Goal: Task Accomplishment & Management: Manage account settings

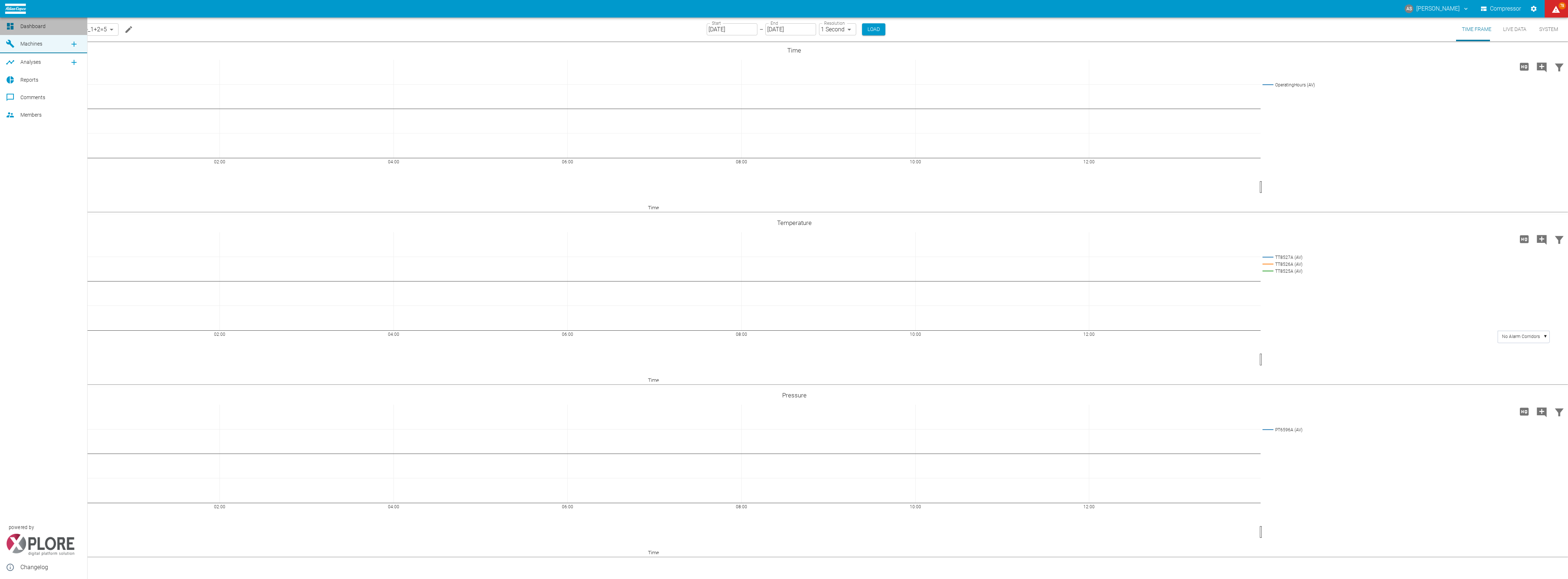
click at [12, 25] on icon at bounding box center [10, 26] width 9 height 9
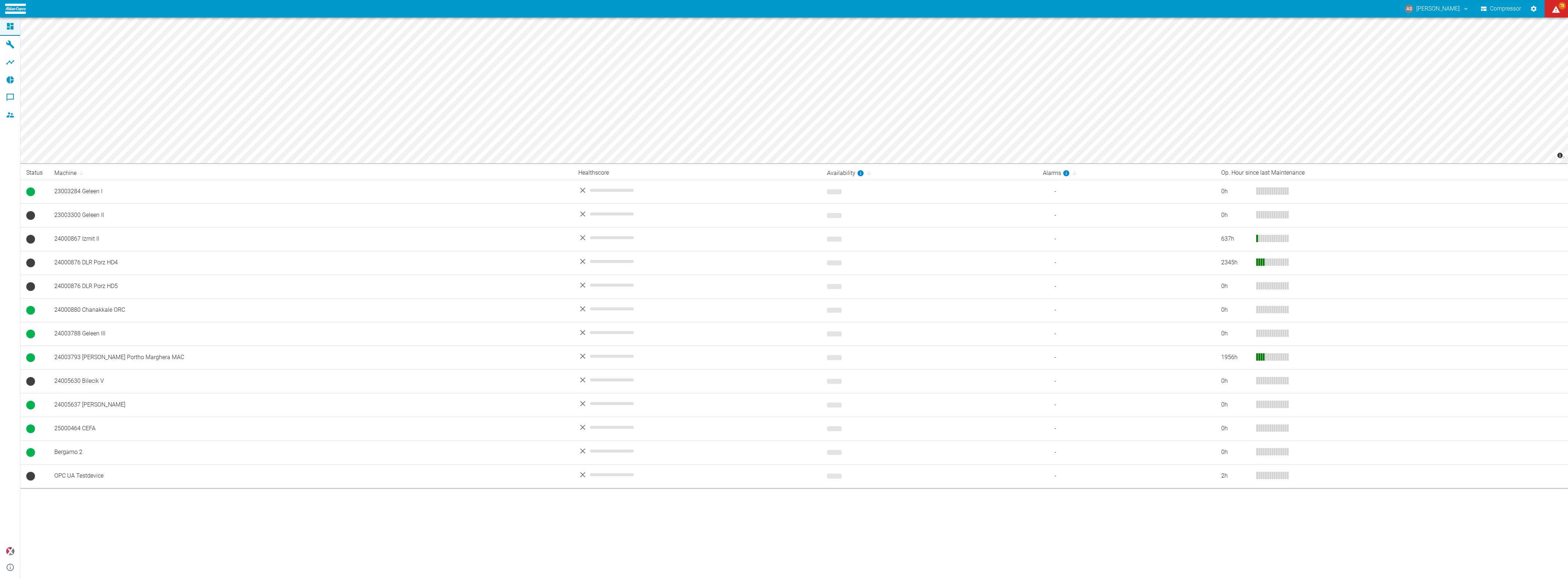
click at [7, 24] on icon at bounding box center [10, 26] width 7 height 7
click at [7, 112] on link "Members" at bounding box center [10, 114] width 20 height 17
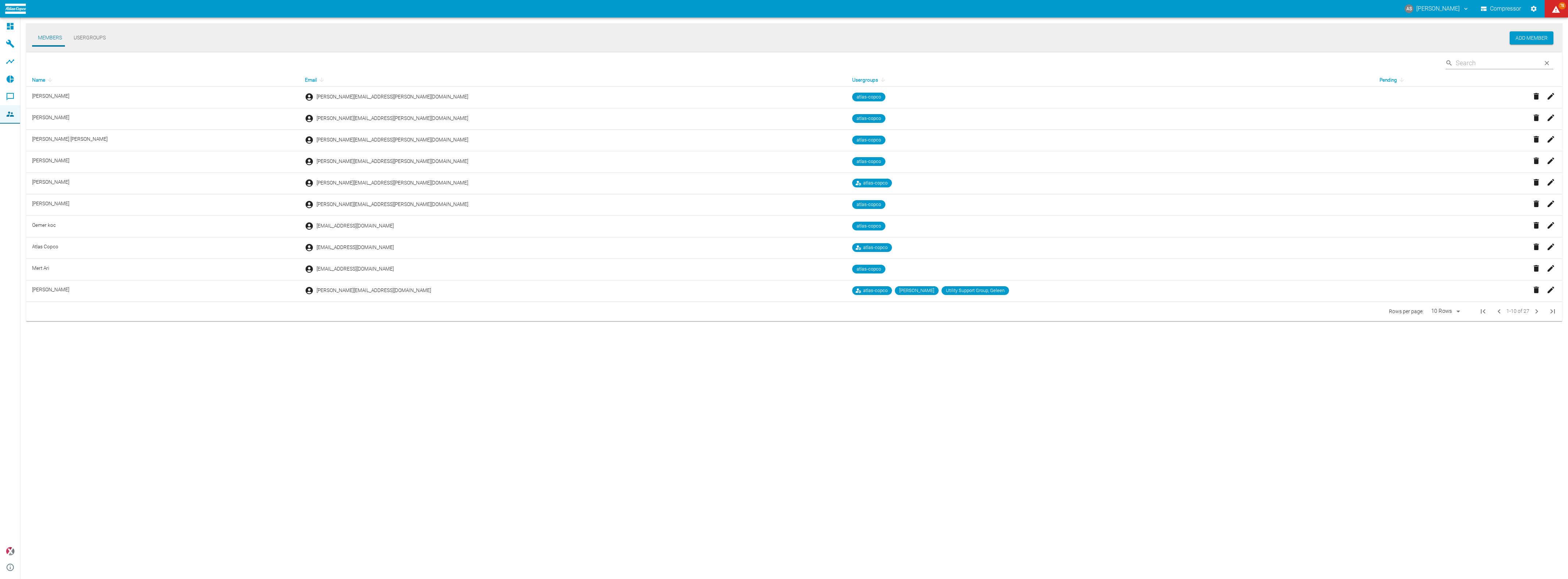
click at [48, 37] on button "Members" at bounding box center [50, 37] width 36 height 17
click at [1537, 36] on button "Add Member" at bounding box center [1532, 38] width 44 height 13
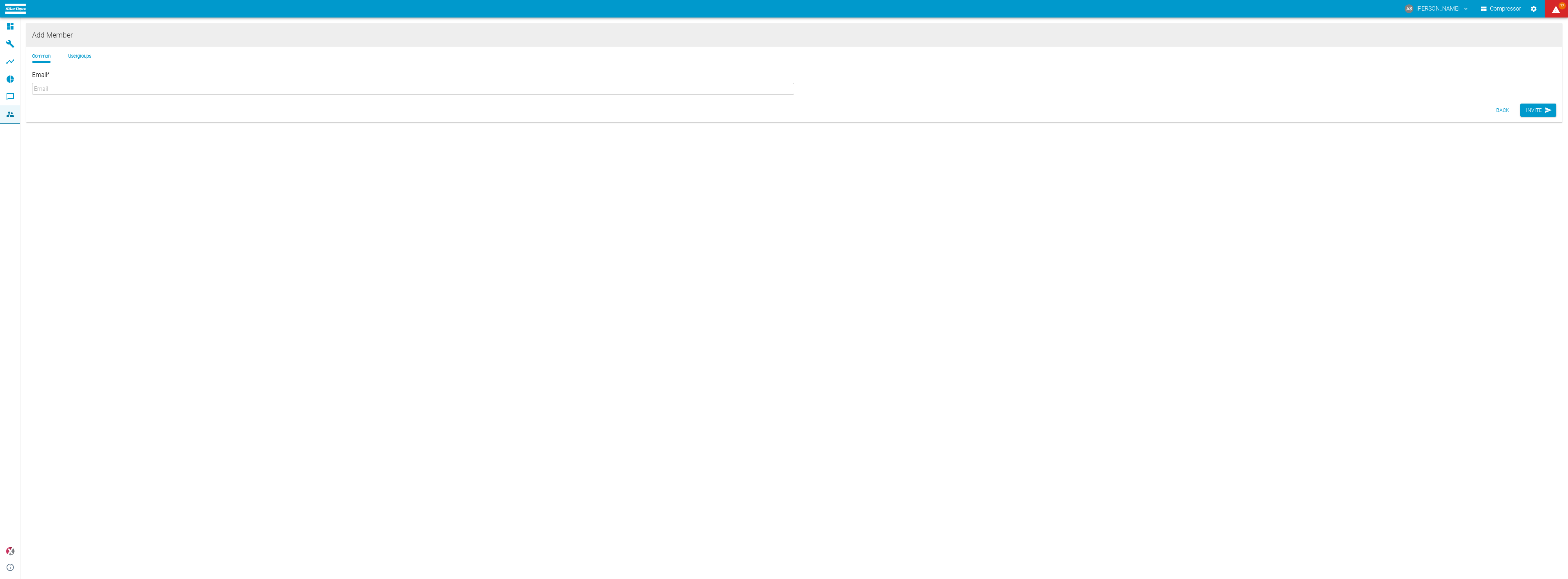
click at [95, 83] on input "Email *" at bounding box center [413, 88] width 762 height 12
paste input ""[PERSON_NAME][EMAIL_ADDRESS][PERSON_NAME][DOMAIN_NAME]" <[PERSON_NAME][EMAIL_A…"
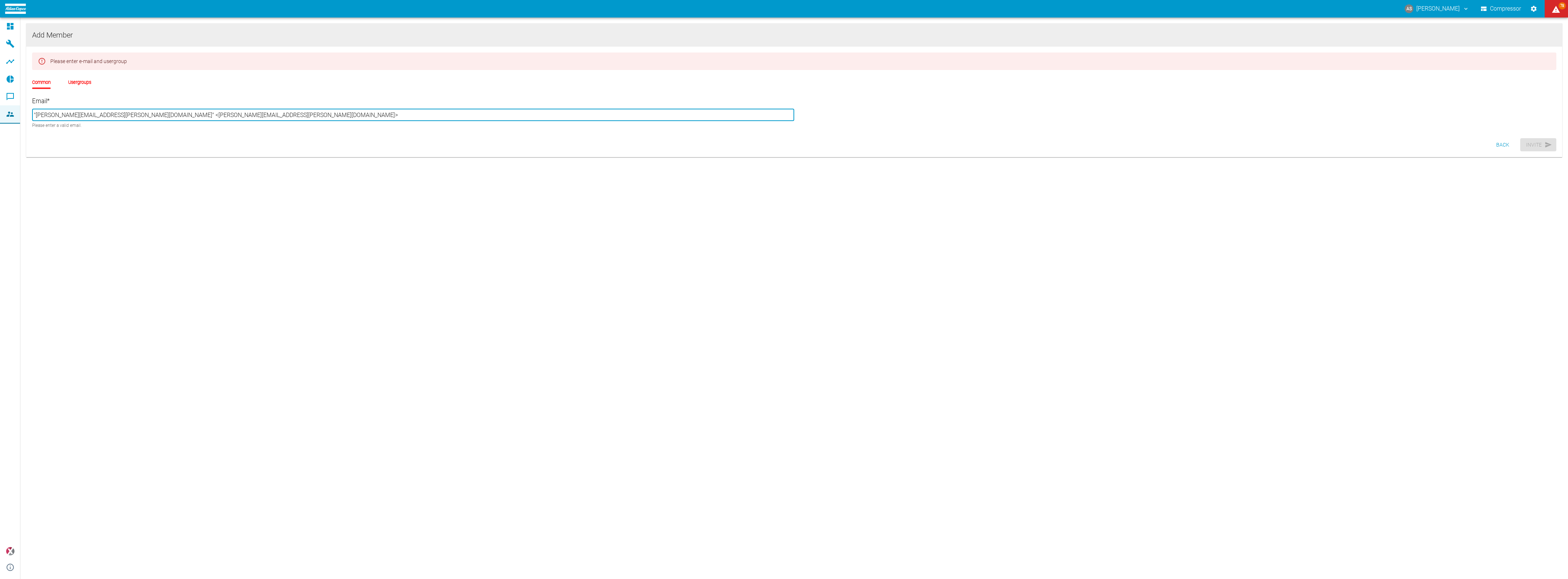
drag, startPoint x: 78, startPoint y: 109, endPoint x: -2, endPoint y: 118, distance: 80.5
click at [0, 118] on html "AS [PERSON_NAME] Compressor 78 Dashboard Machines Analyses Reports Comments Mem…" at bounding box center [784, 289] width 1568 height 579
click at [34, 109] on input "<[PERSON_NAME][EMAIL_ADDRESS][PERSON_NAME][DOMAIN_NAME]" at bounding box center [413, 115] width 762 height 12
click at [120, 109] on input "[PERSON_NAME][EMAIL_ADDRESS][PERSON_NAME][DOMAIN_NAME]" at bounding box center [413, 115] width 762 height 12
type input "[PERSON_NAME][EMAIL_ADDRESS][PERSON_NAME][DOMAIN_NAME]"
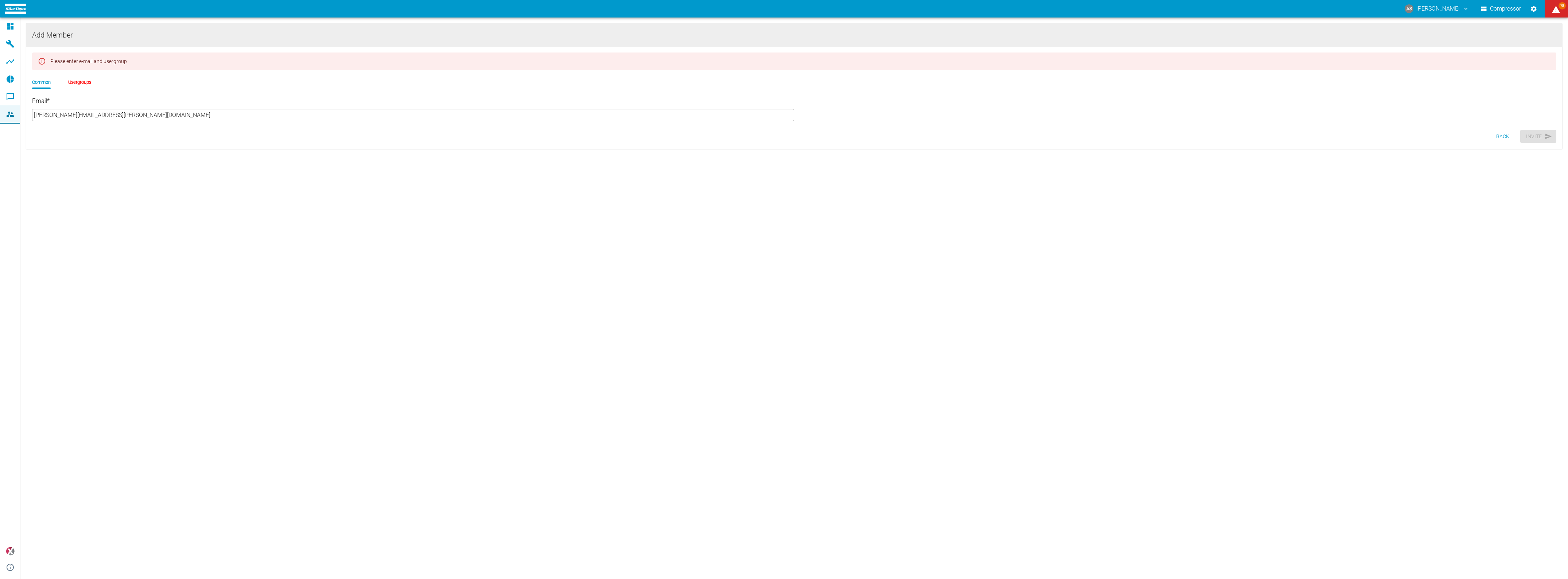
click at [143, 132] on div "Back Invite" at bounding box center [794, 136] width 1536 height 19
click at [69, 78] on li "Usergroups" at bounding box center [80, 82] width 23 height 7
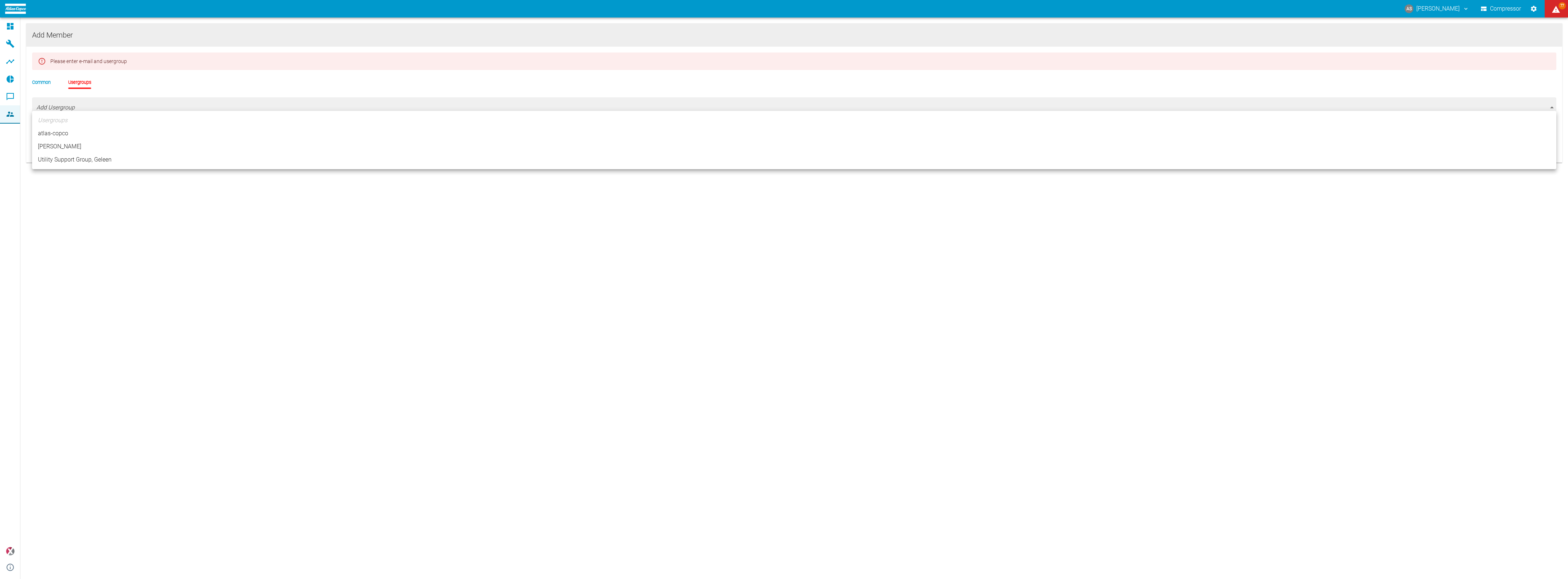
click at [62, 101] on body "AS [PERSON_NAME] Compressor 77 Dashboard Machines Analyses Reports Comments Mem…" at bounding box center [784, 289] width 1568 height 579
drag, startPoint x: 839, startPoint y: 326, endPoint x: 896, endPoint y: 297, distance: 64.0
click at [840, 325] on div at bounding box center [784, 289] width 1568 height 579
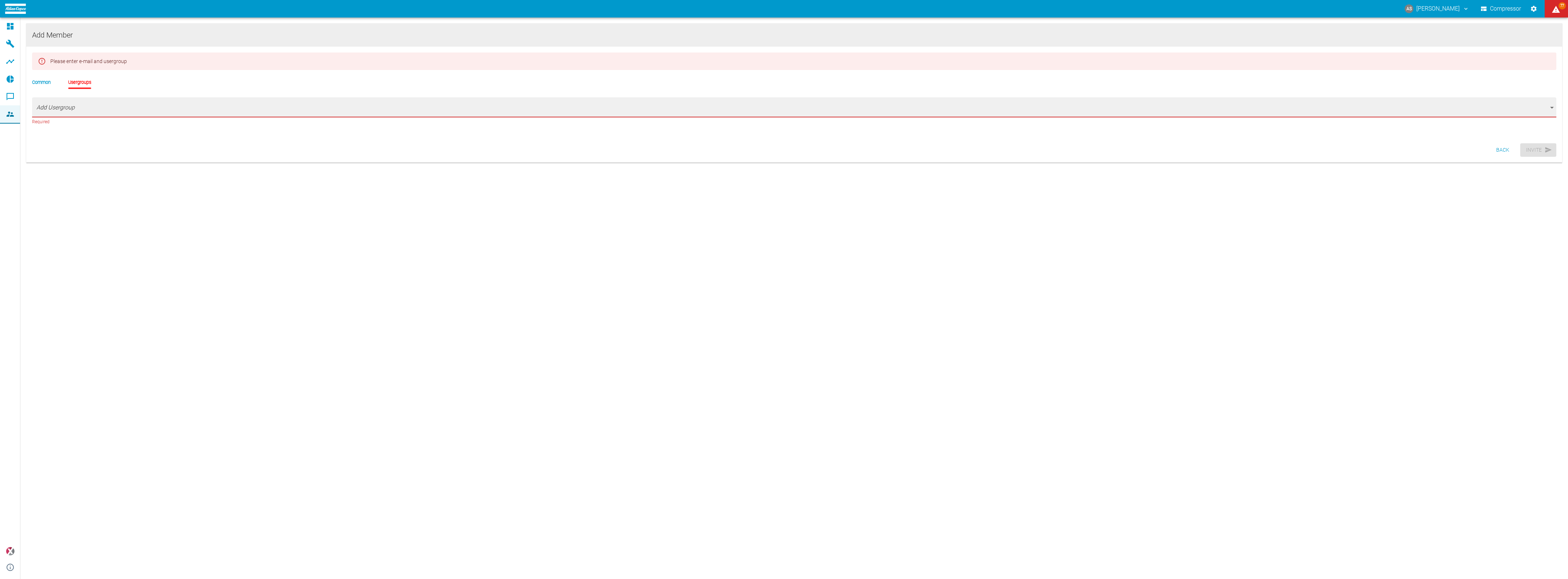
click at [123, 80] on div "Common Usergroups" at bounding box center [794, 88] width 1524 height 19
click at [37, 79] on li "Common" at bounding box center [41, 82] width 19 height 7
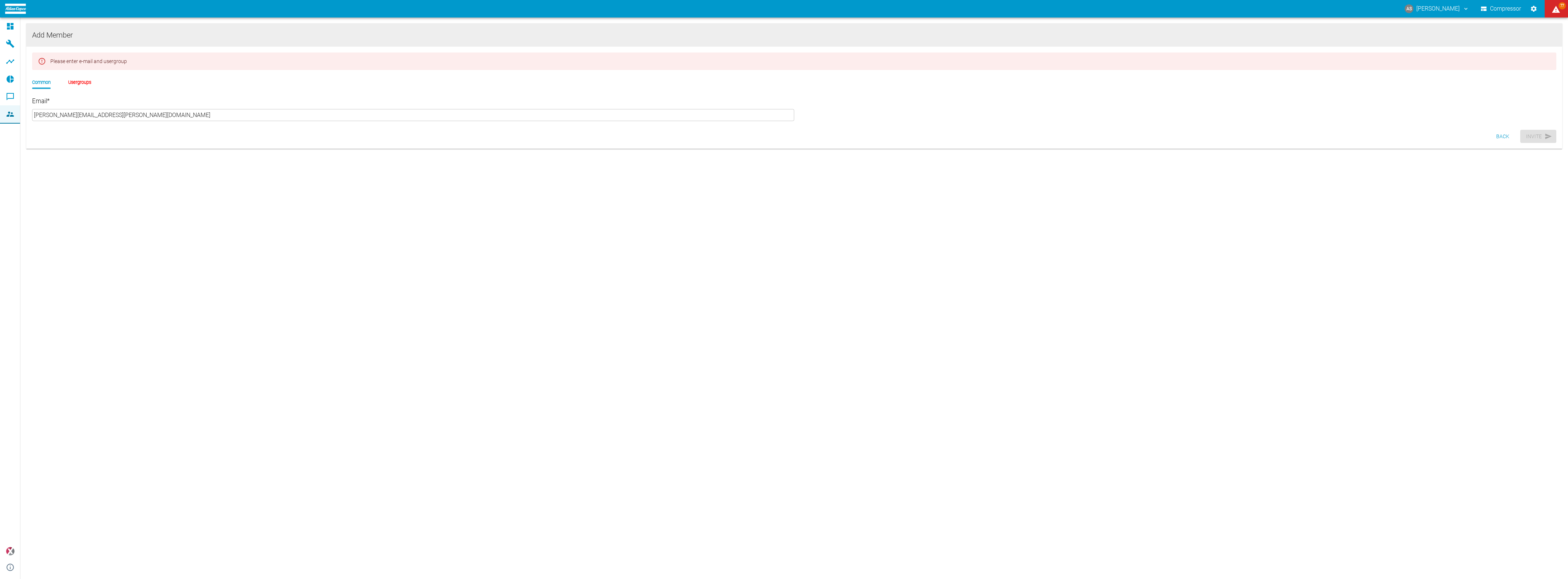
click at [1032, 105] on div "Email * [PERSON_NAME][EMAIL_ADDRESS][PERSON_NAME][DOMAIN_NAME] ​" at bounding box center [794, 109] width 1524 height 24
click at [69, 78] on li "Usergroups" at bounding box center [80, 82] width 23 height 7
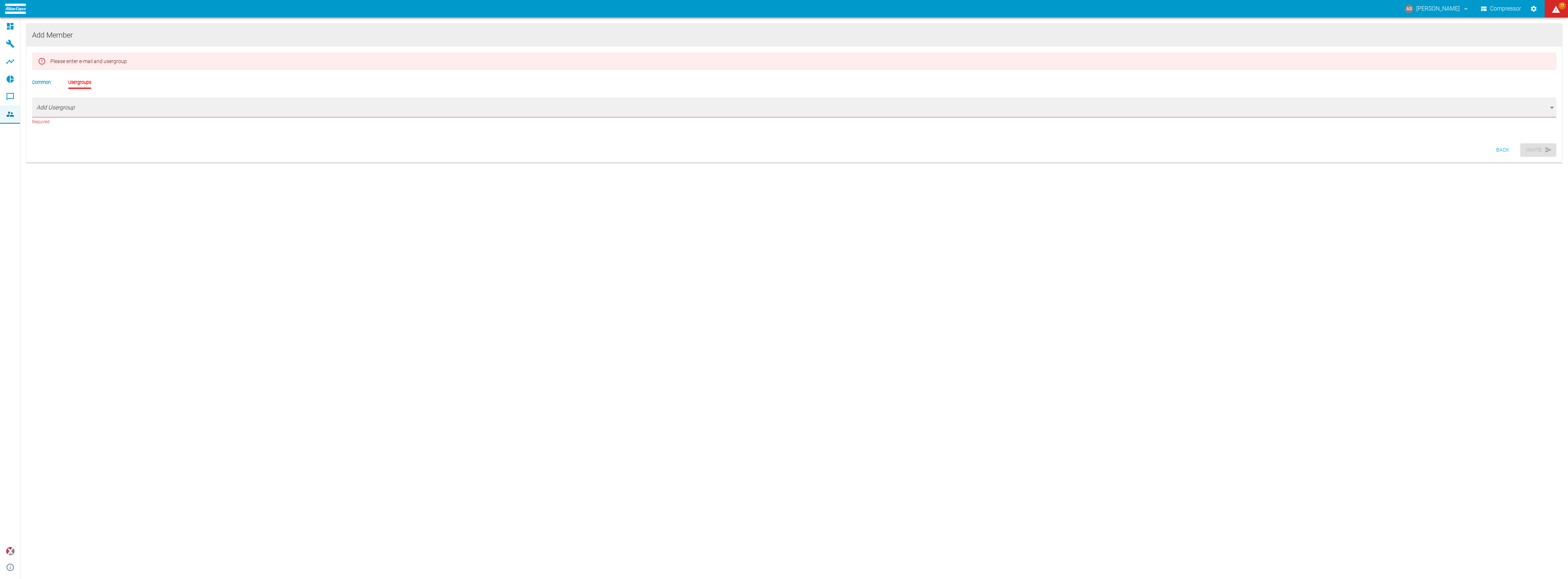
click at [69, 78] on li "Usergroups" at bounding box center [80, 82] width 23 height 7
click at [62, 101] on body "AS [PERSON_NAME] Compressor 77 Dashboard Machines Analyses Reports Comments Mem…" at bounding box center [784, 289] width 1568 height 579
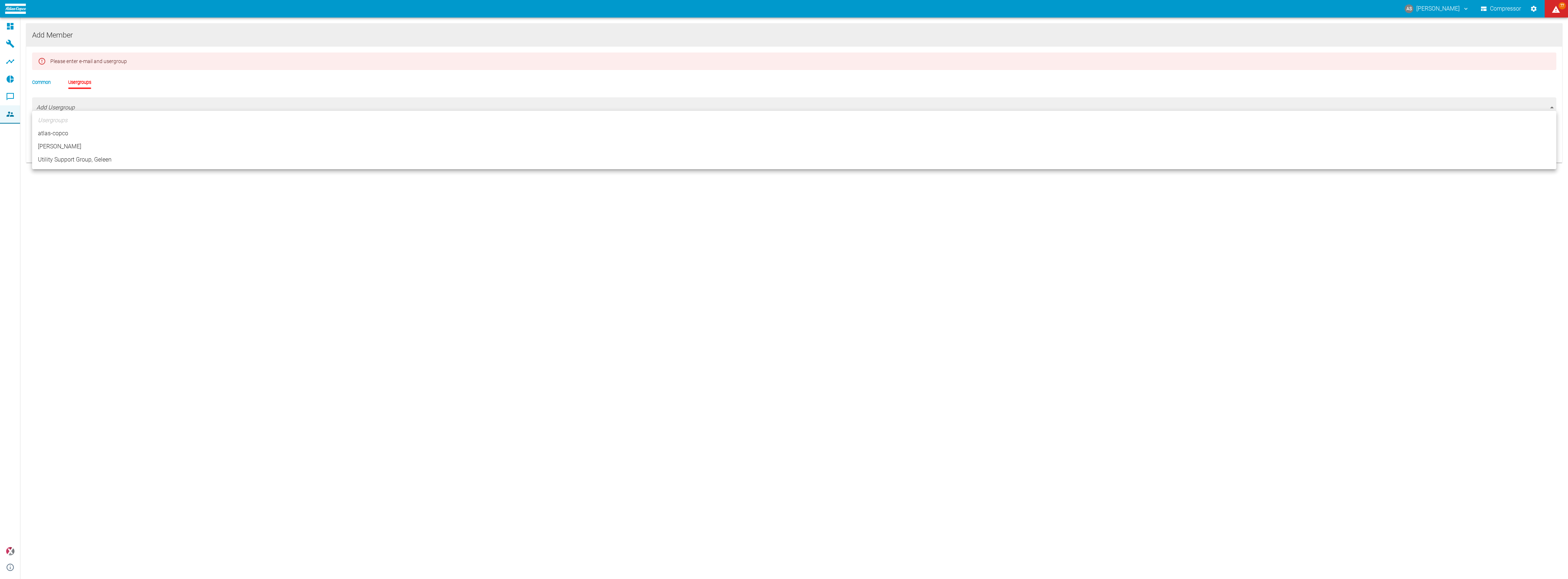
click at [63, 104] on div at bounding box center [784, 289] width 1568 height 579
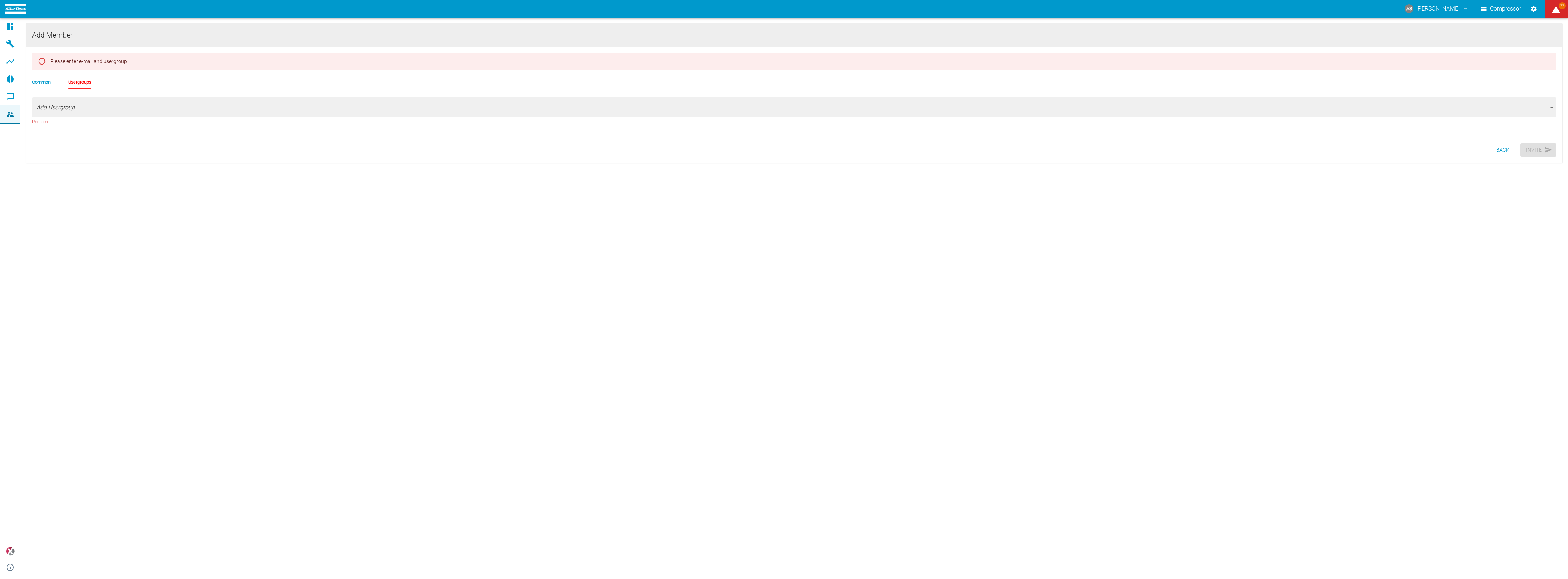
click at [63, 104] on div "Usergroups atlas-copco [PERSON_NAME] Utility Support Group, Geleen" at bounding box center [784, 289] width 1568 height 579
click at [63, 104] on body "AS [PERSON_NAME] Compressor 77 Dashboard Machines Analyses Reports Comments Mem…" at bounding box center [784, 289] width 1568 height 579
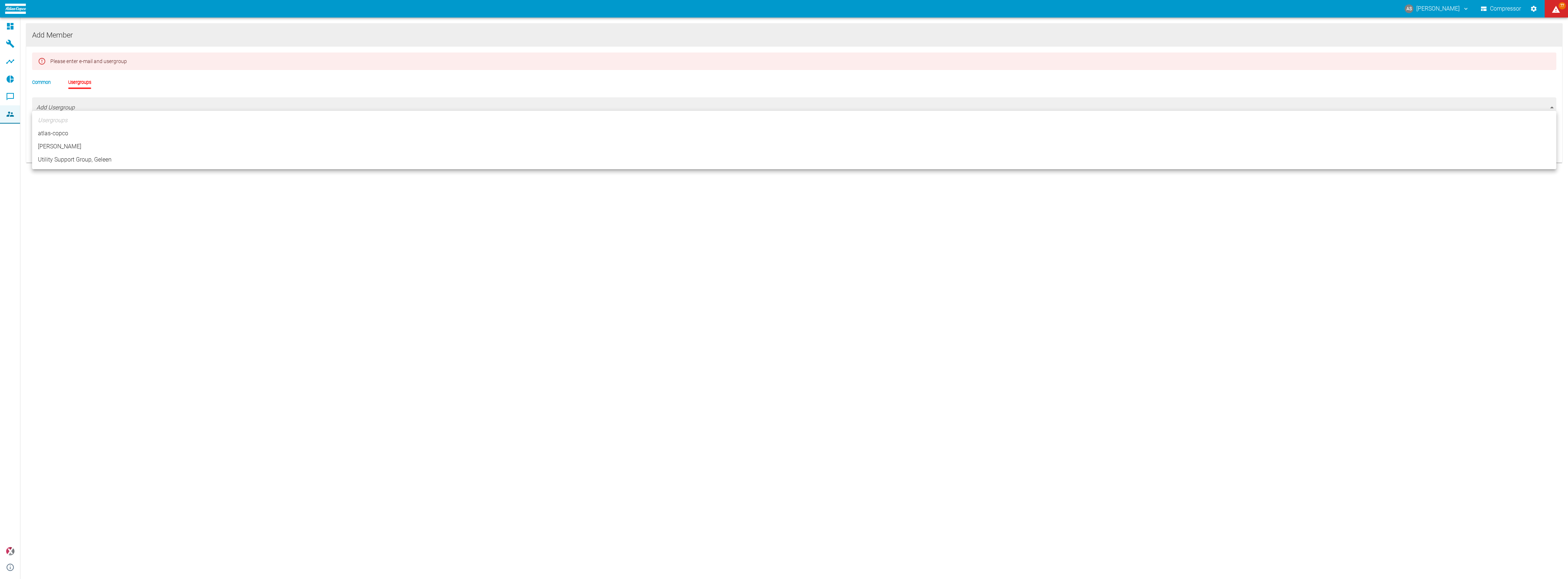
type input "[object Object]"
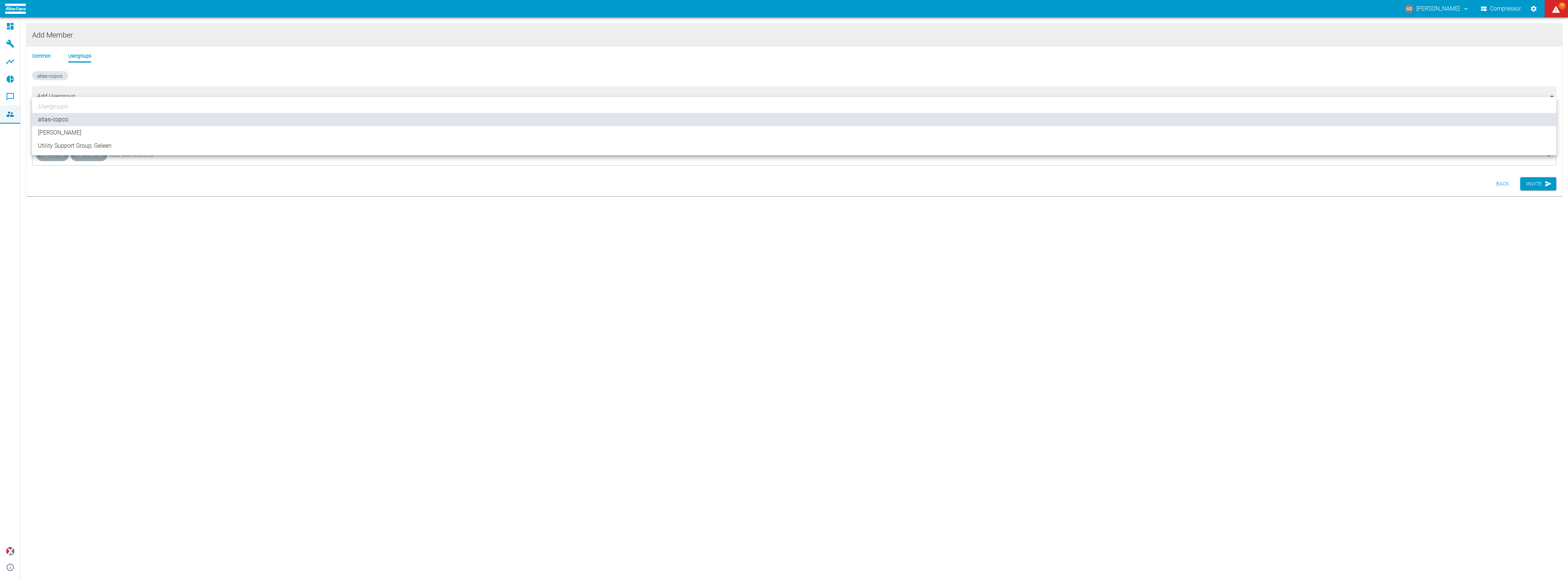
click at [69, 88] on div at bounding box center [784, 289] width 1568 height 579
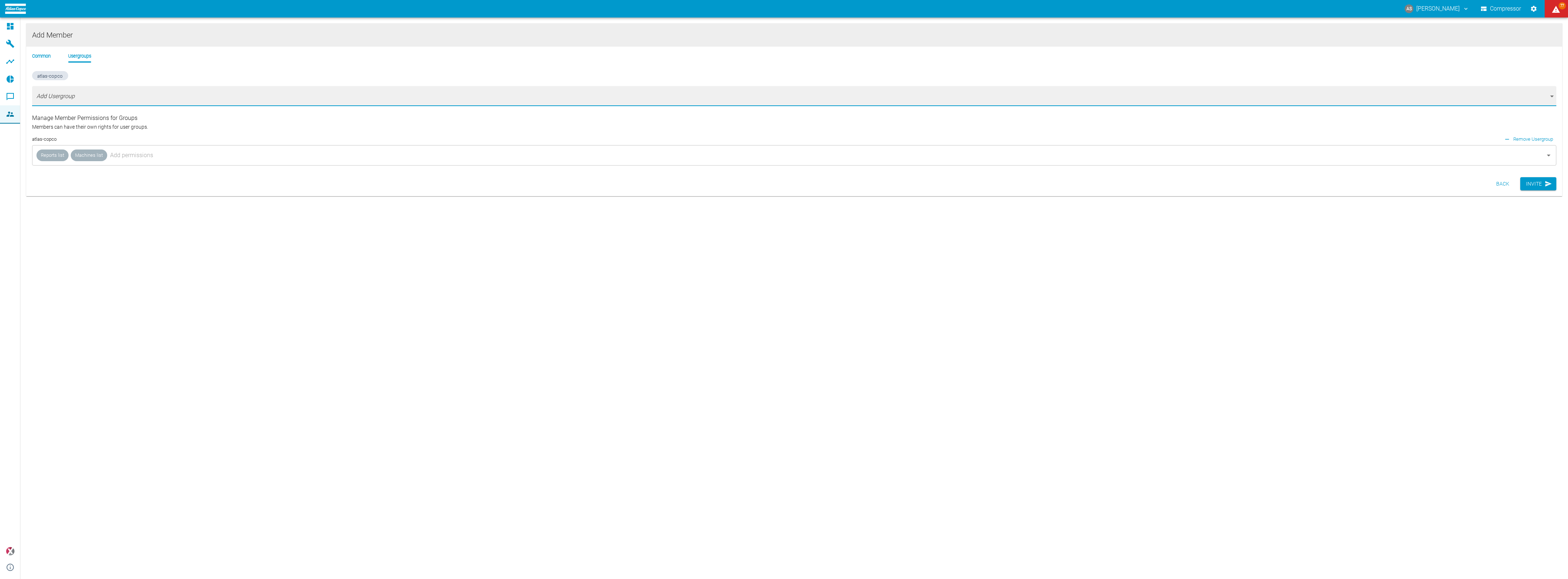
click at [68, 90] on body "AS [PERSON_NAME] Compressor 77 Dashboard Machines Analyses Reports Comments Mem…" at bounding box center [784, 289] width 1568 height 579
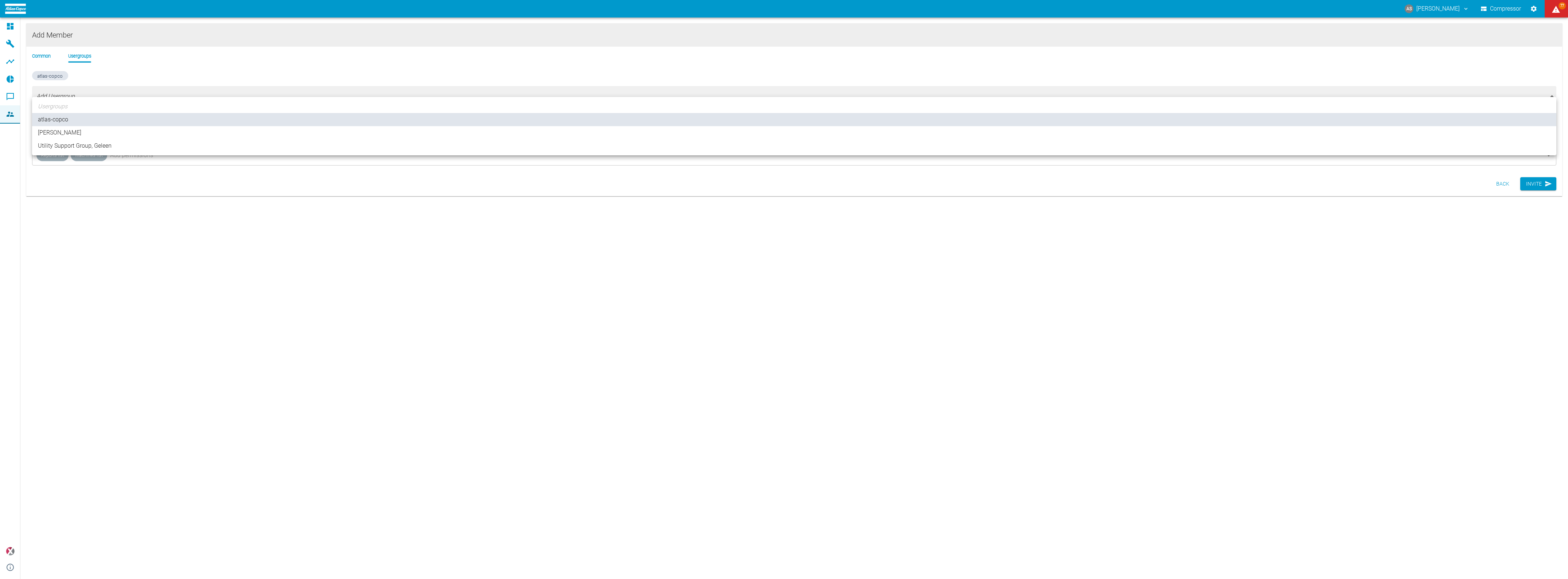
click at [64, 102] on ul "Usergroups atlas-copco [PERSON_NAME] Utility Support Group, Geleen" at bounding box center [794, 126] width 1524 height 59
click at [71, 88] on div at bounding box center [784, 289] width 1568 height 579
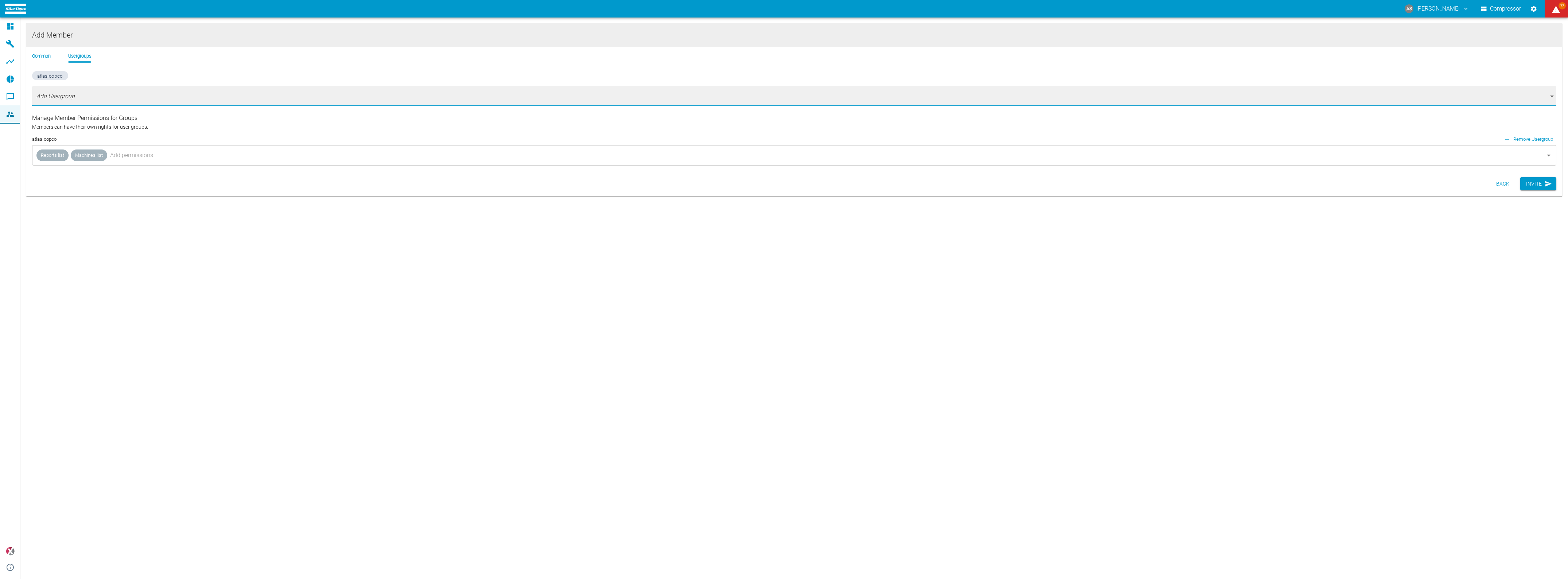
click at [71, 88] on body "AS [PERSON_NAME] Compressor 77 Dashboard Machines Analyses Reports Comments Mem…" at bounding box center [784, 289] width 1568 height 579
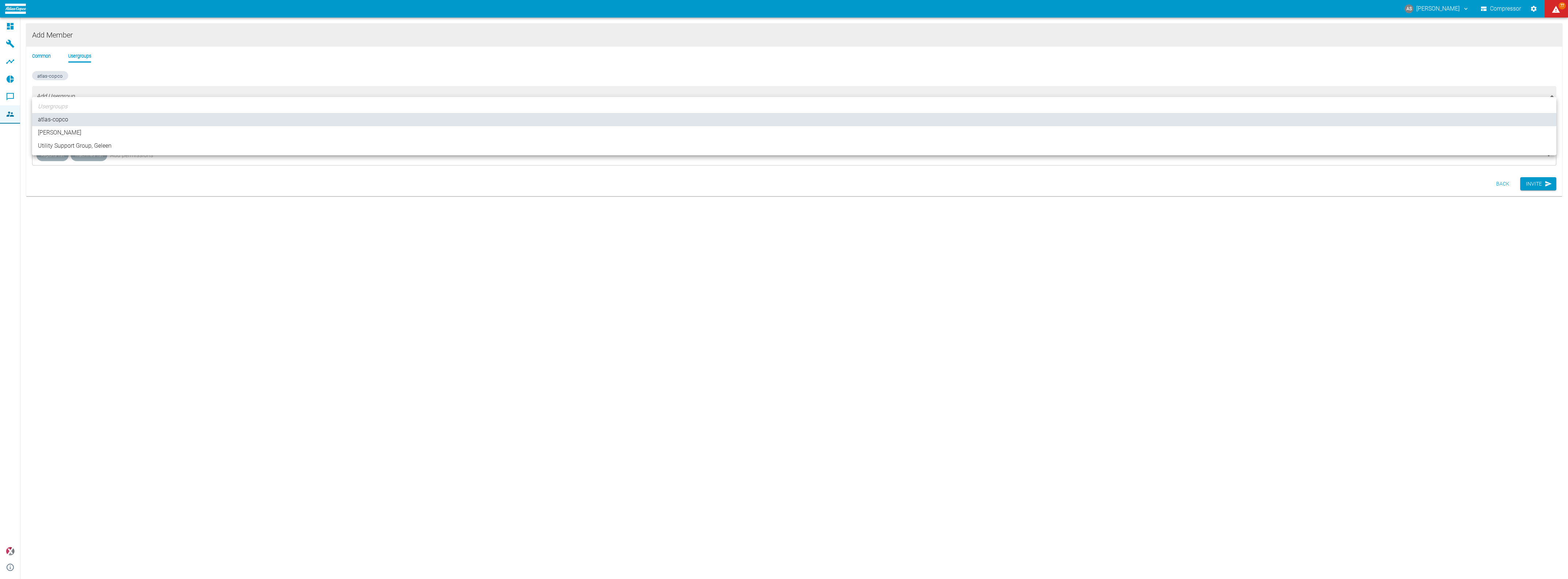
click at [71, 88] on div at bounding box center [784, 289] width 1568 height 579
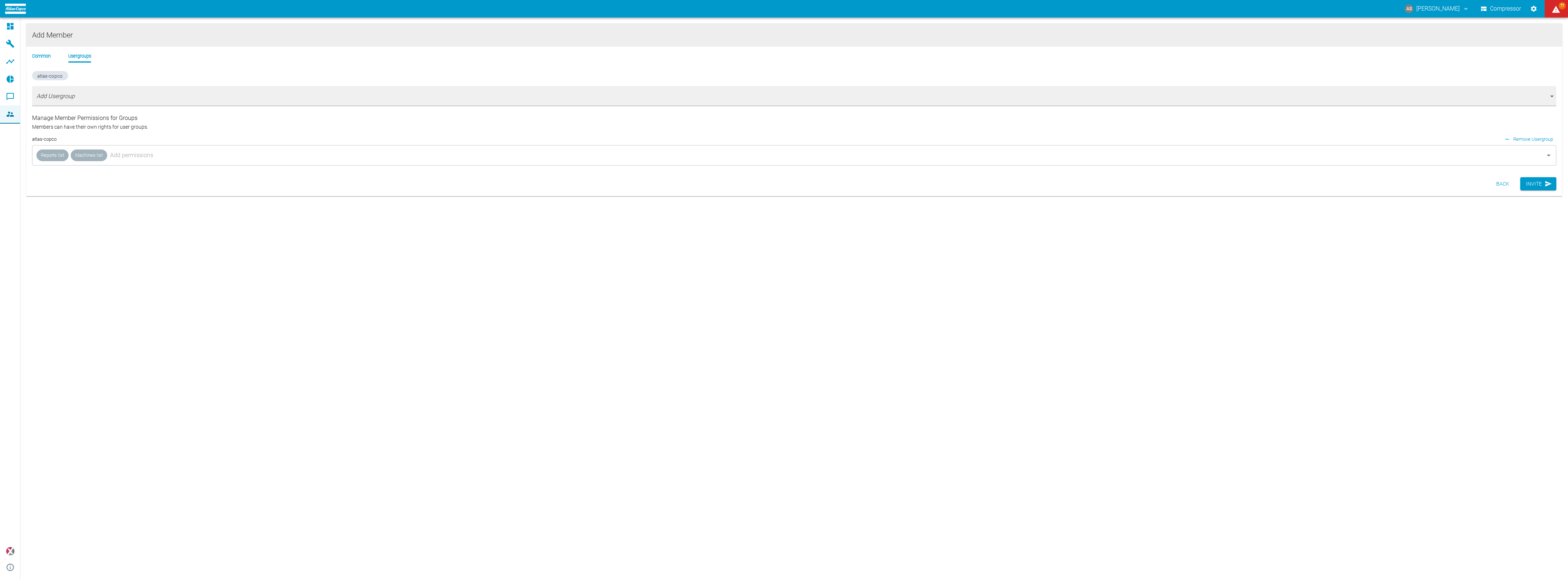
click at [71, 88] on div "Usergroups atlas-copco [PERSON_NAME] Utility Support Group, Geleen" at bounding box center [784, 289] width 1568 height 579
click at [45, 54] on li "Common" at bounding box center [41, 56] width 19 height 7
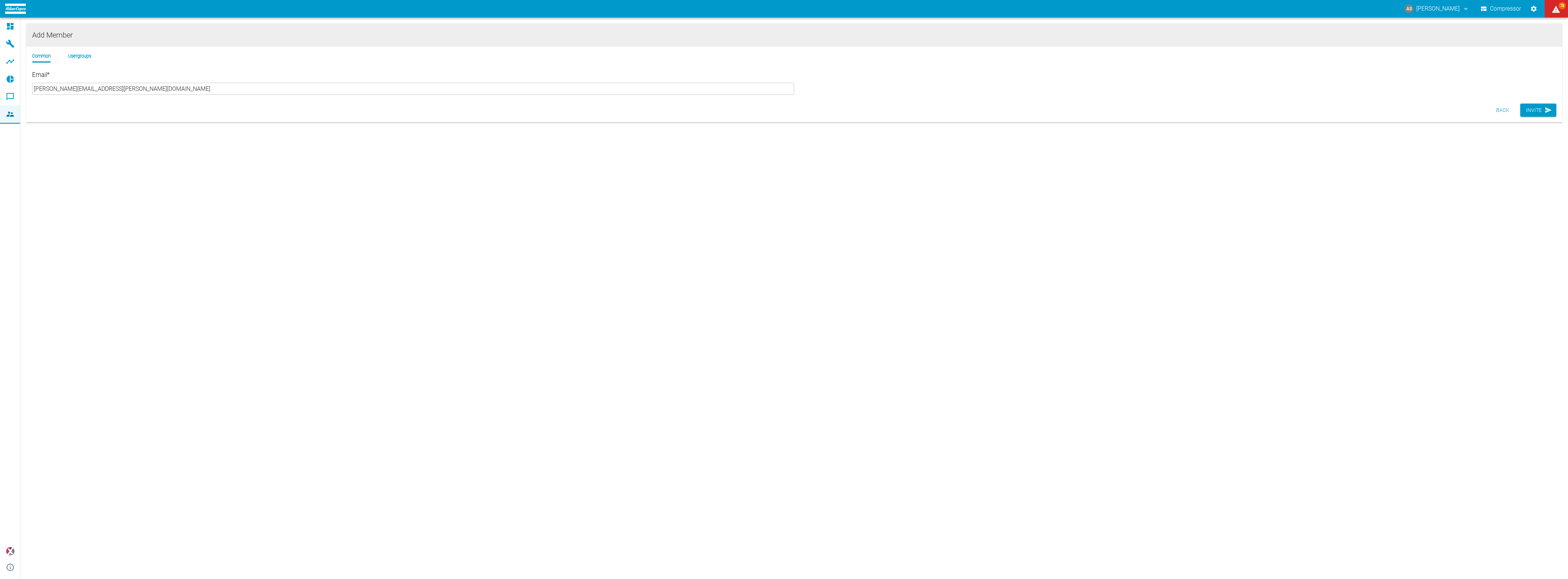
click at [69, 53] on li "Usergroups" at bounding box center [80, 56] width 23 height 7
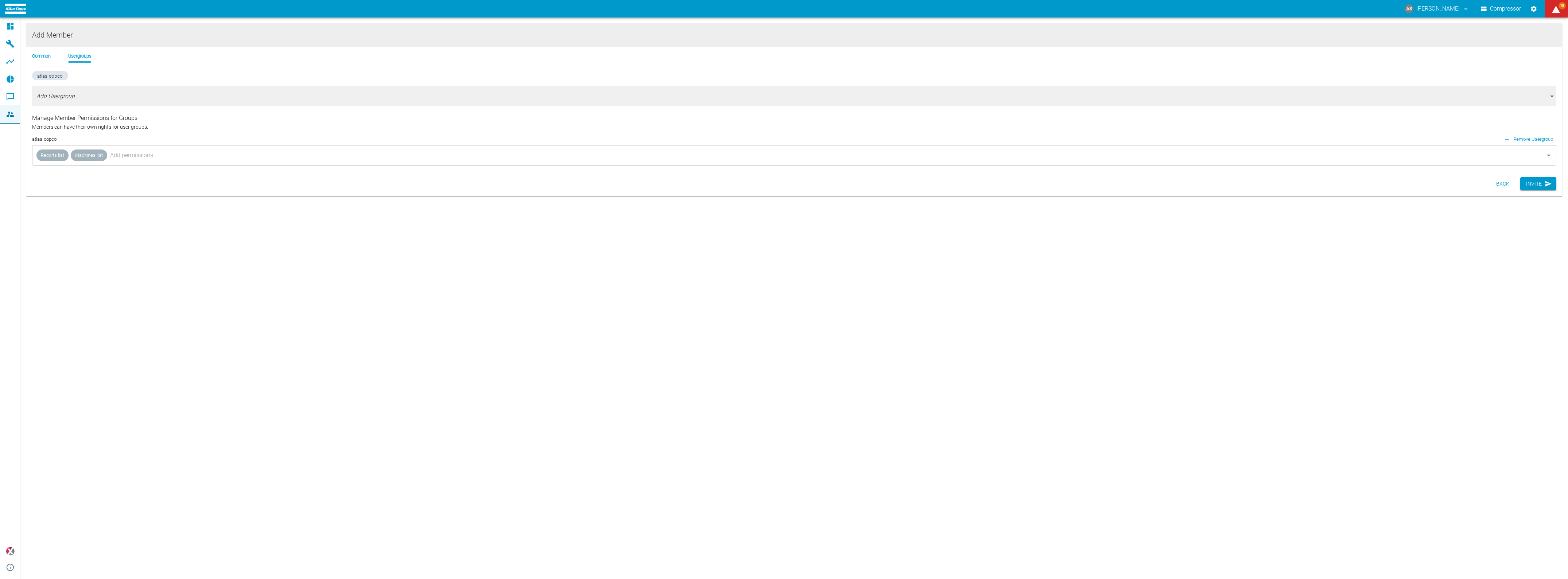
click at [55, 72] on span "atlas-copco" at bounding box center [50, 75] width 34 height 7
click at [1514, 135] on small "Remove Usergroup" at bounding box center [1533, 139] width 40 height 8
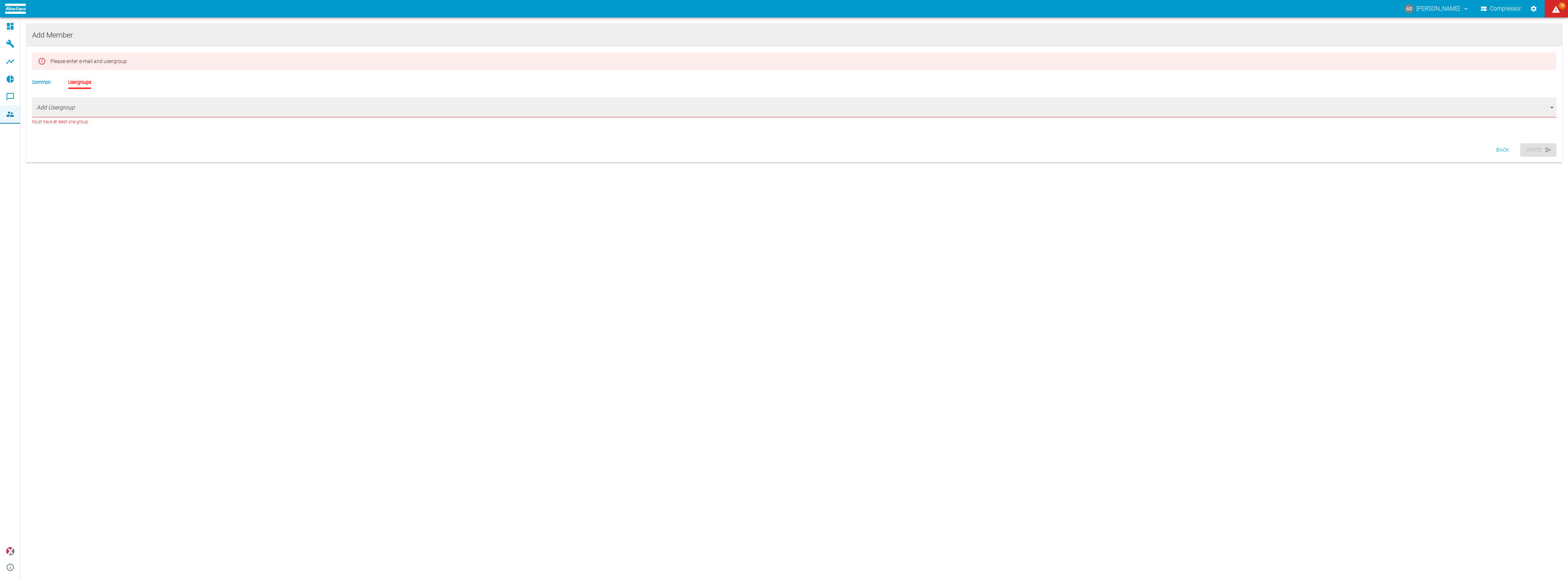
click at [256, 96] on body "AS [PERSON_NAME] Compressor 78 Dashboard Machines Analyses Reports Comments Mem…" at bounding box center [784, 289] width 1568 height 579
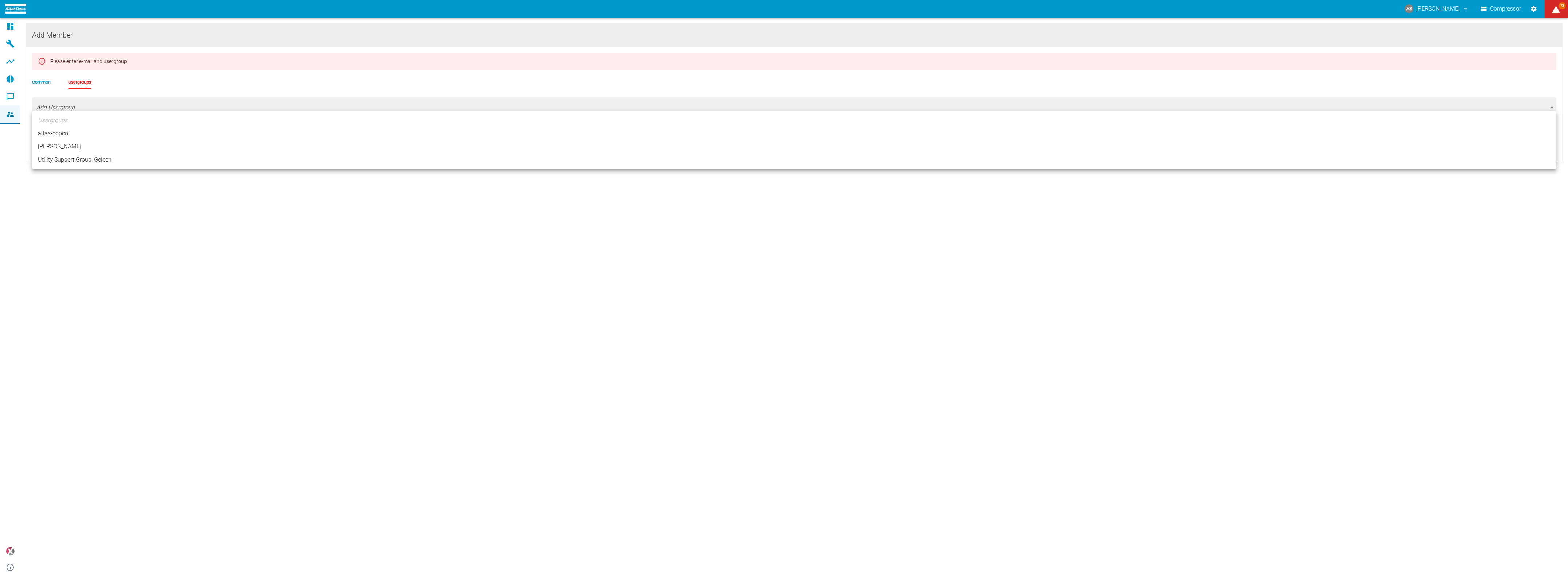
click at [92, 78] on div at bounding box center [784, 289] width 1568 height 579
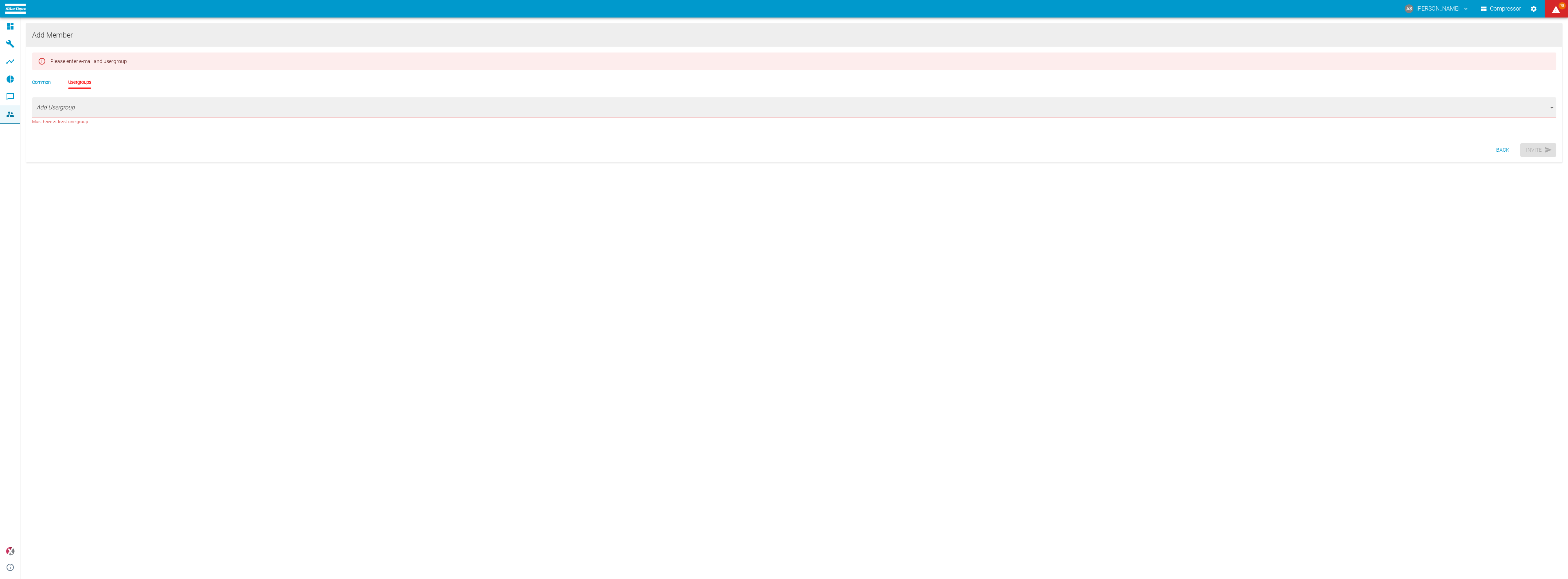
click at [35, 79] on li "Common" at bounding box center [41, 82] width 19 height 7
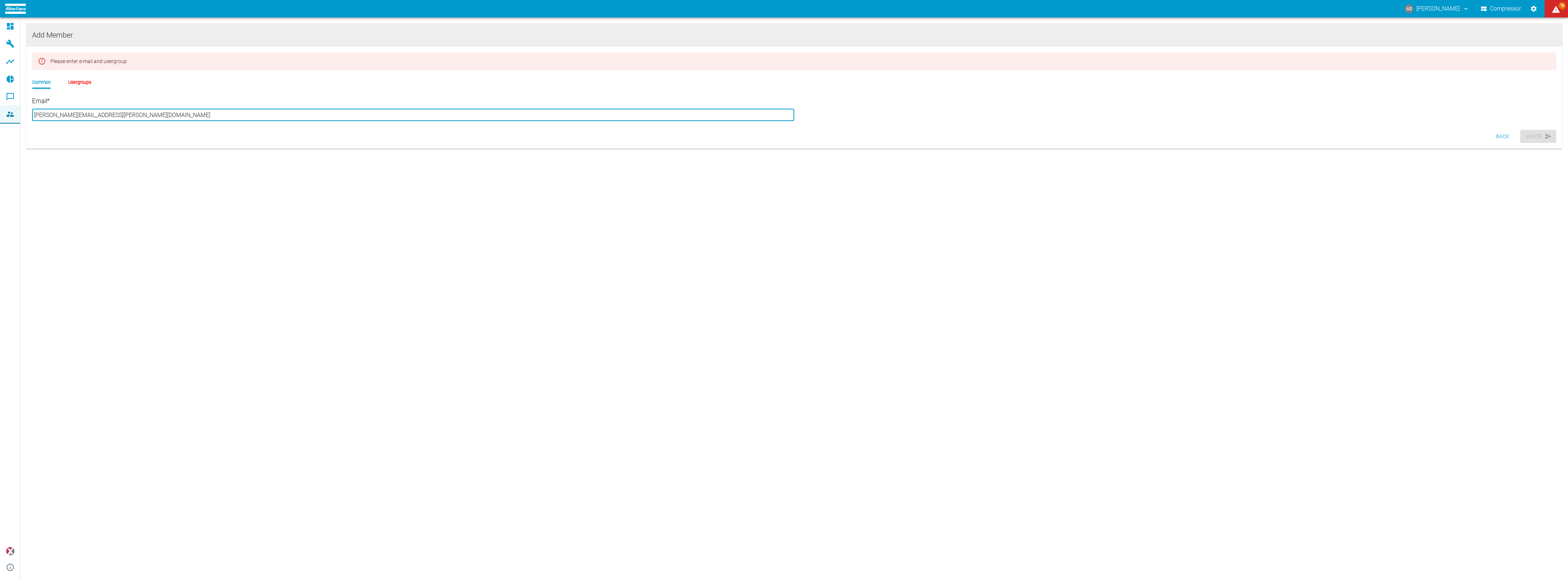
drag, startPoint x: 74, startPoint y: 109, endPoint x: 24, endPoint y: 106, distance: 50.1
click at [24, 106] on div "Add Member Please enter e-mail and usergroup Common Usergroups Email * [PERSON_…" at bounding box center [794, 96] width 1548 height 158
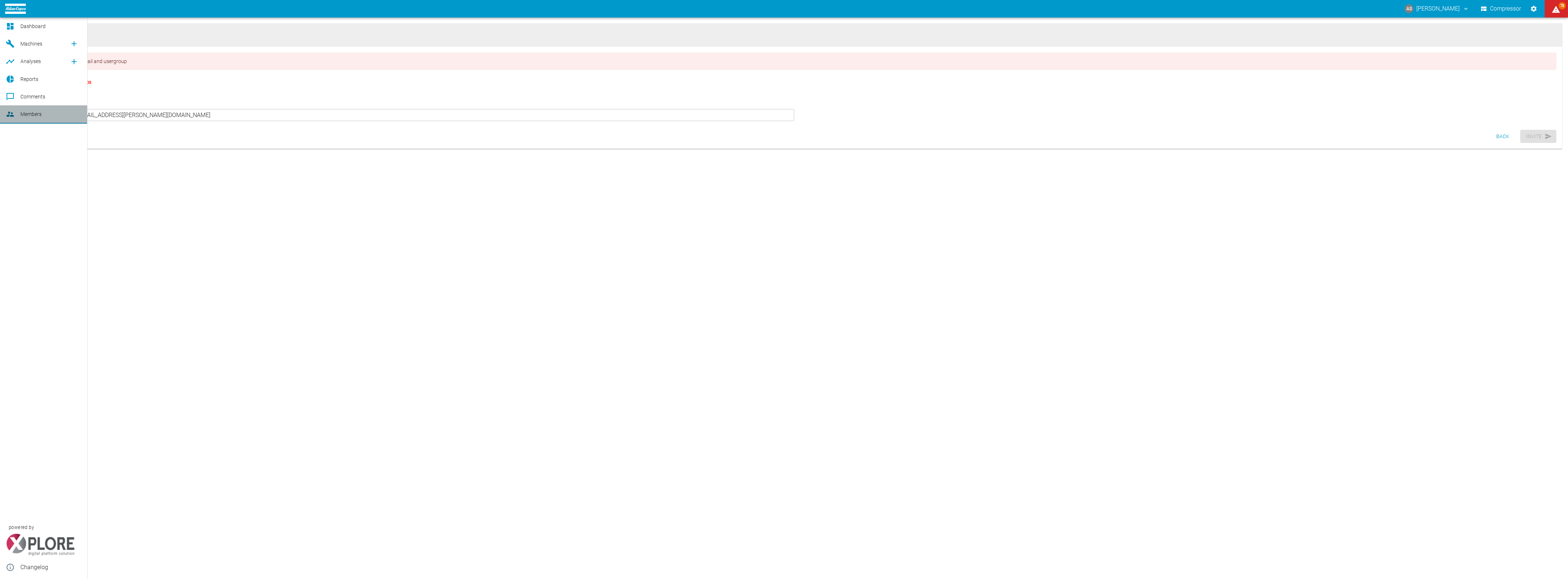
click at [28, 113] on span "Members" at bounding box center [31, 114] width 21 height 6
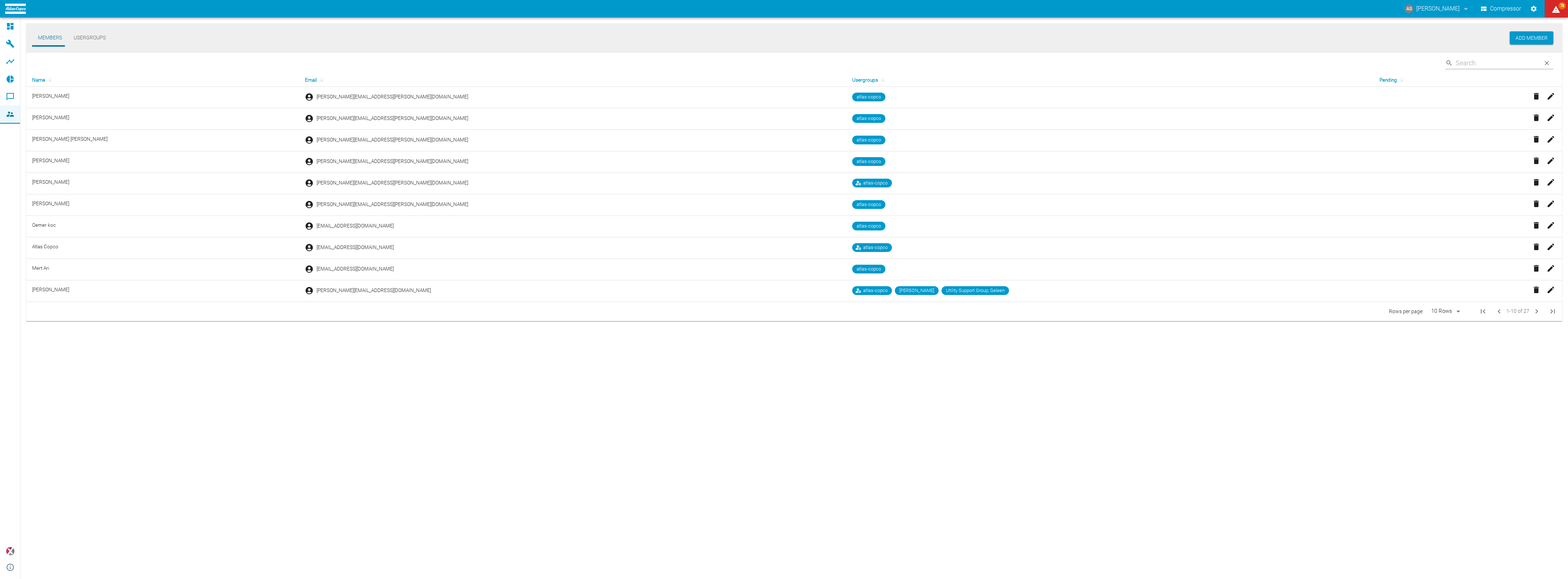
click at [286, 389] on div "Members Usergroups Add Member ​ Name Email Usergroups Pending [PERSON_NAME] [PE…" at bounding box center [794, 297] width 1548 height 561
click at [88, 37] on button "Usergroups" at bounding box center [89, 37] width 44 height 17
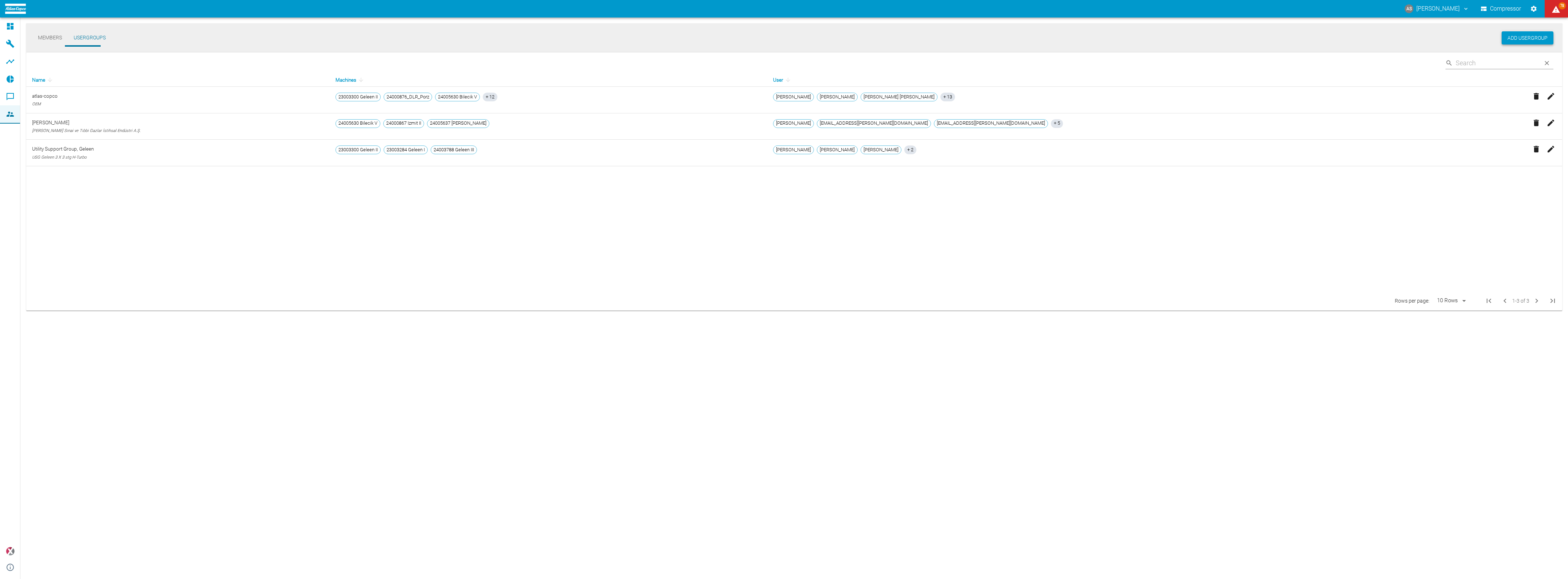
click at [1547, 40] on button "Add Usergroup" at bounding box center [1527, 38] width 52 height 13
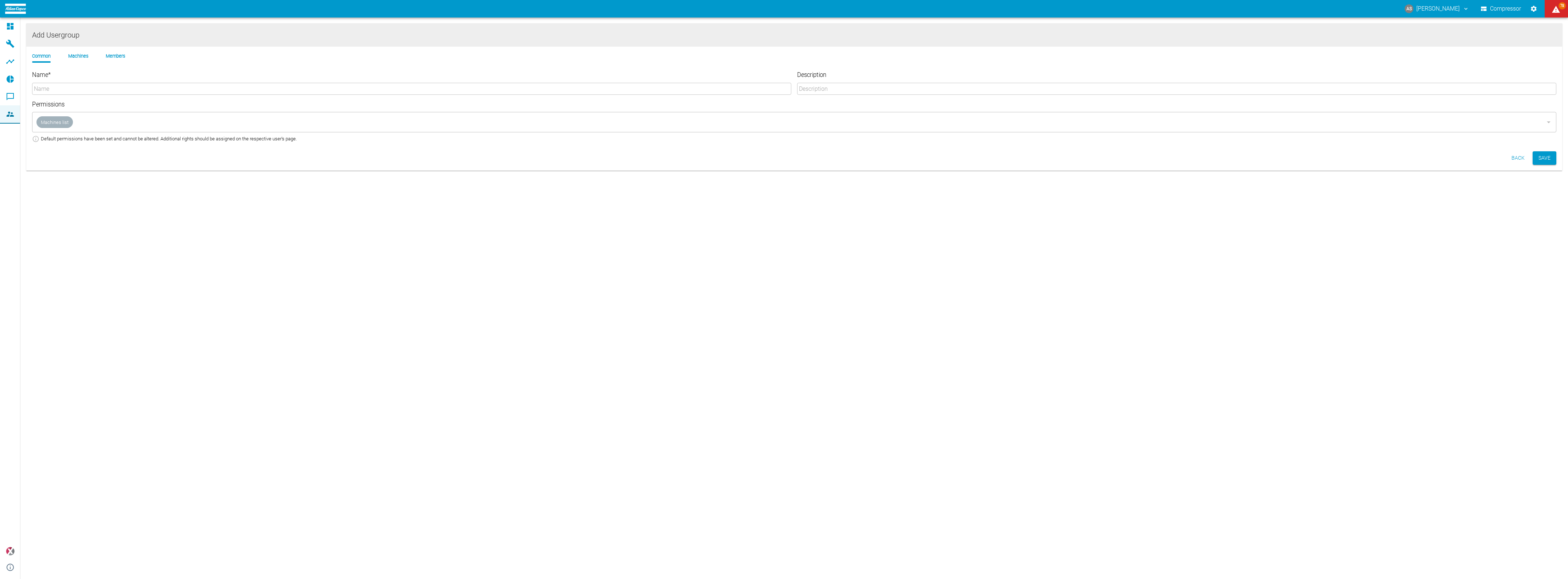
click at [100, 83] on input "Name *" at bounding box center [412, 88] width 760 height 12
click at [67, 83] on input "DLR [PERSON_NAME] HD4 &HD5" at bounding box center [412, 88] width 760 height 12
click at [83, 83] on input "DLR [PERSON_NAME] HD4 & HD5" at bounding box center [412, 88] width 760 height 12
drag, startPoint x: 81, startPoint y: 83, endPoint x: 54, endPoint y: 83, distance: 27.0
click at [54, 83] on input "DLR [PERSON_NAME] HD4 & HD5" at bounding box center [412, 88] width 760 height 12
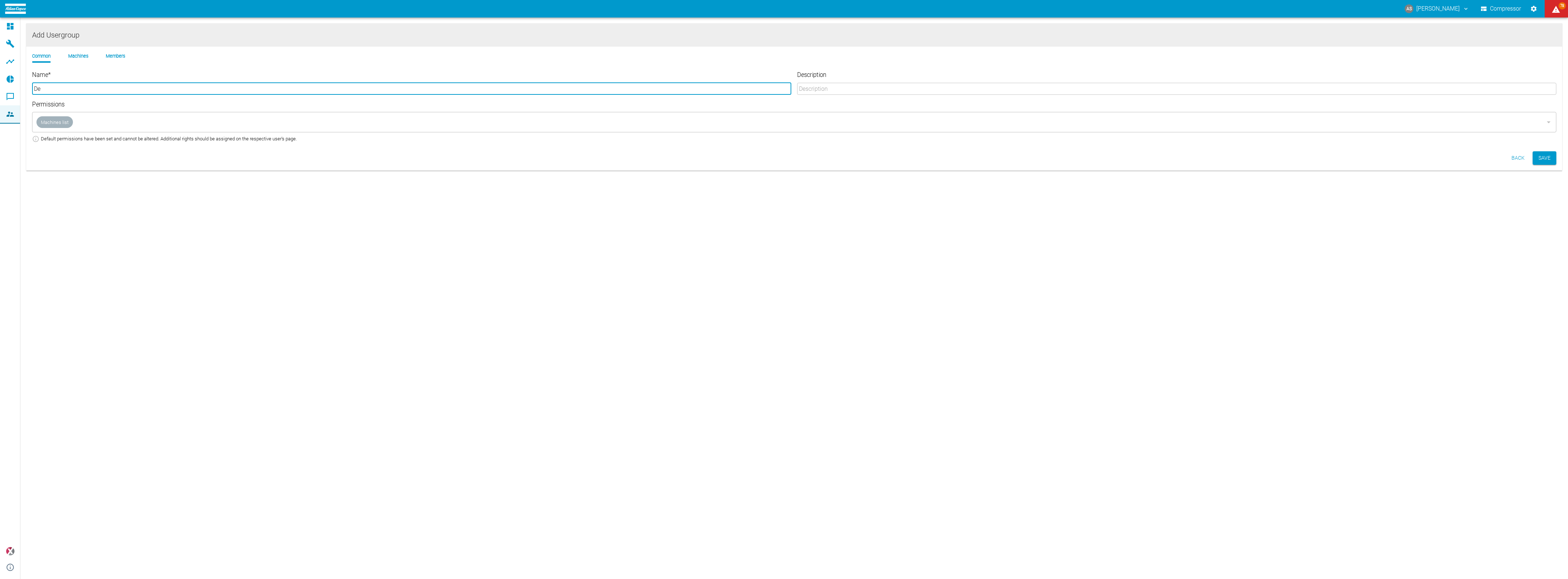
type input "D"
type input "Deutsches Zentrum für [PERSON_NAME] und Raumfahrt"
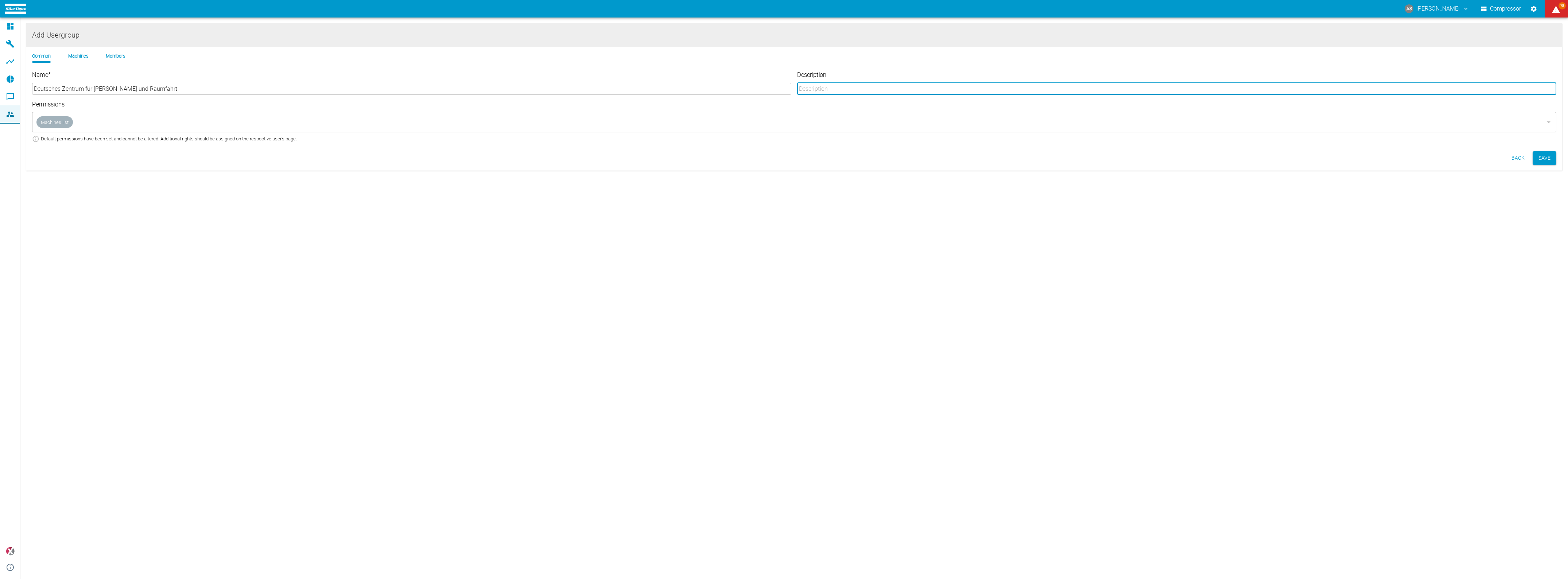
click at [888, 83] on input "Description" at bounding box center [1177, 88] width 760 height 12
click at [125, 83] on input "Deutsches Zentrum für [PERSON_NAME] und Raumfahrt" at bounding box center [412, 88] width 760 height 12
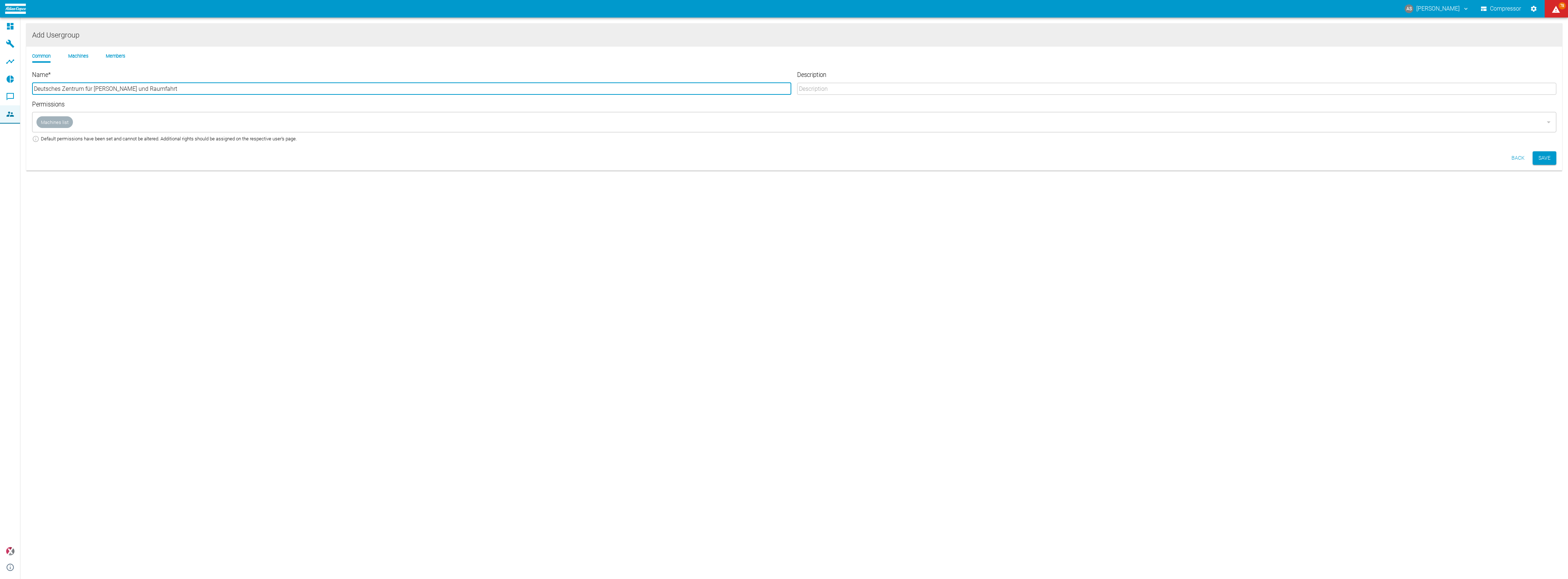
drag, startPoint x: 126, startPoint y: 81, endPoint x: -8, endPoint y: 83, distance: 134.0
click at [0, 83] on html "AS [PERSON_NAME] Compressor 78 Dashboard Machines Analyses Reports Comments Mem…" at bounding box center [784, 289] width 1568 height 579
type input "DLR [PERSON_NAME]"
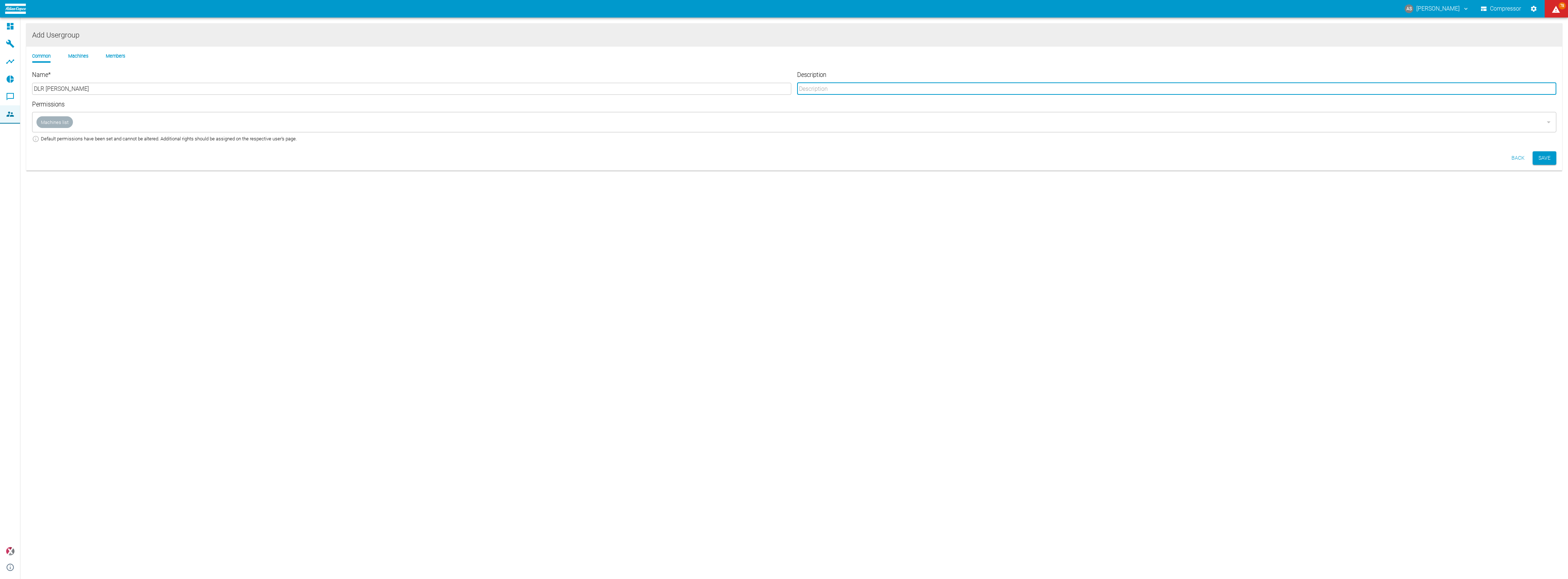
paste input "Deutsches Zentrum für [PERSON_NAME] und Raumfahrt"
click at [54, 116] on div "Machines list ​" at bounding box center [794, 121] width 1524 height 21
click at [1548, 117] on div at bounding box center [1548, 122] width 9 height 10
click at [41, 116] on div "Machines list ​" at bounding box center [794, 121] width 1524 height 21
click at [45, 115] on div "Machines list ​" at bounding box center [794, 121] width 1524 height 21
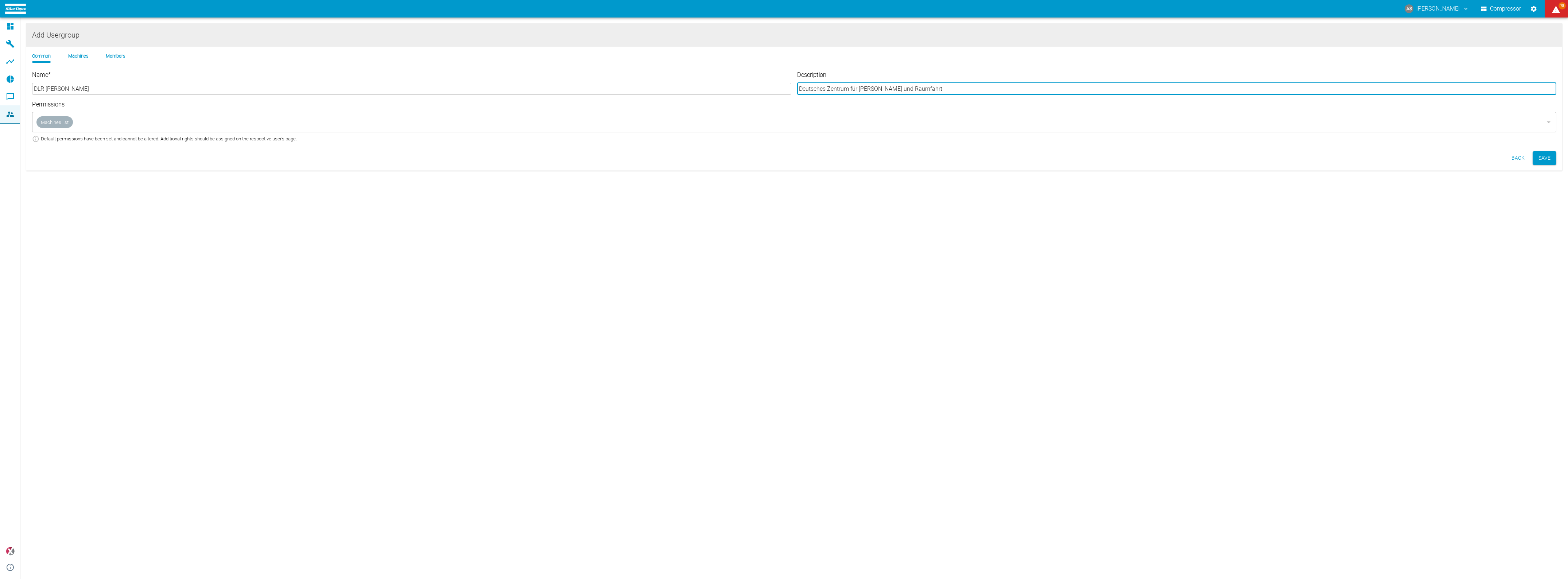
type input "Deutsches Zentrum für [PERSON_NAME] und Raumfahrt"
click at [69, 53] on li "Machines" at bounding box center [79, 56] width 20 height 7
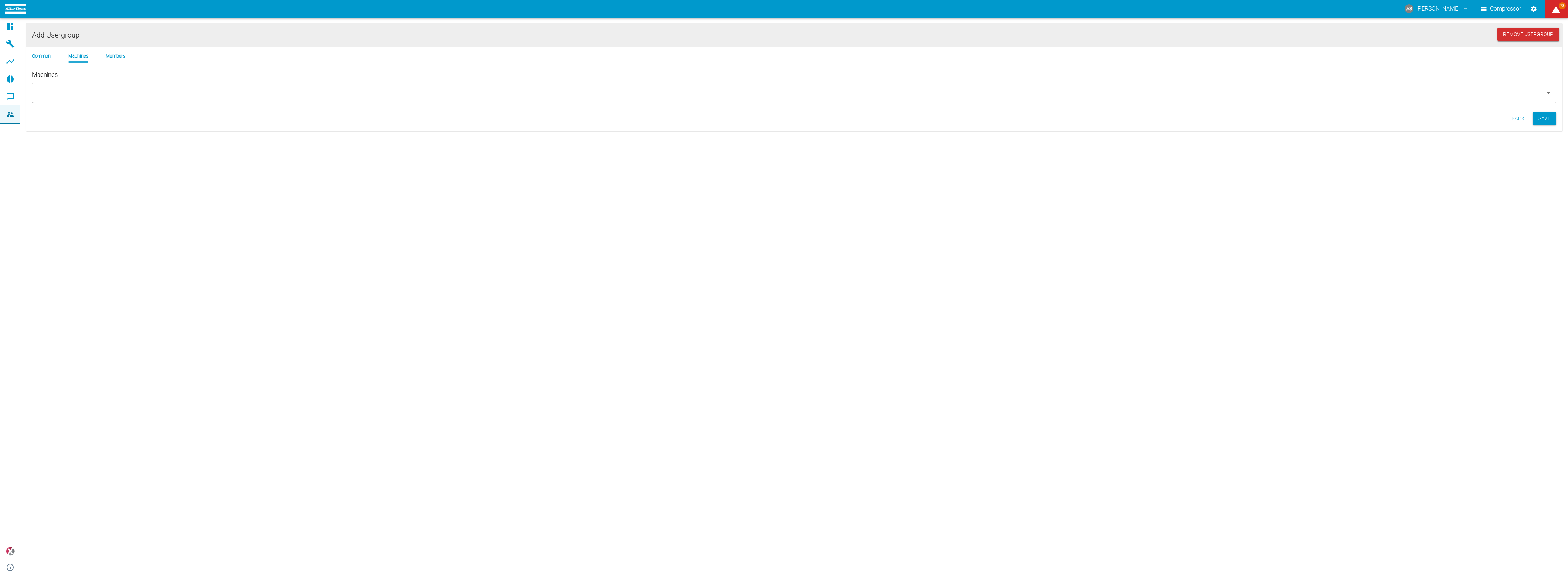
click at [37, 53] on li "Common" at bounding box center [41, 56] width 19 height 7
click at [106, 53] on li "Members" at bounding box center [115, 56] width 19 height 7
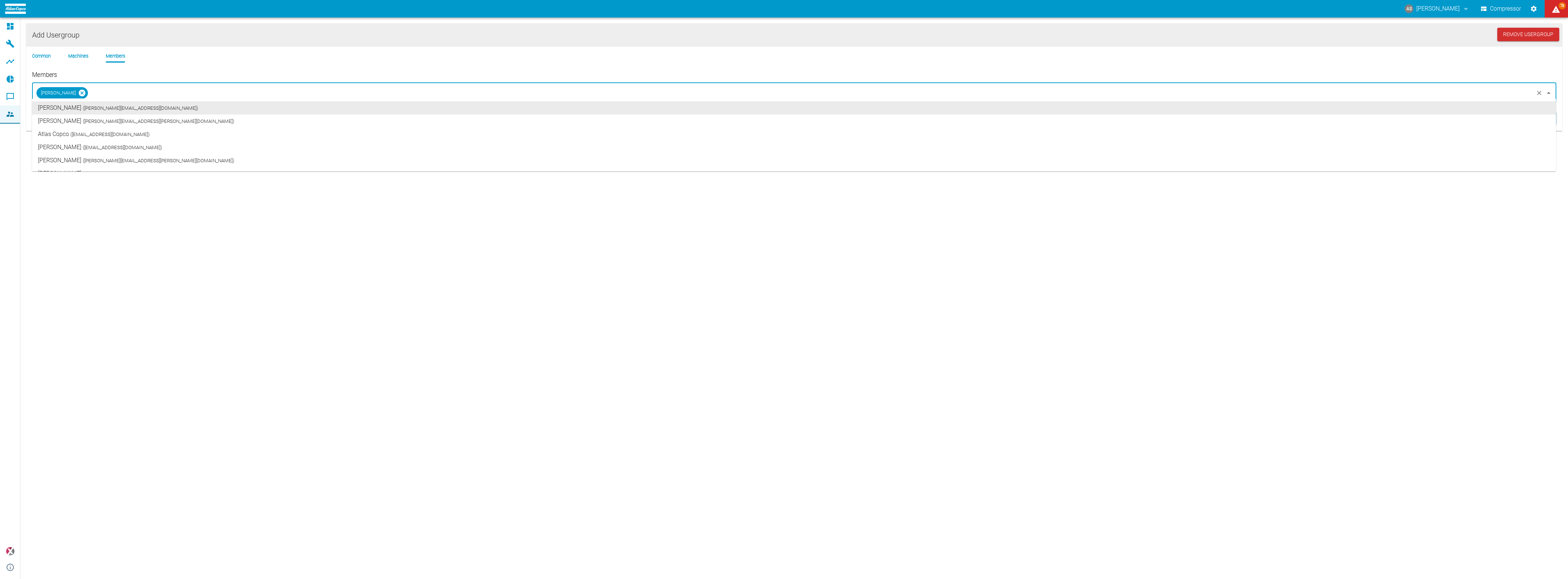
click at [92, 86] on input "Members" at bounding box center [811, 93] width 1444 height 14
click at [93, 72] on label "Members" at bounding box center [603, 75] width 1143 height 9
click at [93, 86] on input "Members" at bounding box center [811, 93] width 1444 height 14
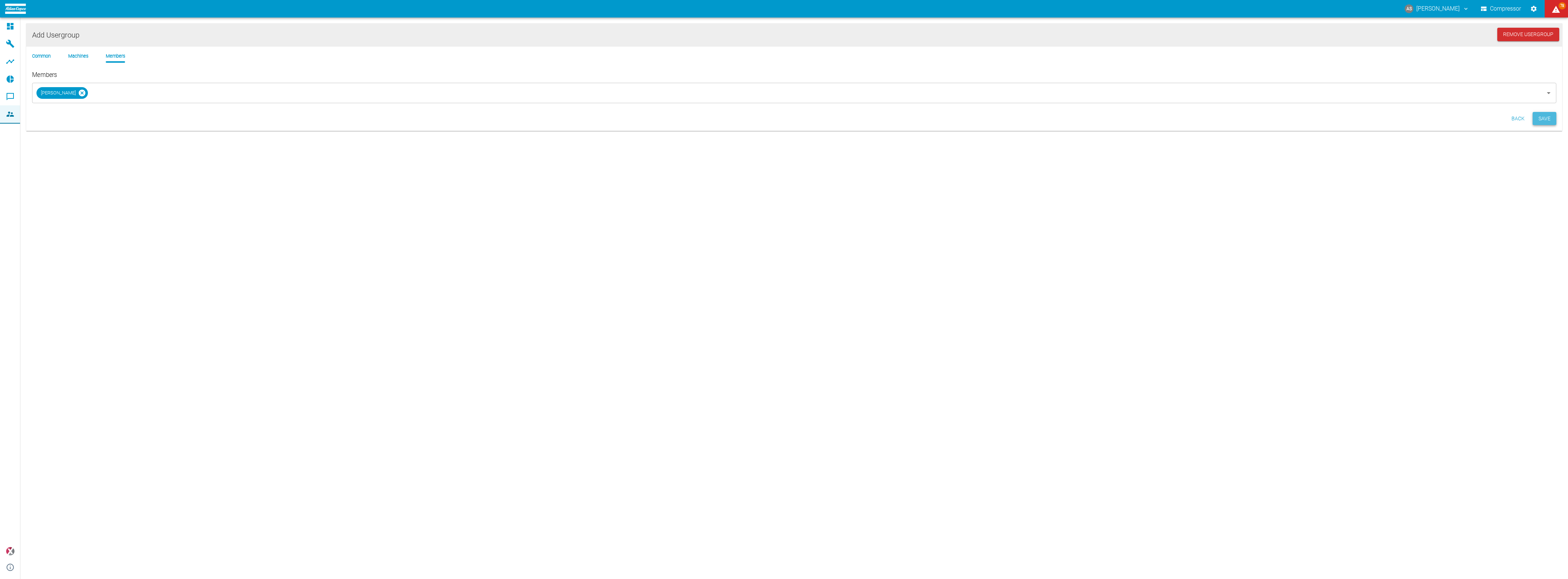
click at [1545, 112] on button "Save" at bounding box center [1544, 118] width 24 height 13
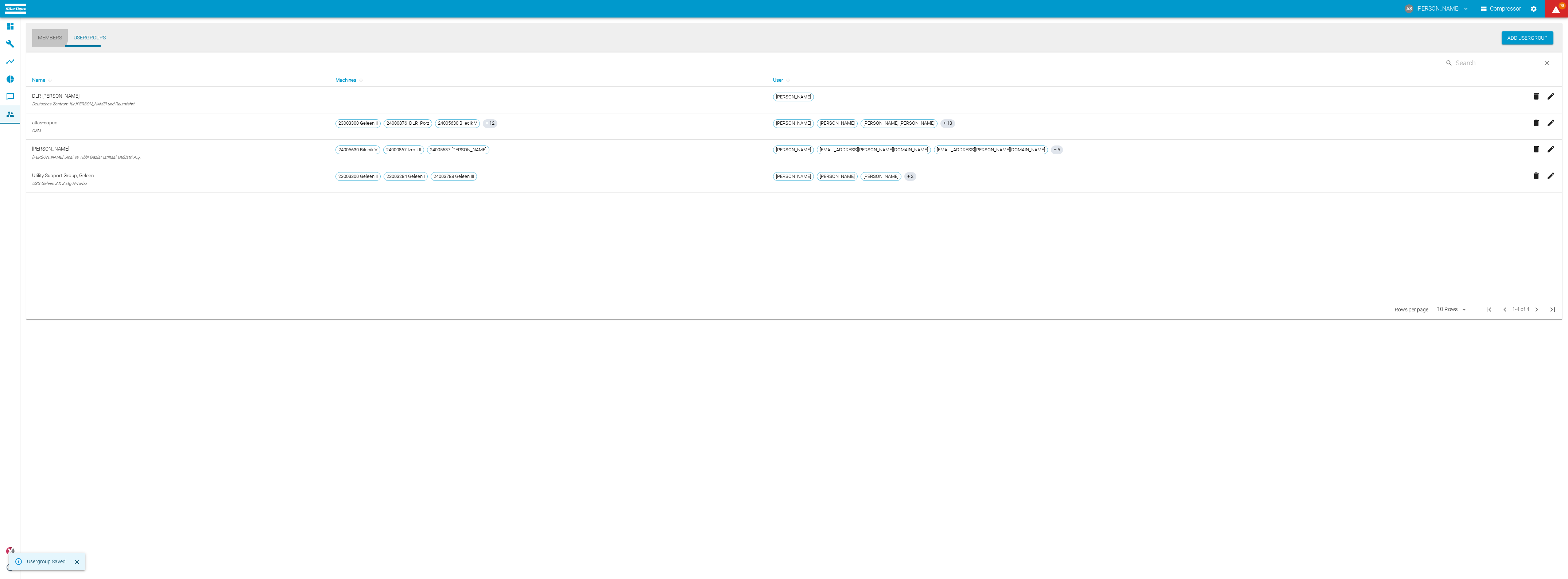
click at [45, 36] on button "Members" at bounding box center [50, 37] width 36 height 17
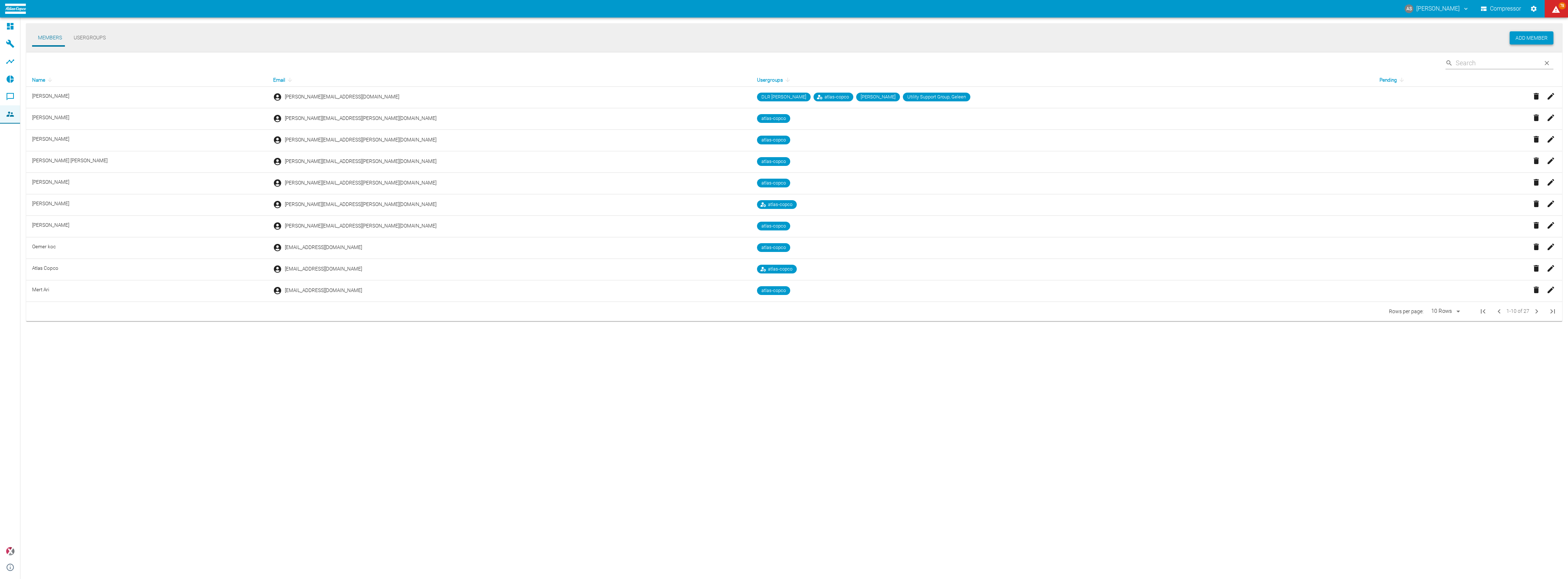
click at [1535, 36] on button "Add Member" at bounding box center [1532, 38] width 44 height 13
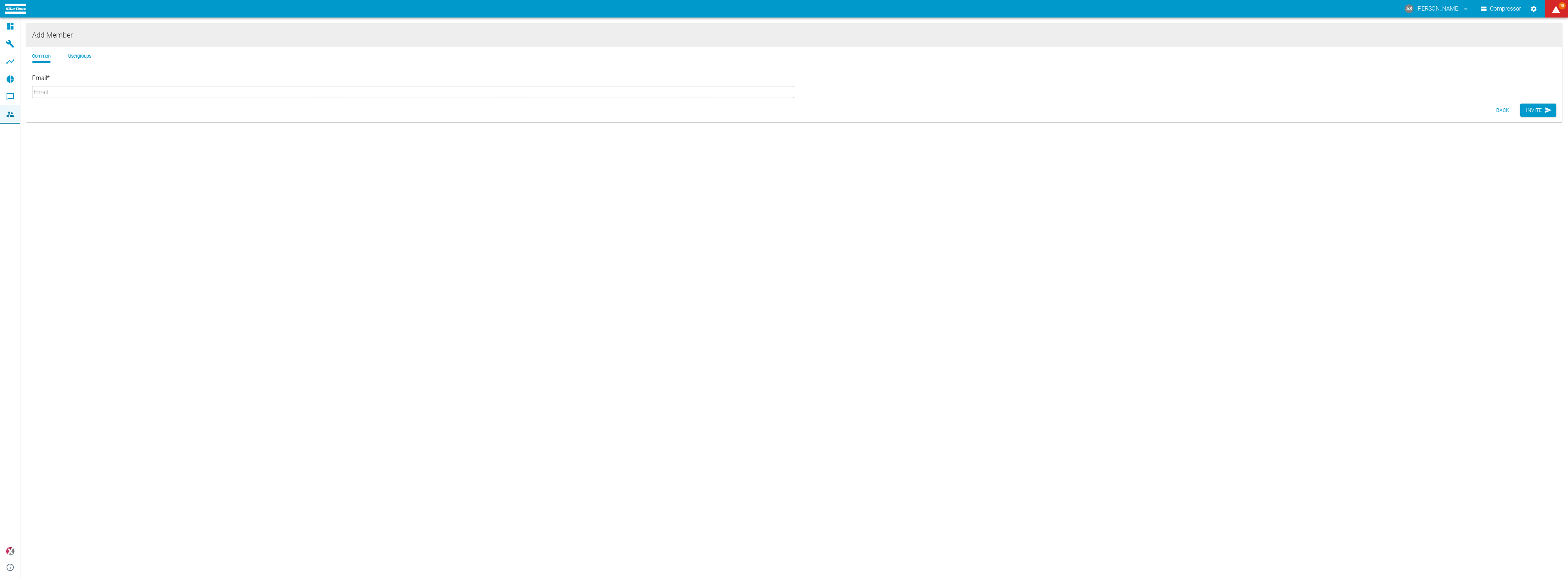
click at [1535, 36] on span "Add Member" at bounding box center [794, 35] width 1524 height 12
click at [141, 83] on input "Email *" at bounding box center [413, 88] width 762 height 12
paste input "Deutsches Zentrum für [PERSON_NAME] und Raumfahrt"
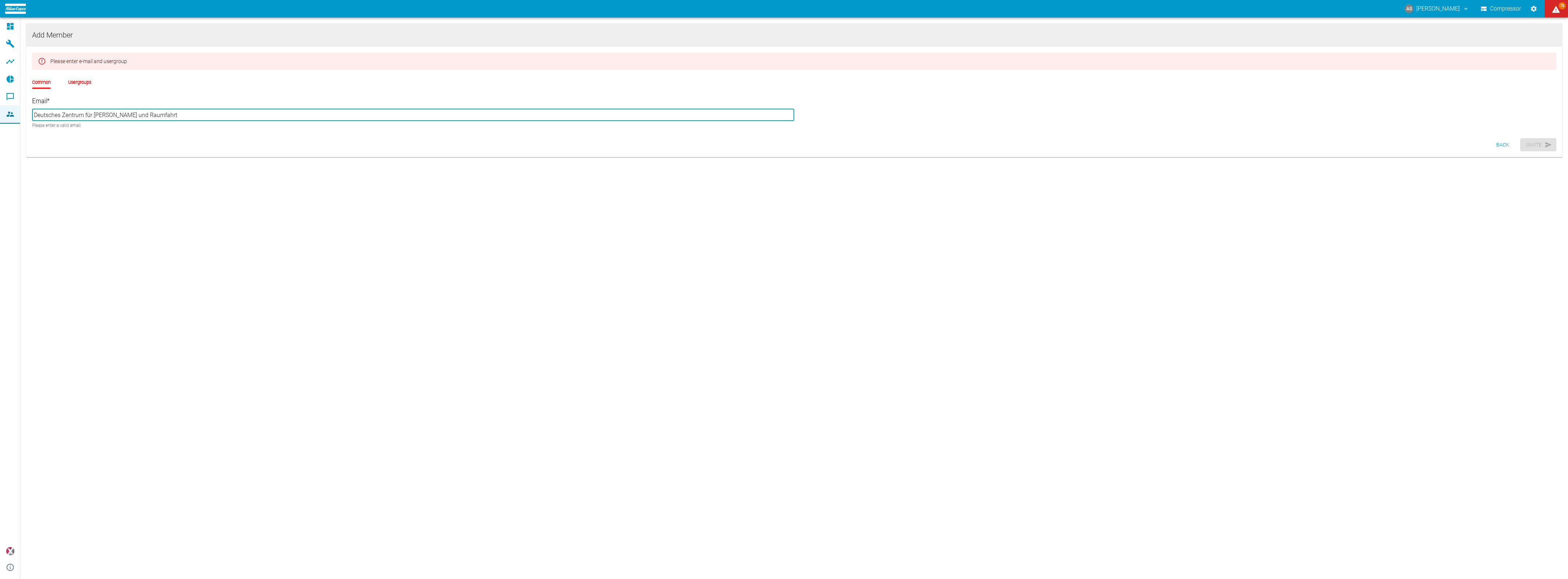
drag, startPoint x: 98, startPoint y: 108, endPoint x: 21, endPoint y: 104, distance: 77.1
click at [21, 104] on div "Add Member Please enter e-mail and usergroup Common Usergroups Email * Deutsche…" at bounding box center [794, 100] width 1548 height 166
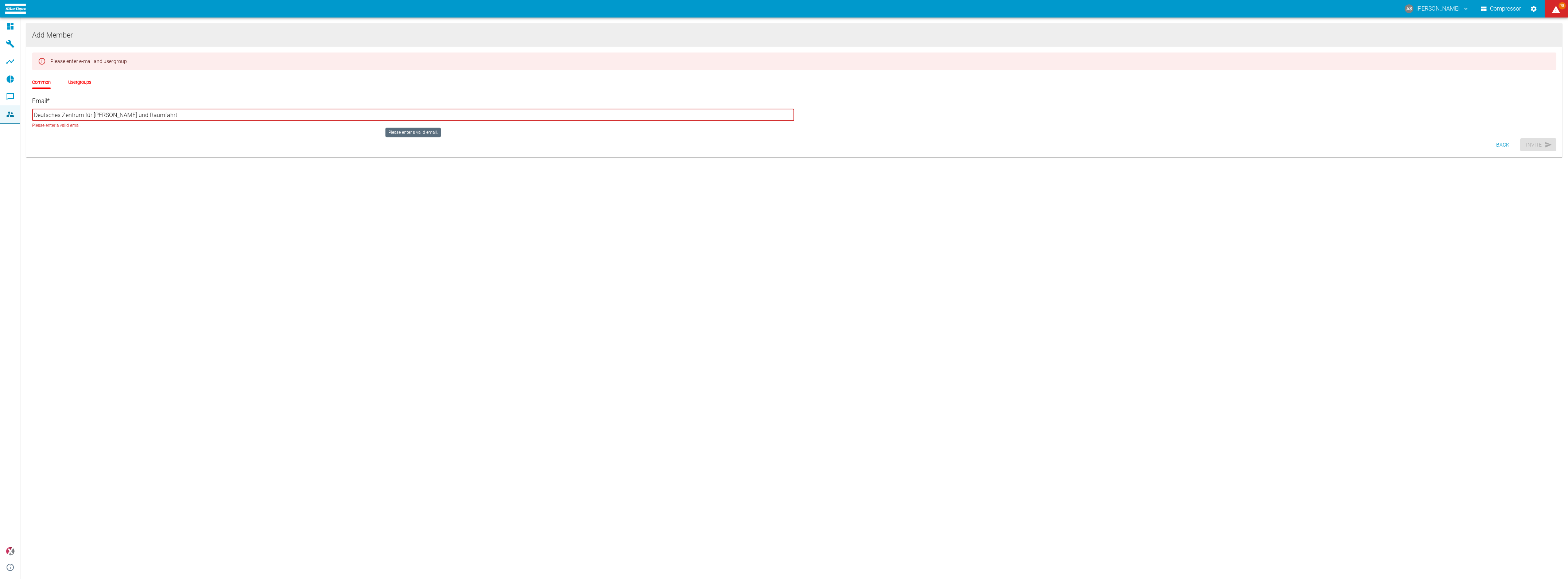
click at [161, 109] on input "Deutsches Zentrum für [PERSON_NAME] und Raumfahrt" at bounding box center [413, 115] width 762 height 12
drag, startPoint x: 161, startPoint y: 107, endPoint x: 0, endPoint y: 107, distance: 161.0
click at [0, 107] on div "AS [PERSON_NAME] Compressor 78 Dashboard Machines Analyses Reports Comments Mem…" at bounding box center [784, 289] width 1568 height 579
paste input "[PERSON_NAME][EMAIL_ADDRESS][PERSON_NAME][DOMAIN_NAME]"
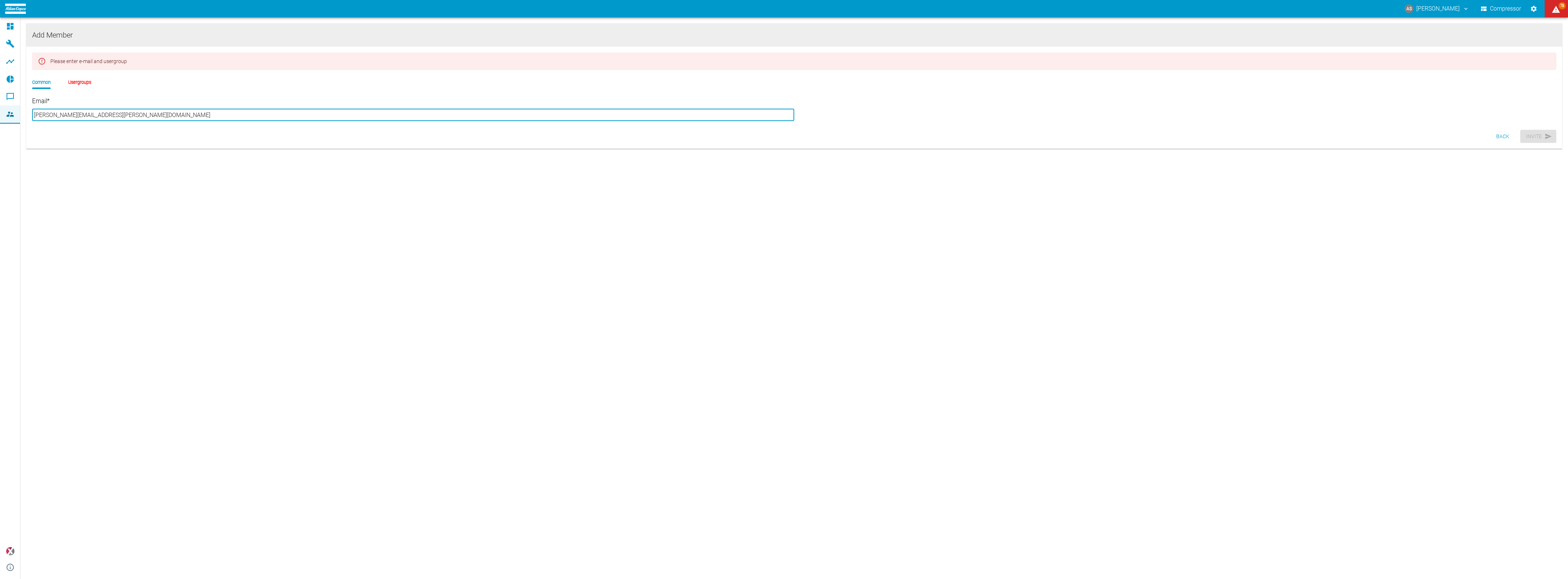
type input "[PERSON_NAME][EMAIL_ADDRESS][PERSON_NAME][DOMAIN_NAME]"
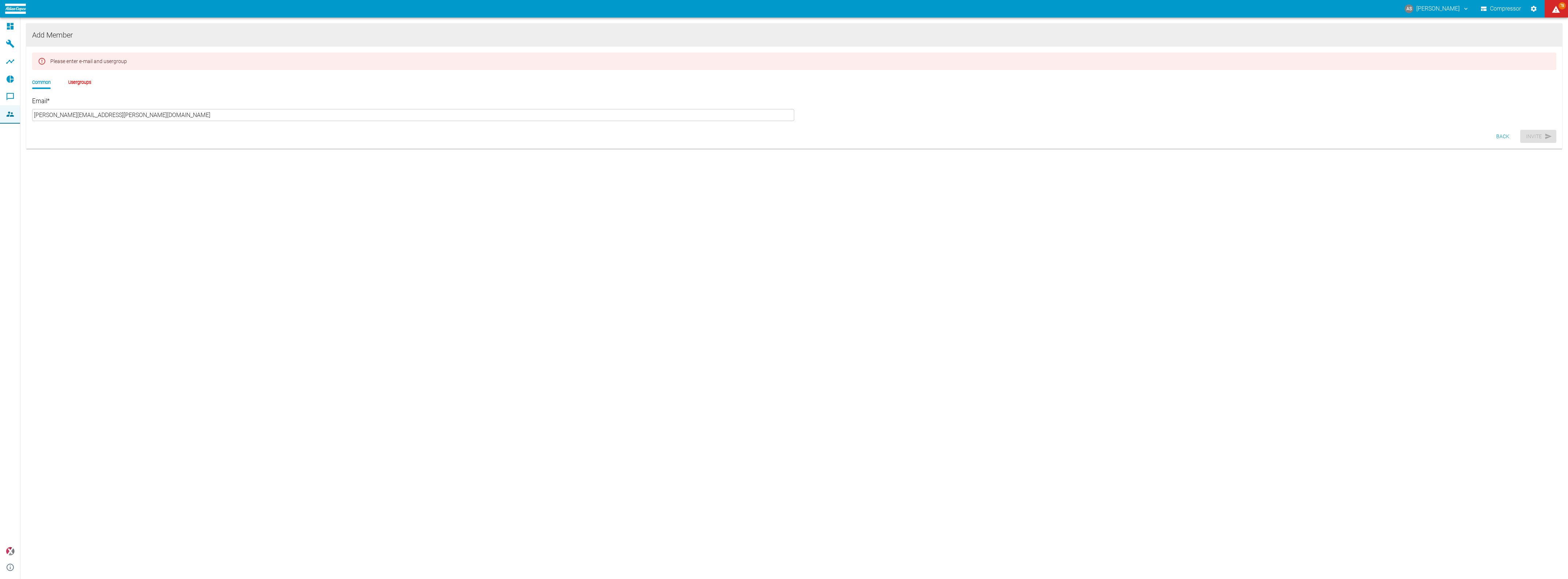
click at [211, 148] on form "Add Member Please enter e-mail and usergroup Common Usergroups Email * [PERSON_…" at bounding box center [794, 93] width 1536 height 140
click at [69, 78] on li "Usergroups" at bounding box center [80, 82] width 23 height 7
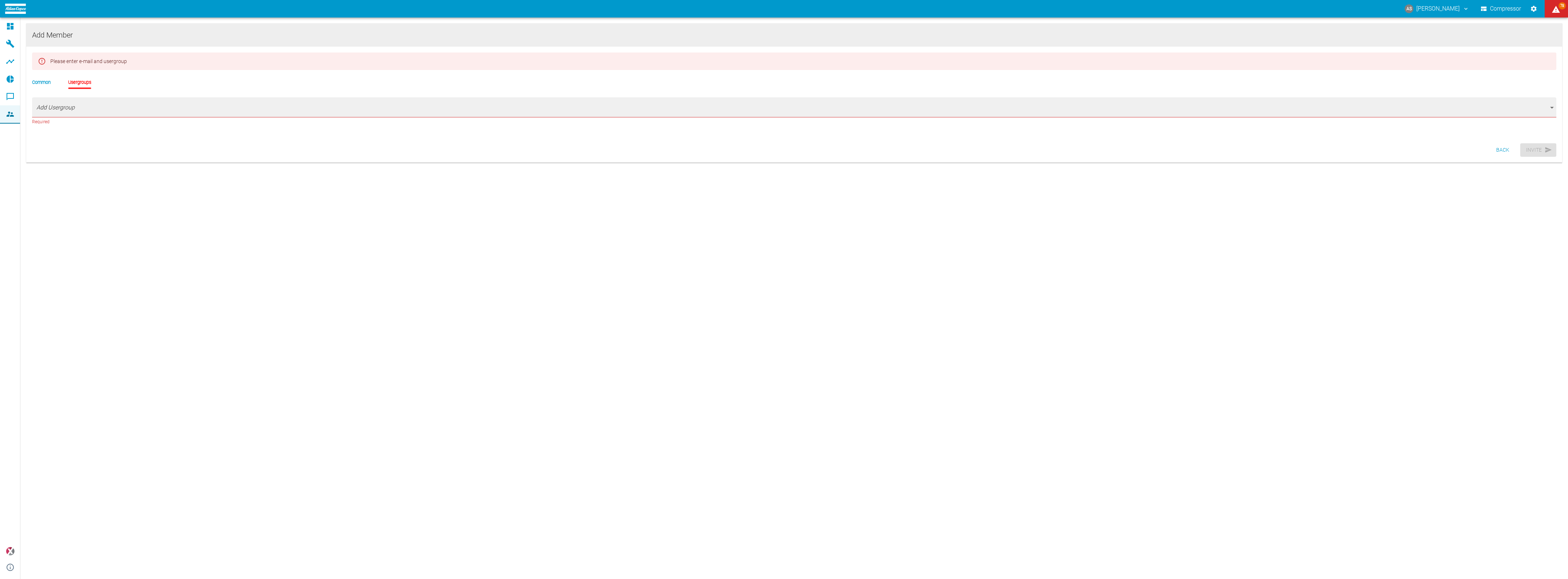
click at [50, 99] on body "AS [PERSON_NAME] Compressor 78 Dashboard Machines Analyses Reports Comments Mem…" at bounding box center [784, 289] width 1568 height 579
click at [47, 131] on li "DLR [PERSON_NAME]" at bounding box center [794, 134] width 1524 height 13
type input "[object Object]"
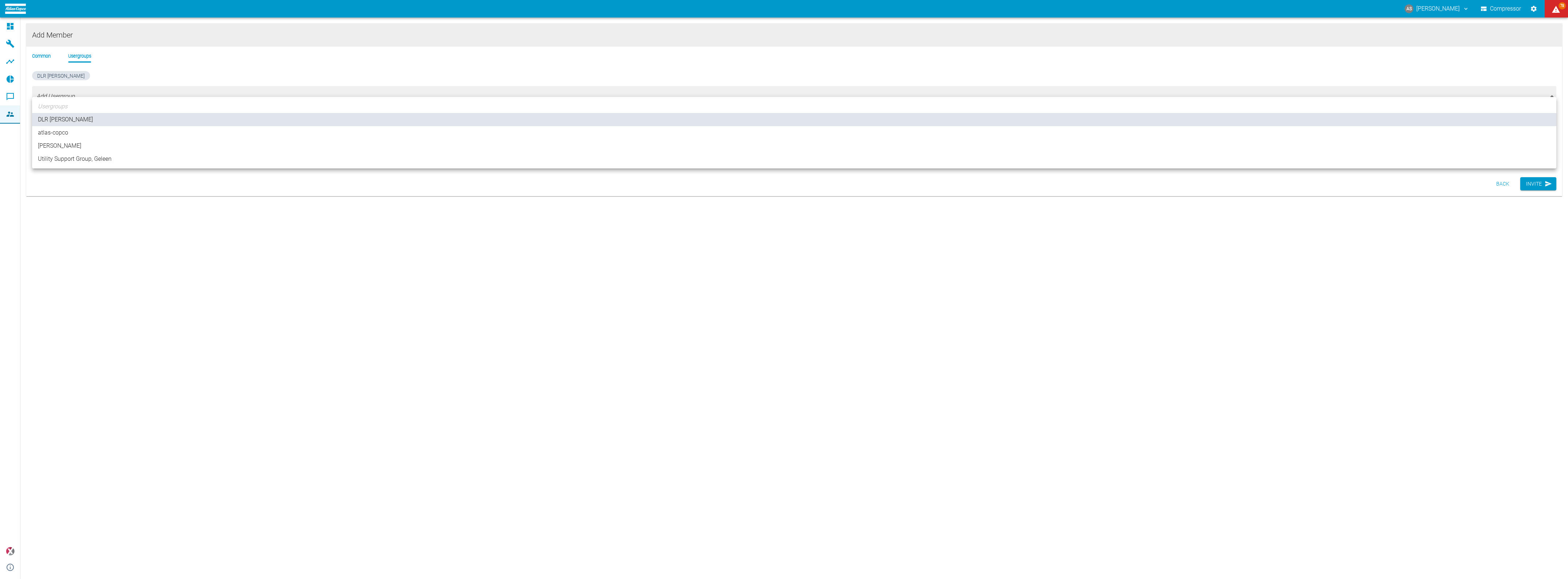
click at [883, 287] on div at bounding box center [784, 289] width 1568 height 579
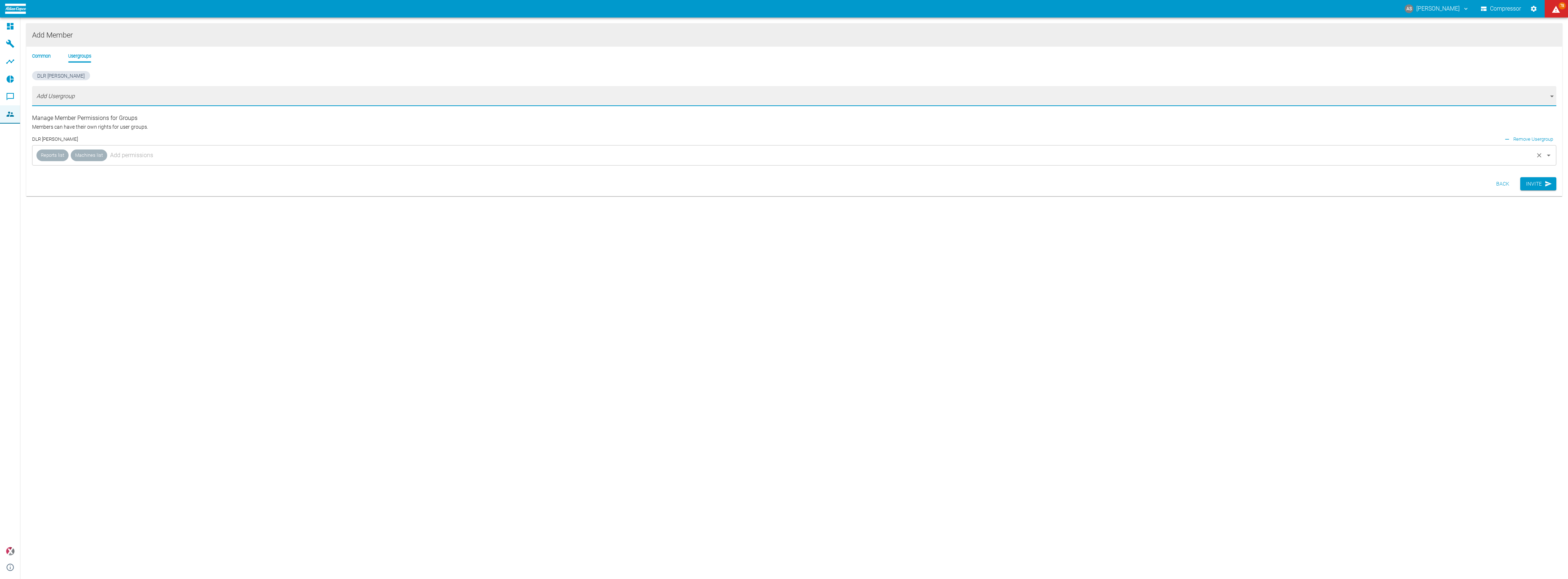
click at [115, 149] on input "text" at bounding box center [820, 155] width 1424 height 14
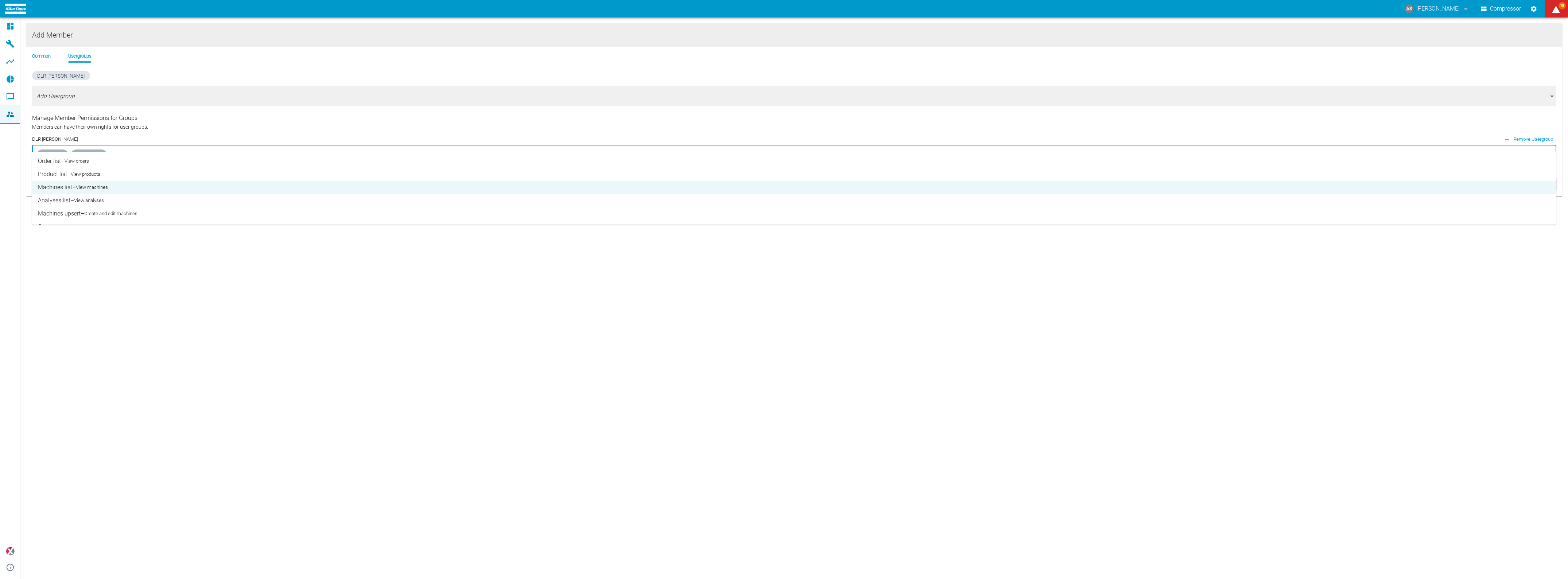
click at [73, 171] on small "View products" at bounding box center [86, 173] width 30 height 7
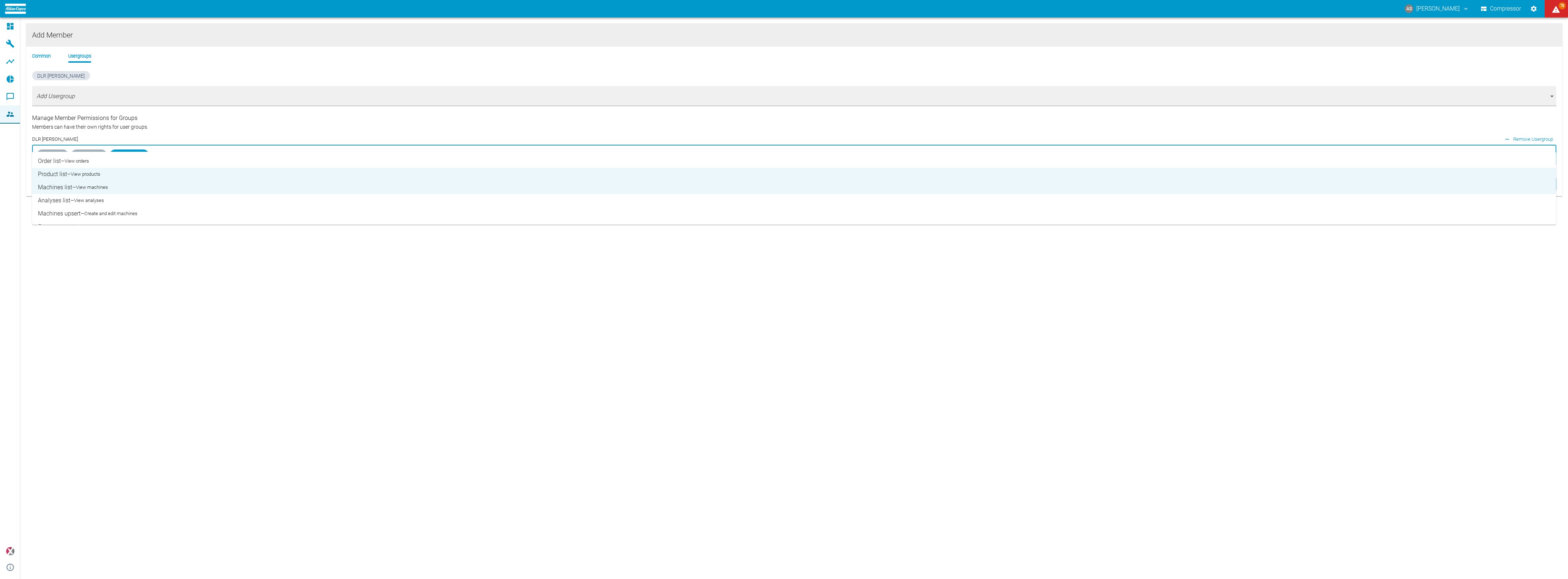
click at [74, 197] on small "View analyses" at bounding box center [89, 200] width 30 height 7
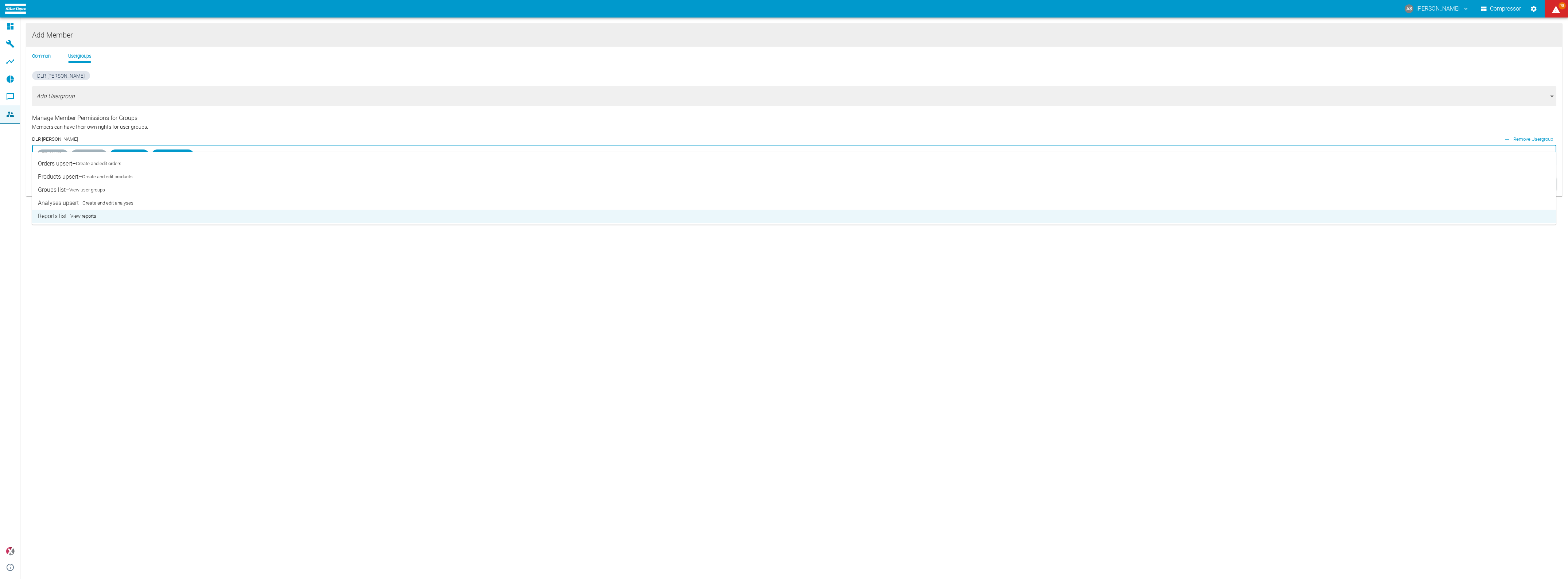
scroll to position [91, 0]
click at [79, 211] on small "View reports" at bounding box center [83, 214] width 26 height 7
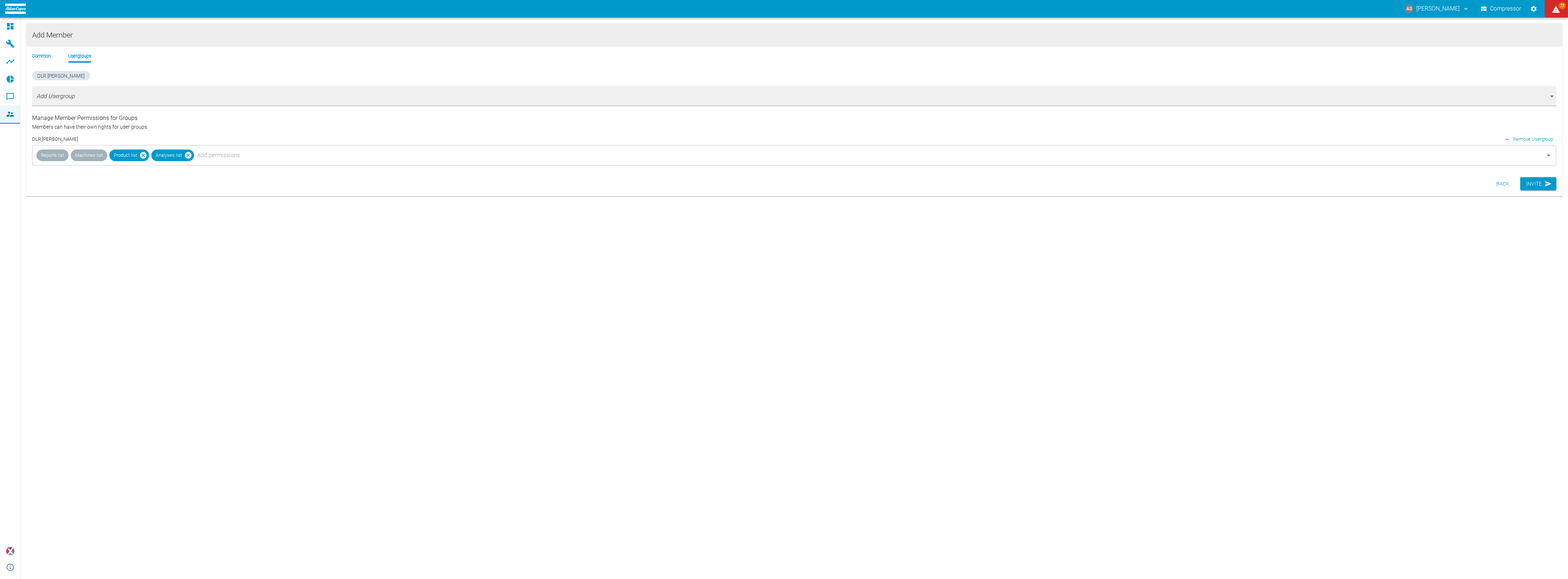
click at [36, 53] on li "Common" at bounding box center [41, 56] width 19 height 7
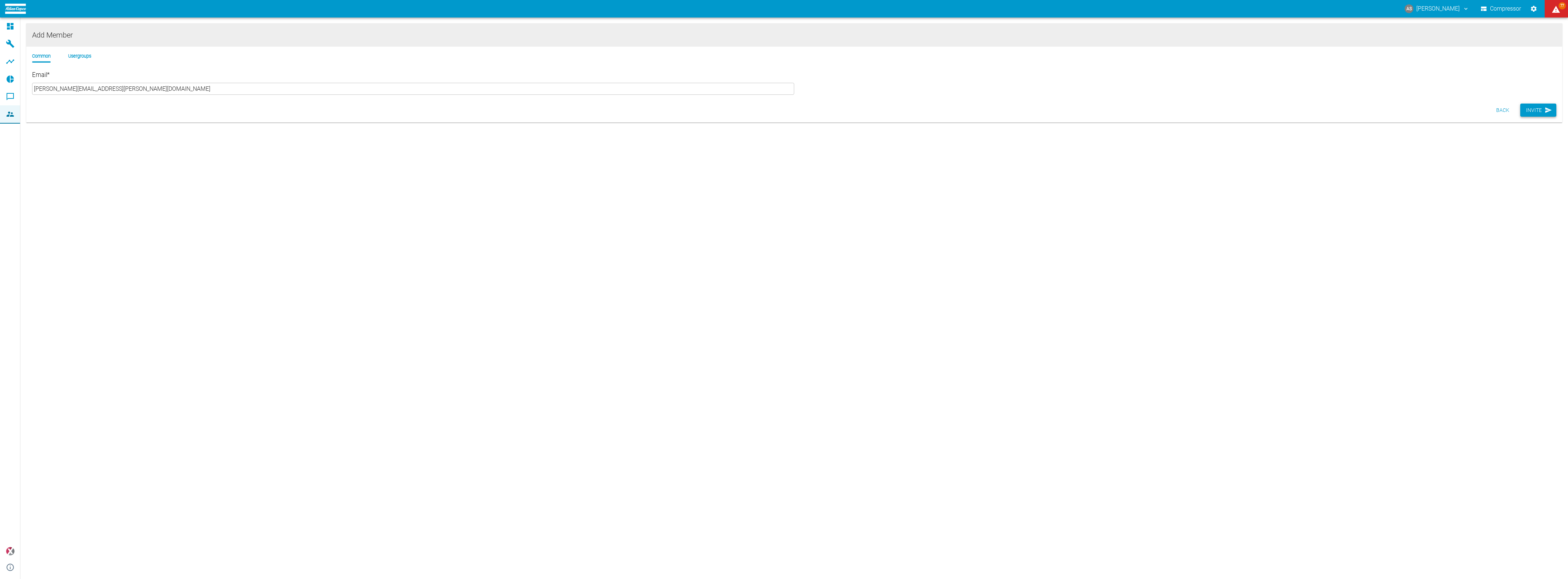
click at [1547, 107] on icon "button" at bounding box center [1548, 110] width 7 height 7
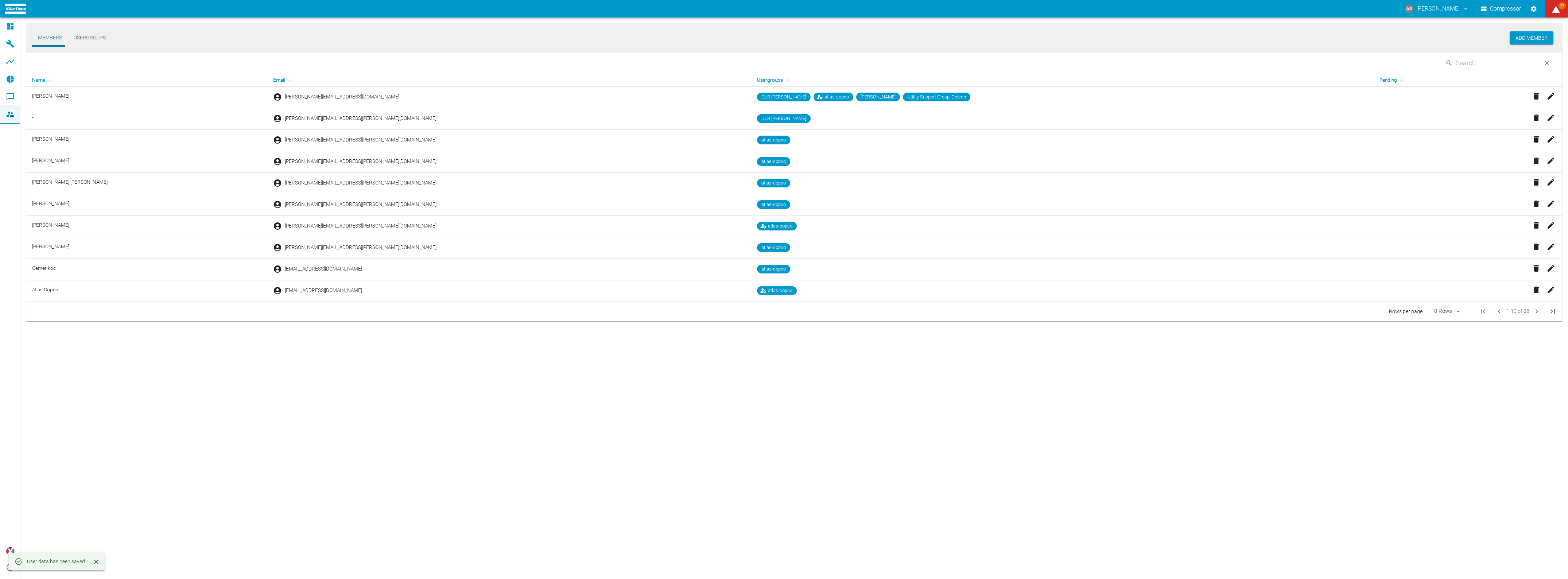
click at [435, 396] on div "Members Usergroups Add Member ​ Name Email Usergroups Pending [PERSON_NAME] [PE…" at bounding box center [794, 297] width 1548 height 561
click at [1540, 36] on button "Add Member" at bounding box center [1532, 38] width 44 height 13
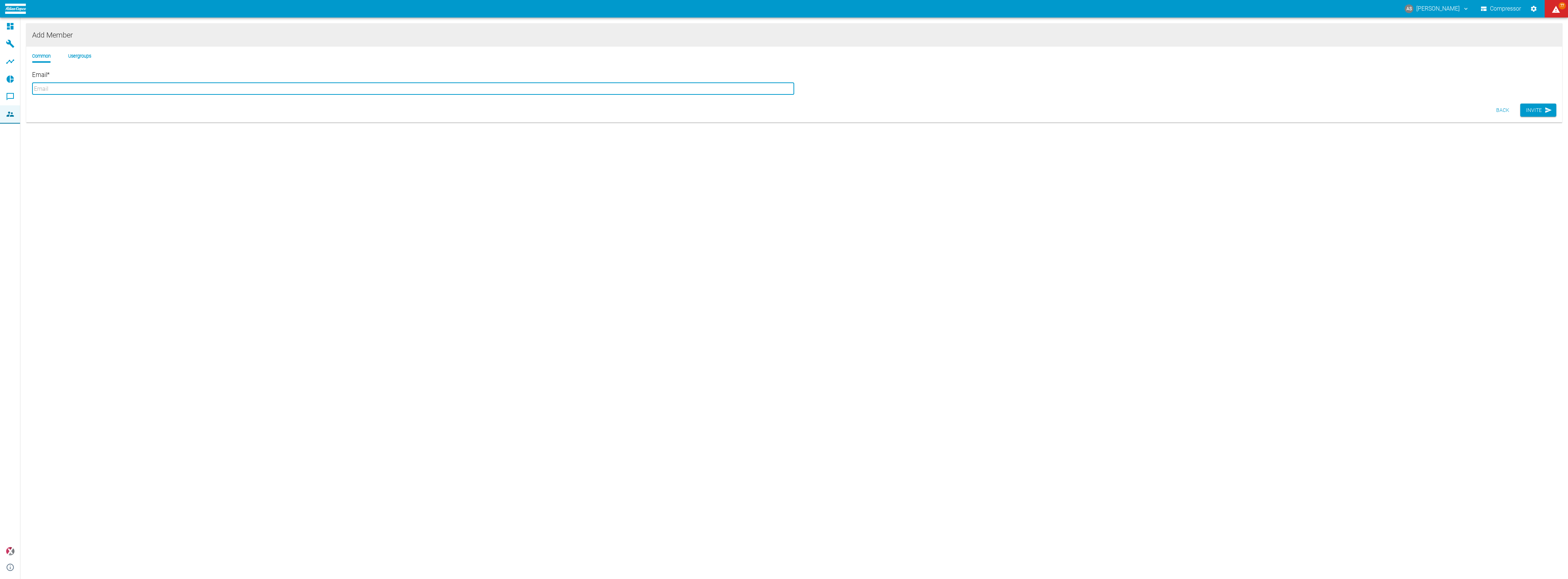
click at [112, 83] on input "Email *" at bounding box center [413, 88] width 762 height 12
paste input "[PERSON_NAME][EMAIL_ADDRESS][PERSON_NAME][DOMAIN_NAME]"
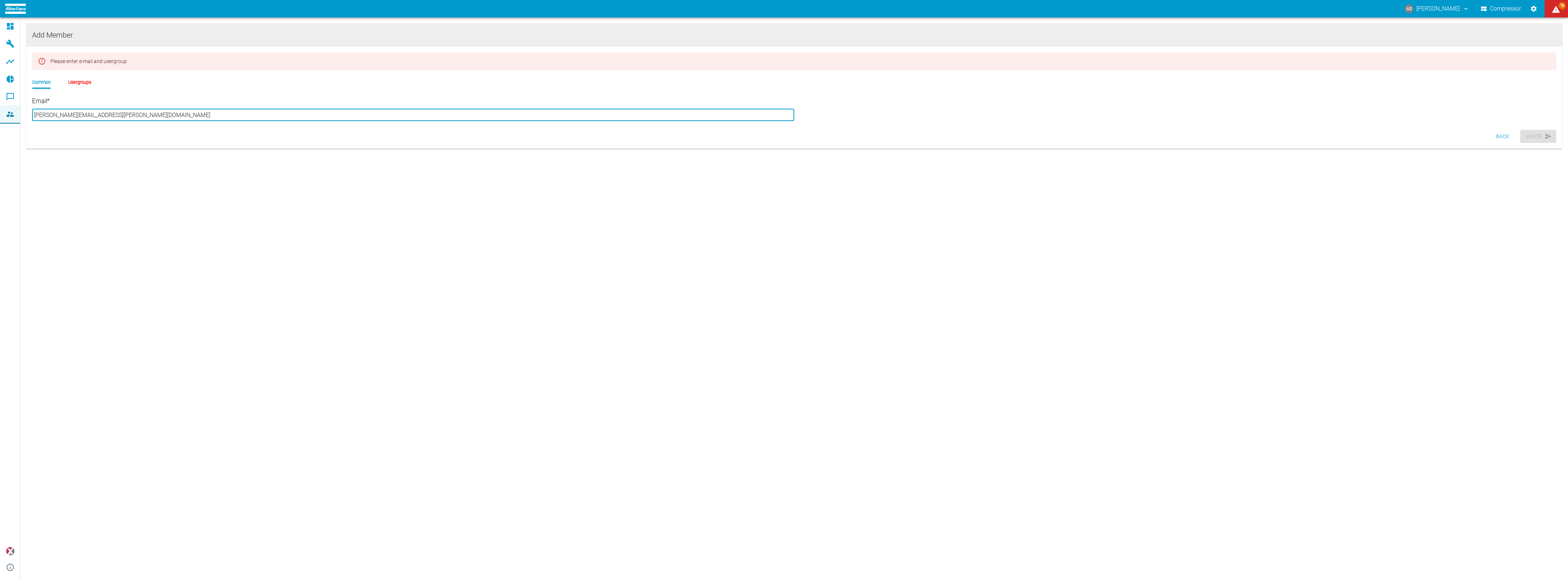
type input "[PERSON_NAME][EMAIL_ADDRESS][PERSON_NAME][DOMAIN_NAME]"
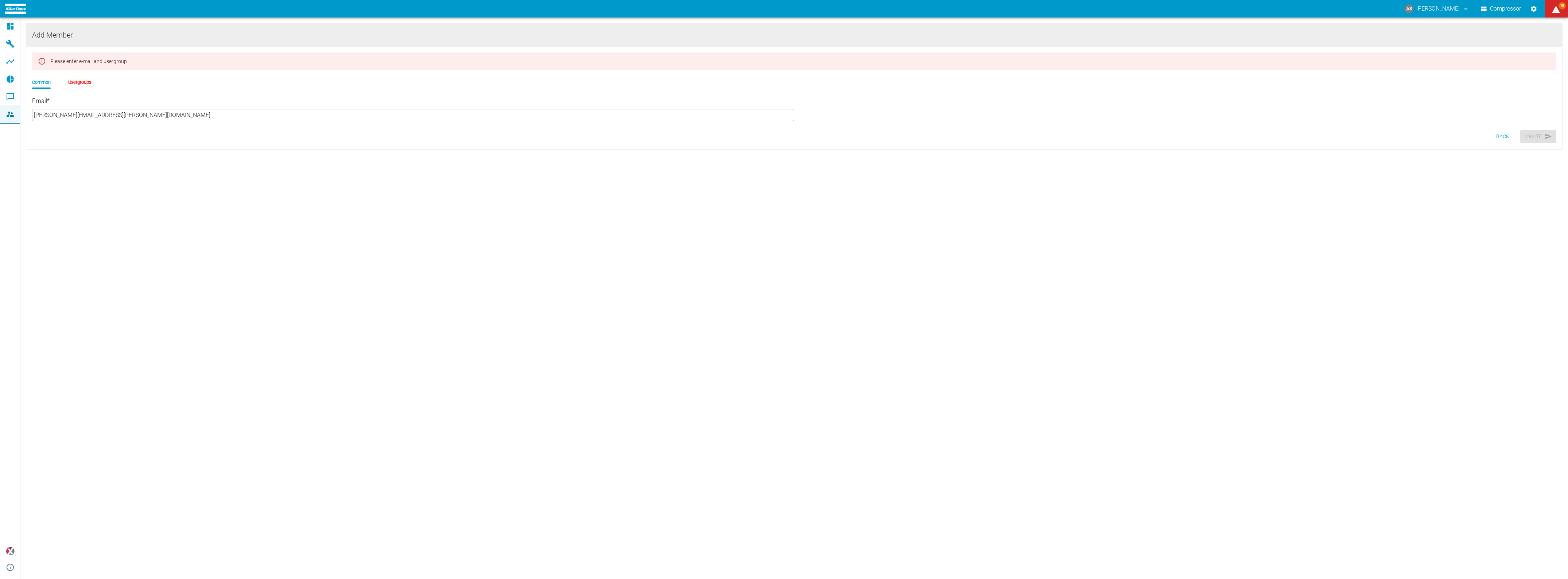
click at [106, 166] on div "Add Member Please enter e-mail and usergroup Common Usergroups Email * [PERSON_…" at bounding box center [794, 96] width 1548 height 158
click at [70, 78] on li "Usergroups" at bounding box center [80, 82] width 23 height 7
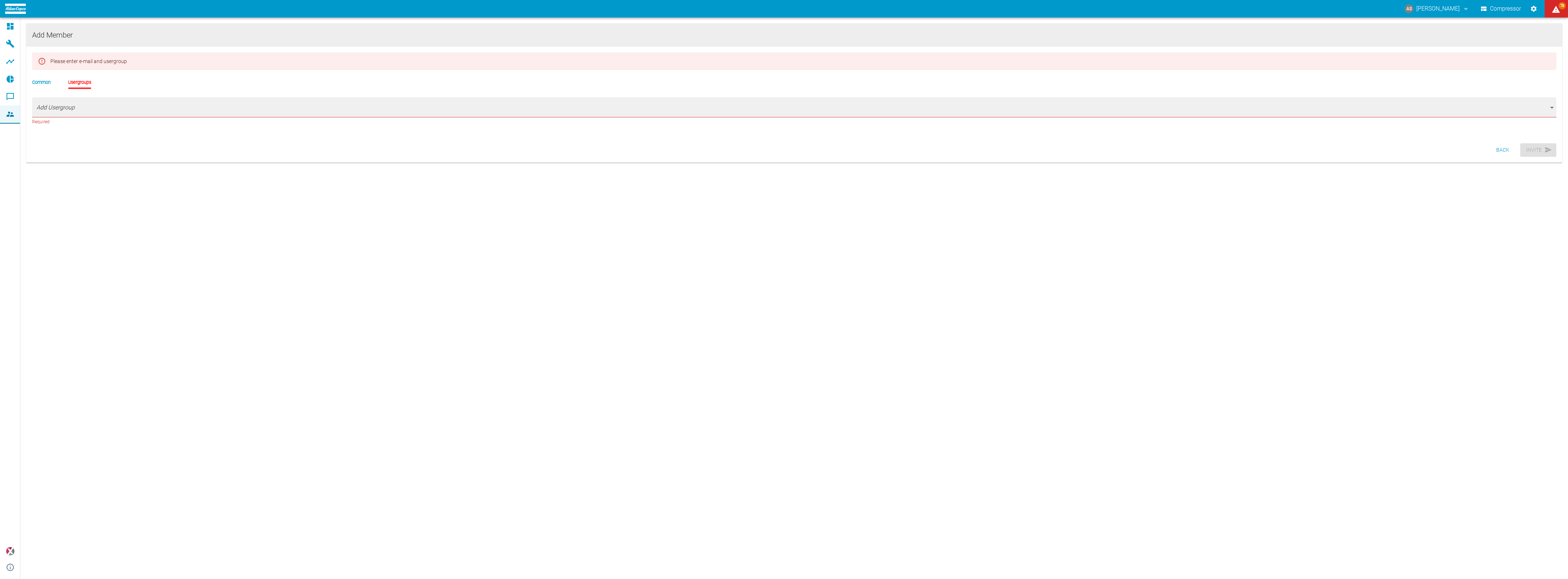
click at [69, 78] on li "Usergroups" at bounding box center [80, 82] width 23 height 7
click at [64, 105] on body "AS [PERSON_NAME] Compressor 78 Dashboard Machines Analyses Reports Comments Mem…" at bounding box center [784, 289] width 1568 height 579
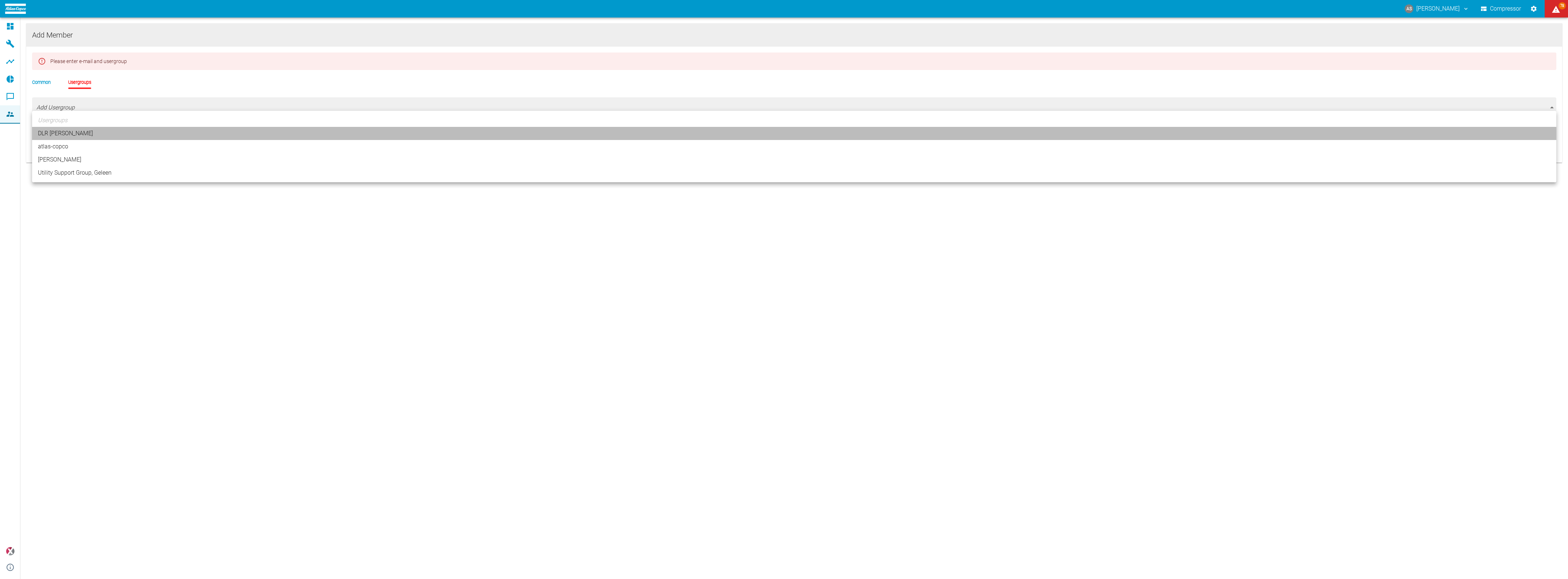
click at [52, 131] on li "DLR [PERSON_NAME]" at bounding box center [794, 134] width 1524 height 13
type input "[object Object]"
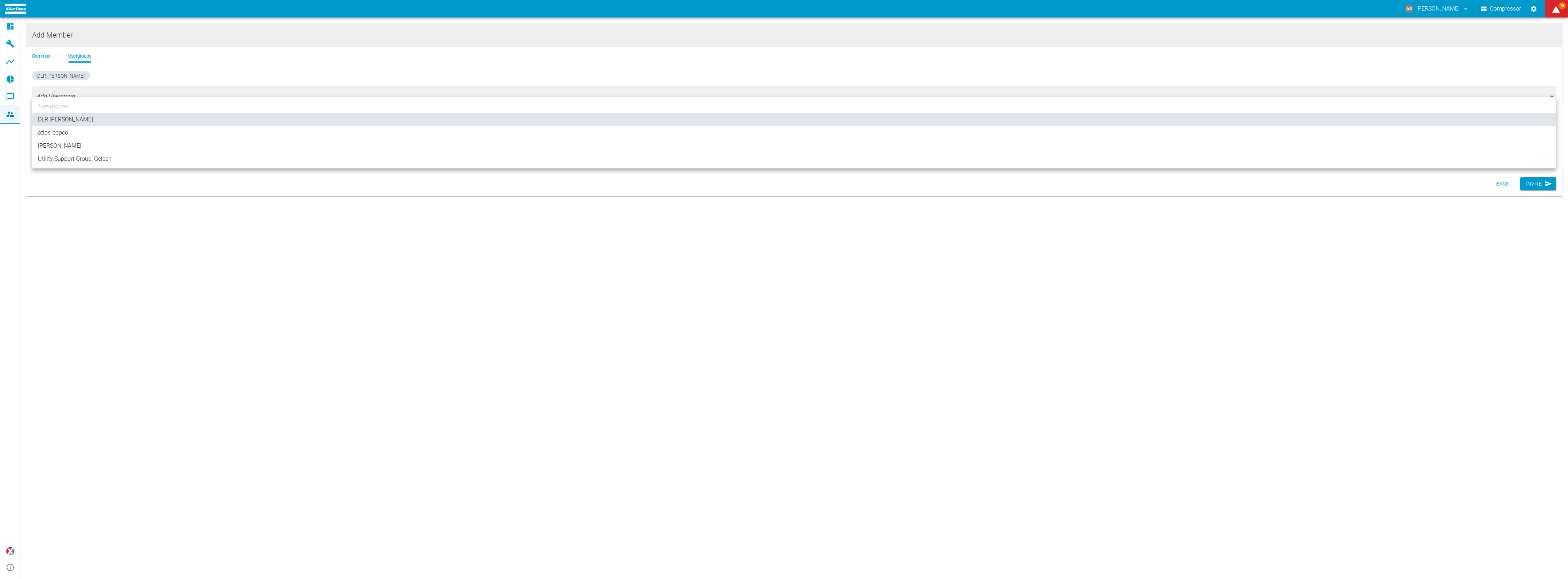
click at [40, 51] on div at bounding box center [784, 289] width 1568 height 579
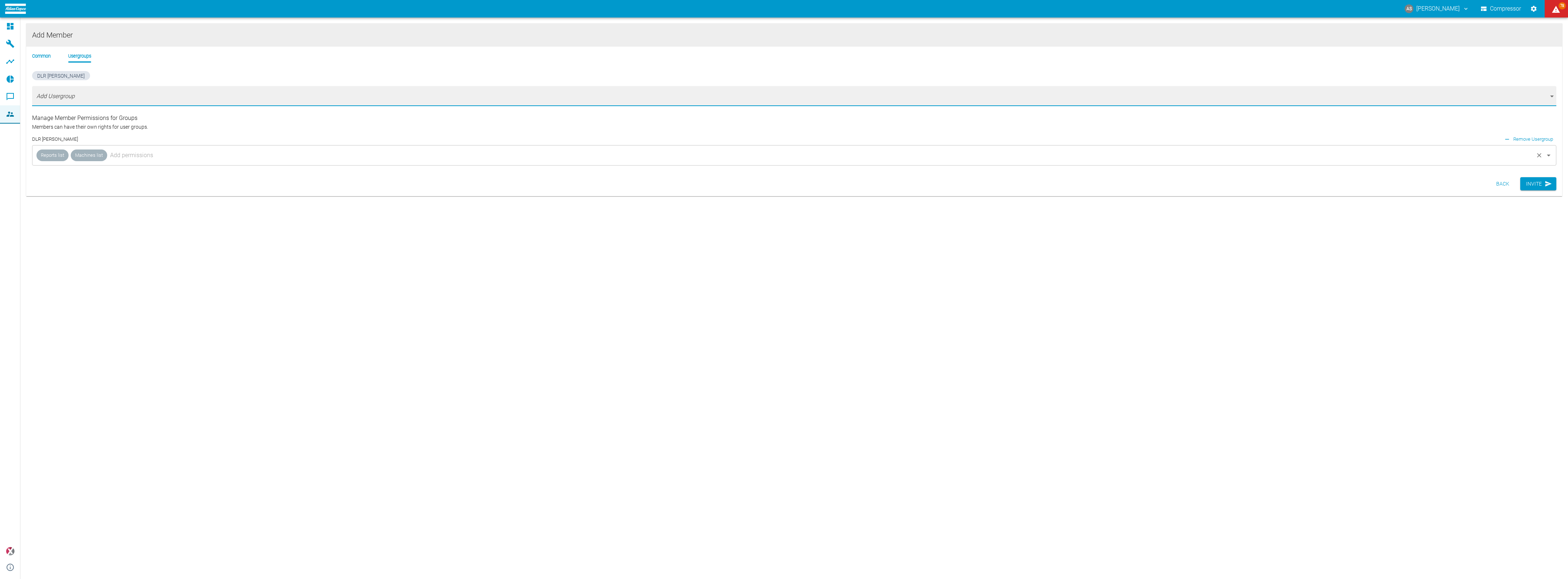
click at [108, 149] on input "text" at bounding box center [820, 155] width 1424 height 14
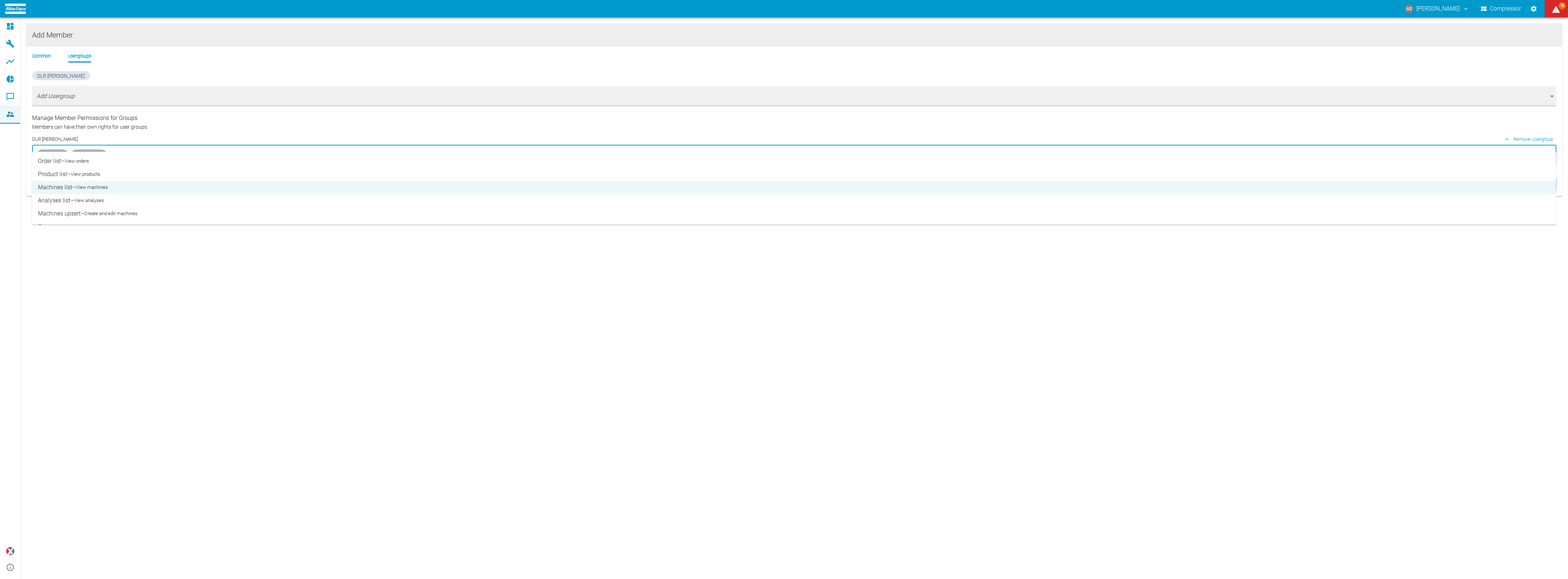
click at [71, 170] on small "View products" at bounding box center [86, 173] width 30 height 7
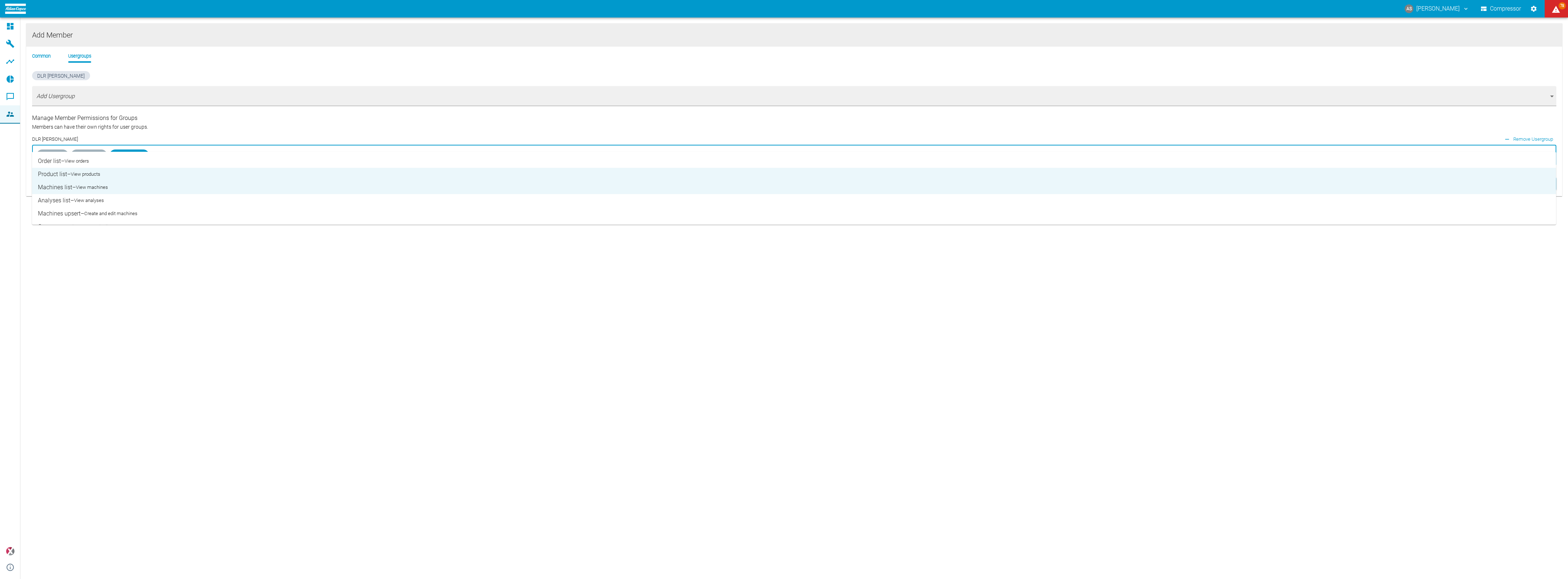
click at [63, 194] on li "Analyses list – View analyses" at bounding box center [794, 201] width 1524 height 13
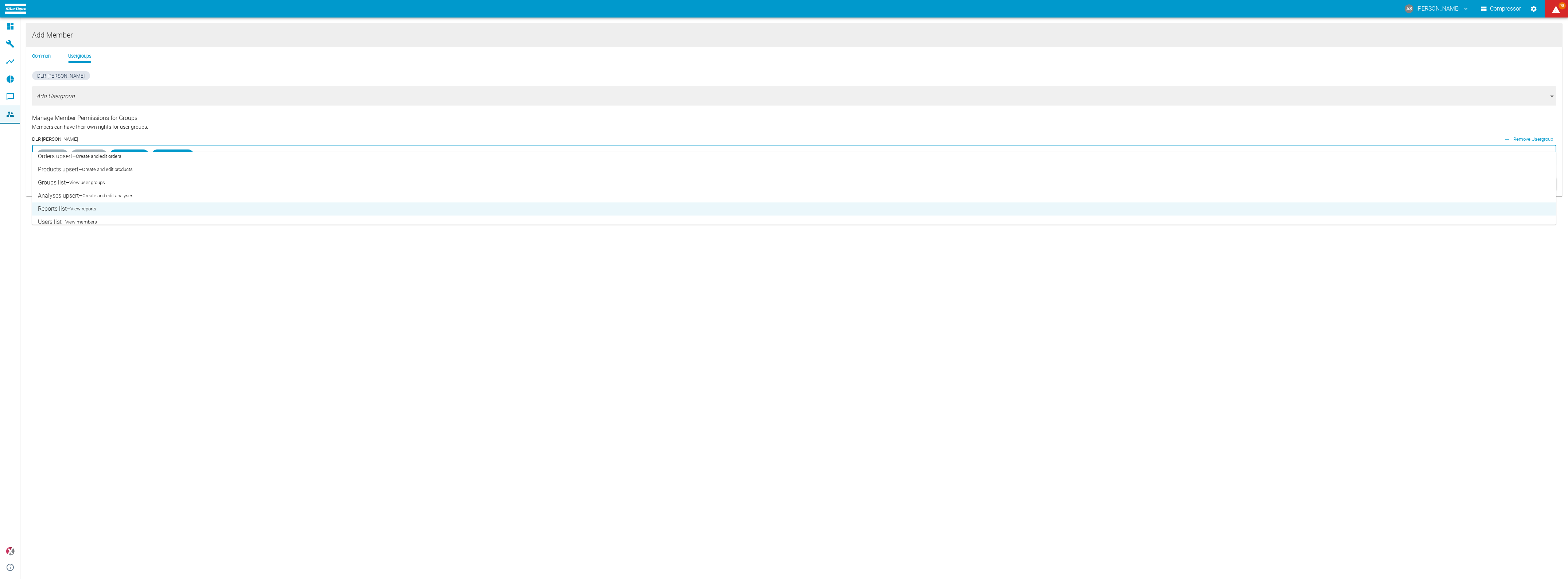
scroll to position [97, 0]
click at [741, 378] on div "Add Member Common Usergroups DLR [PERSON_NAME] Add Usergroup [object Object] Ma…" at bounding box center [794, 297] width 1548 height 561
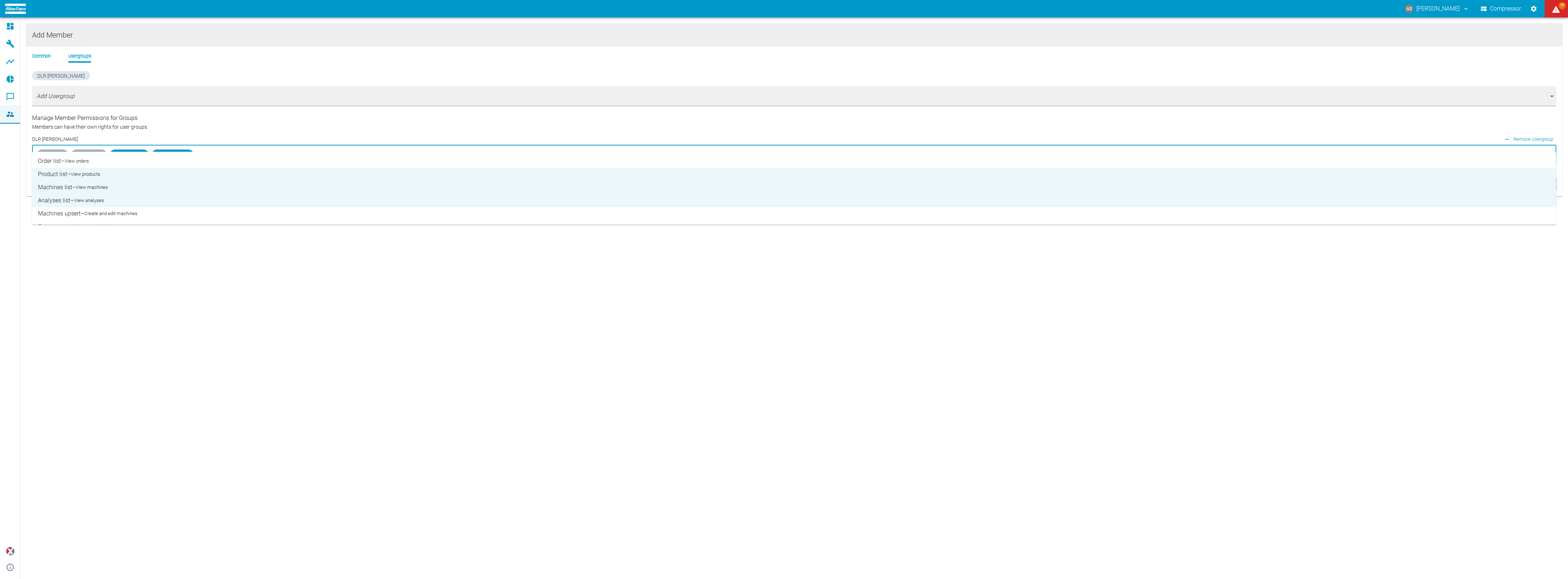
click at [195, 149] on input "text" at bounding box center [864, 155] width 1337 height 14
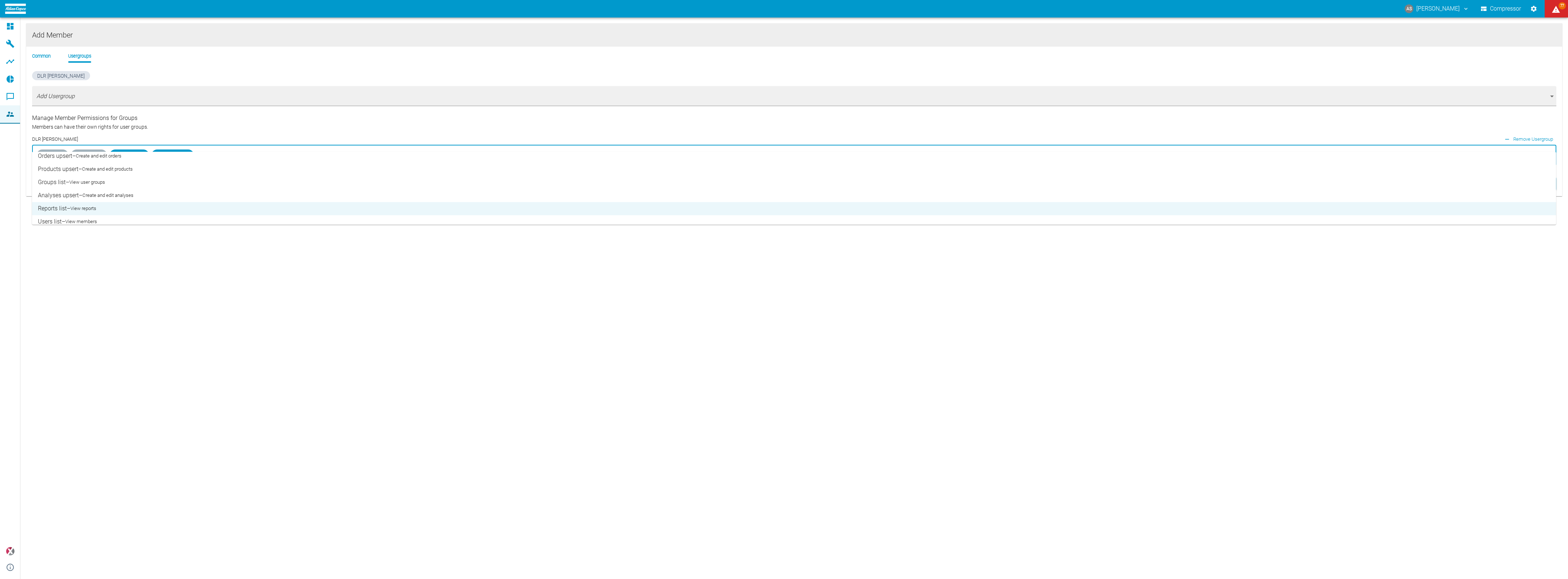
click at [69, 218] on small "View members" at bounding box center [81, 221] width 31 height 7
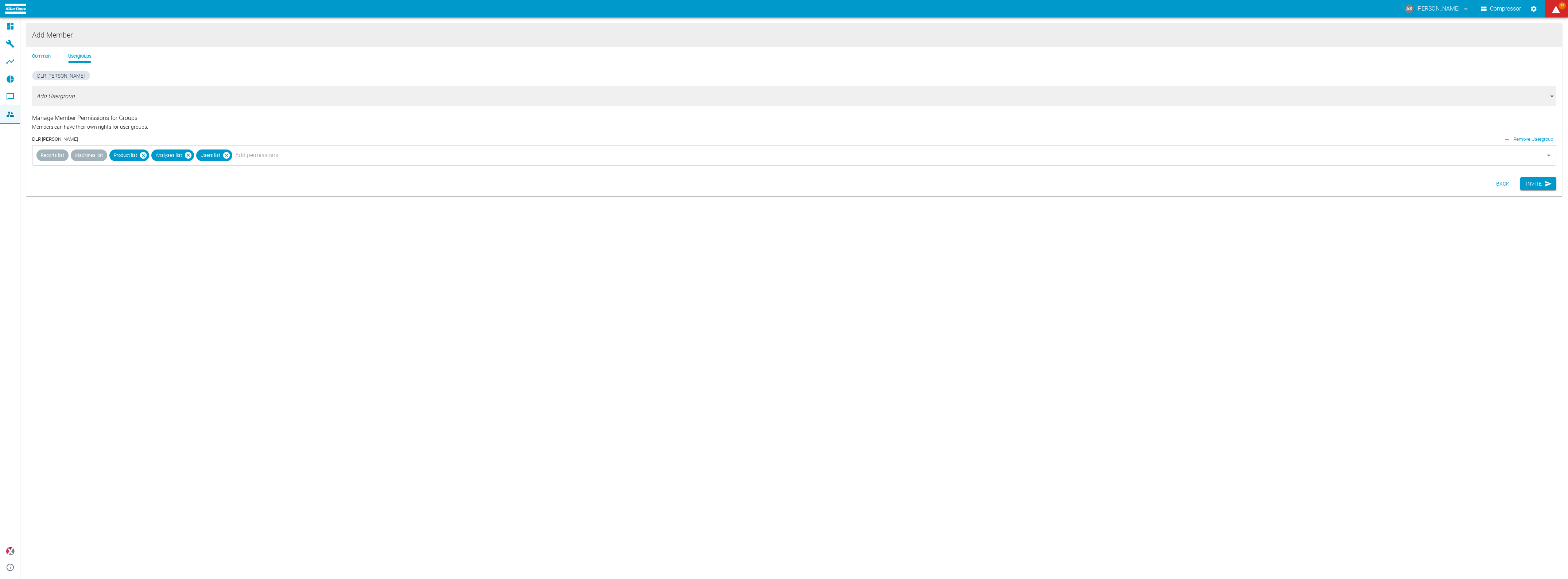
click at [768, 351] on div "Add Member Common Usergroups DLR [PERSON_NAME] Add Usergroup [object Object] Ma…" at bounding box center [794, 297] width 1548 height 561
click at [1538, 177] on button "Invite" at bounding box center [1538, 183] width 36 height 13
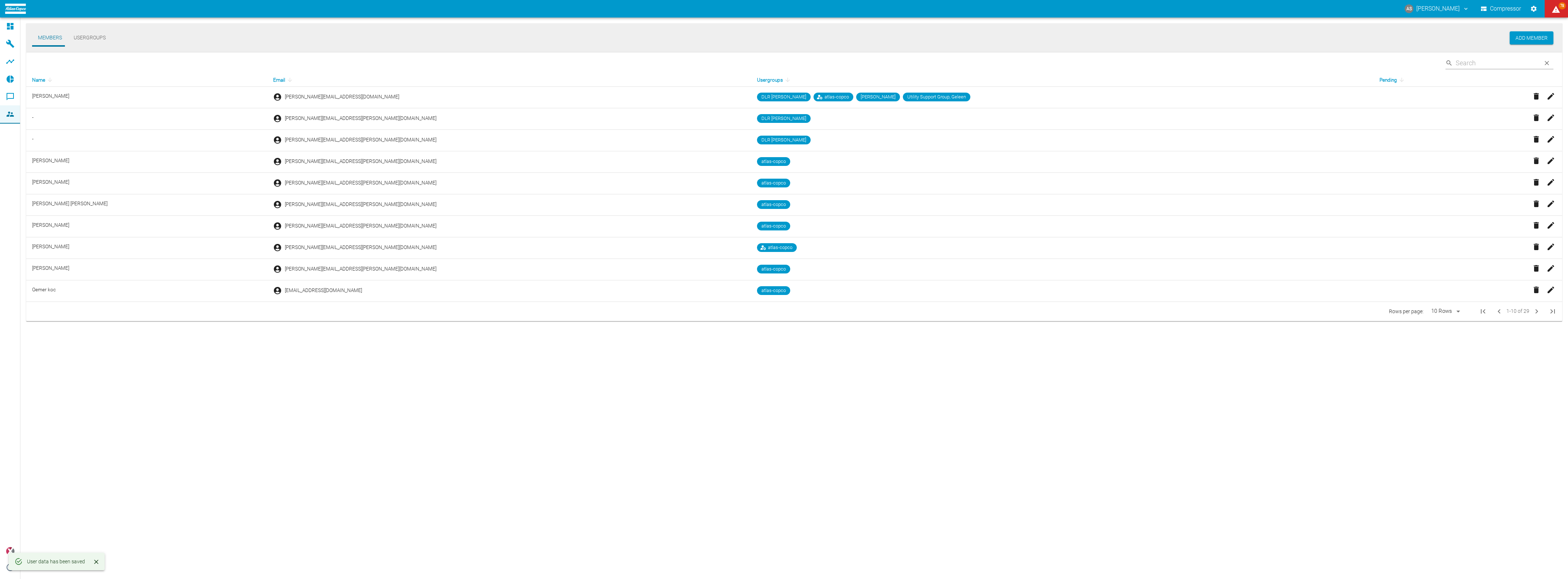
click at [357, 469] on div "Members Usergroups Add Member ​ Name Email Usergroups Pending [PERSON_NAME] [PE…" at bounding box center [794, 297] width 1548 height 561
click at [1527, 37] on button "Add Member" at bounding box center [1532, 38] width 44 height 13
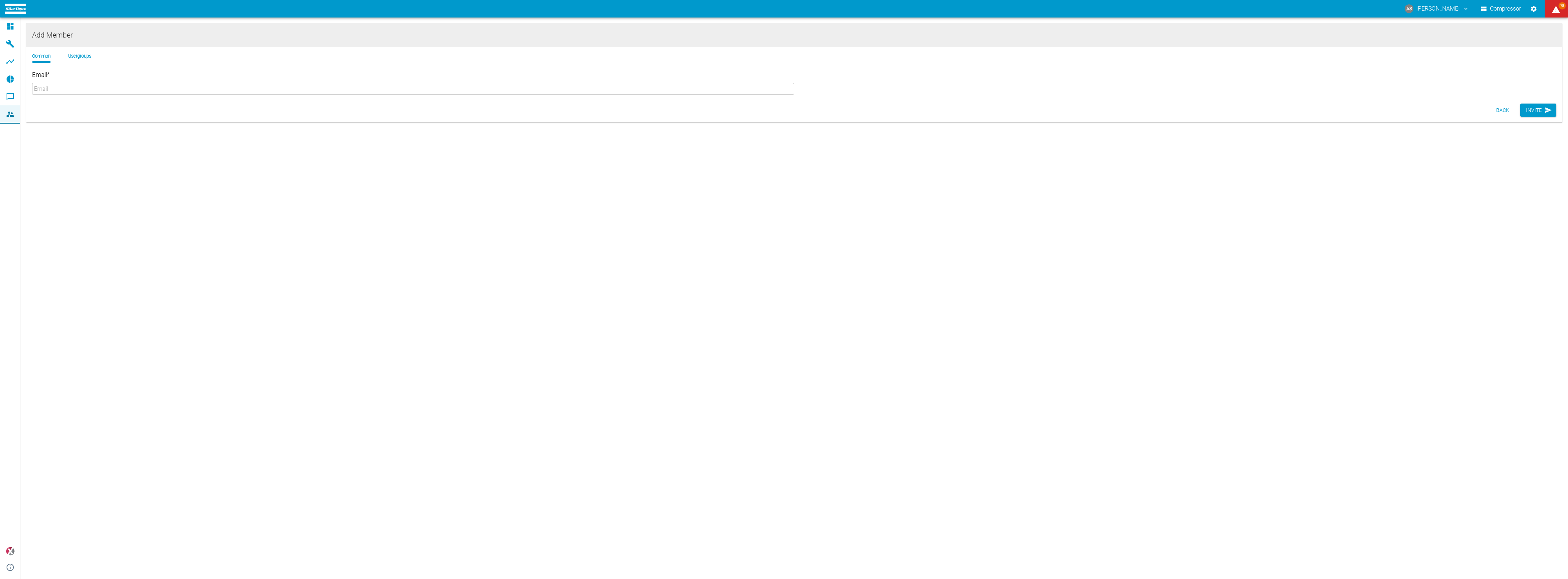
click at [170, 83] on input "Email *" at bounding box center [413, 88] width 762 height 12
paste input "[PERSON_NAME][EMAIL_ADDRESS][PERSON_NAME][DOMAIN_NAME]"
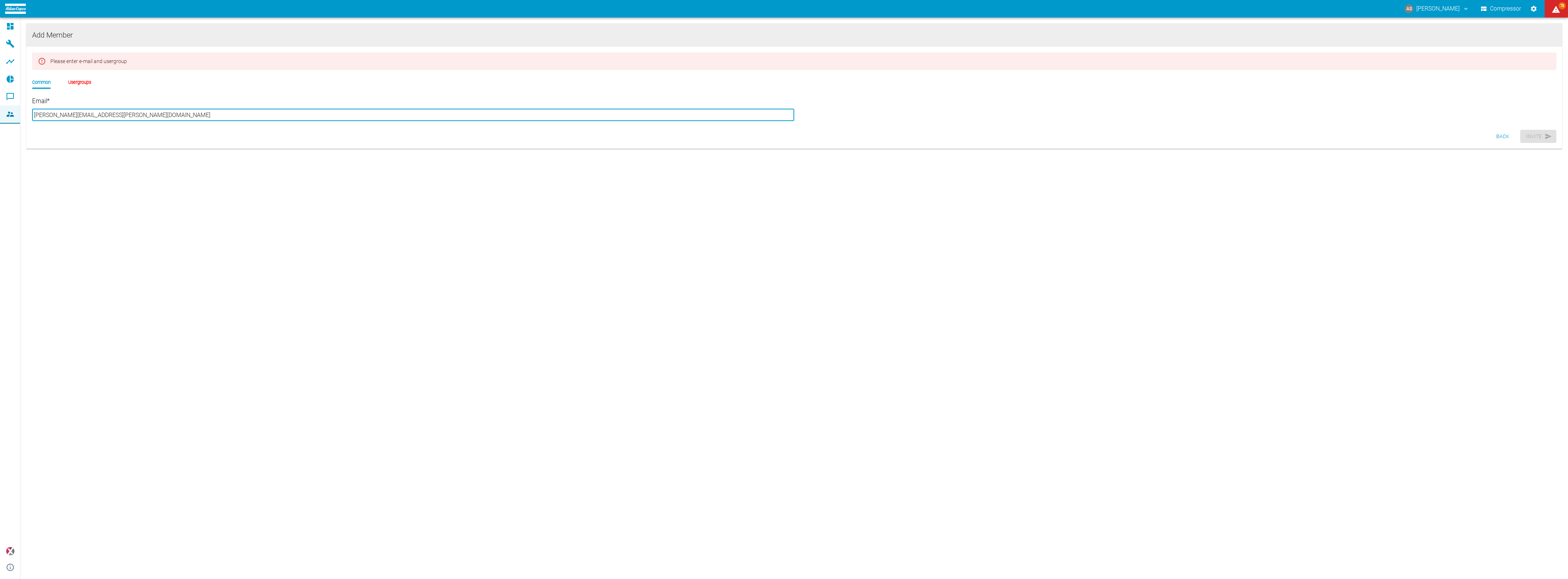
type input "[PERSON_NAME][EMAIL_ADDRESS][PERSON_NAME][DOMAIN_NAME]"
click at [69, 79] on li "Usergroups" at bounding box center [80, 82] width 23 height 7
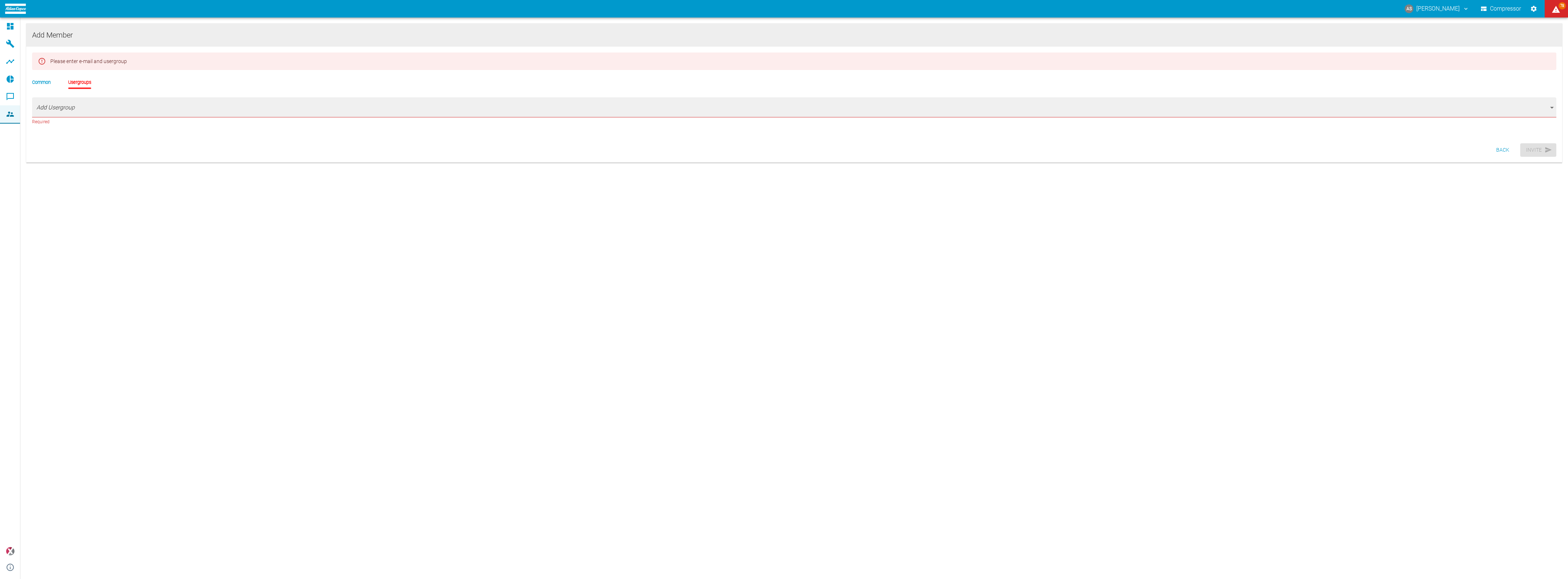
click at [63, 100] on body "AS [PERSON_NAME] Compressor 78 Dashboard Machines Analyses Reports Comments Mem…" at bounding box center [784, 289] width 1568 height 579
click at [47, 134] on li "DLR [PERSON_NAME]" at bounding box center [794, 134] width 1524 height 13
type input "[object Object]"
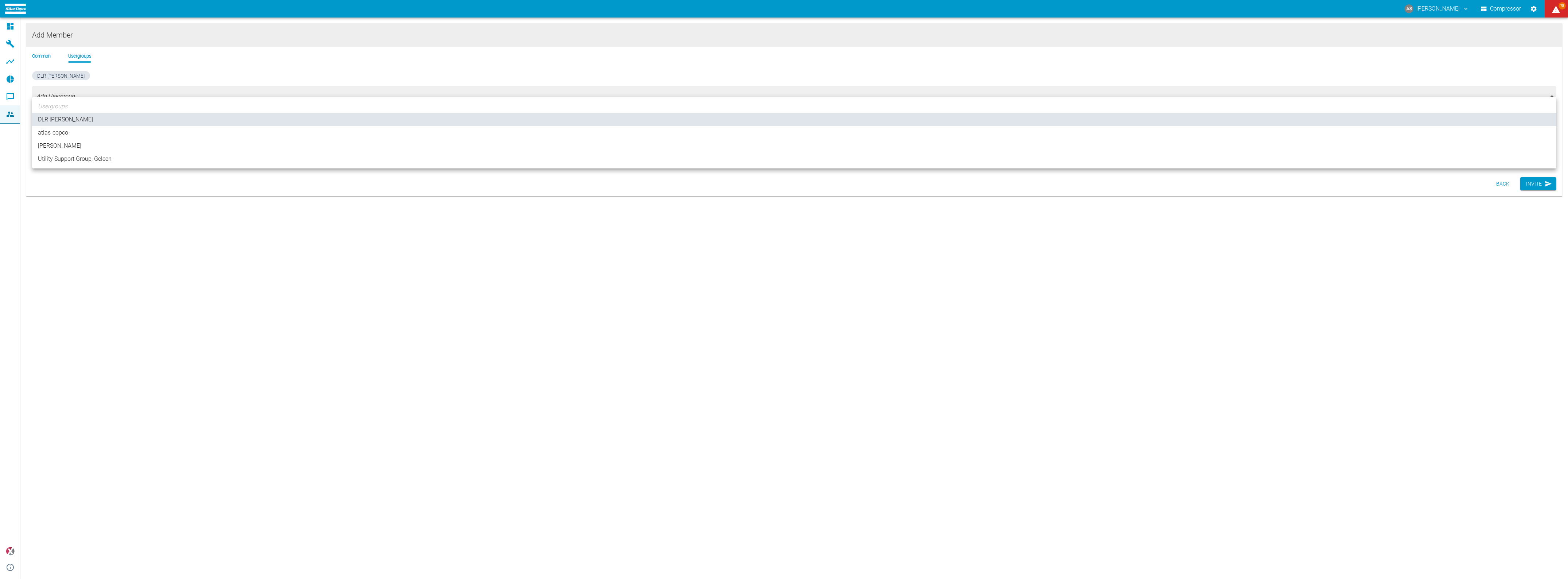
click at [74, 70] on div at bounding box center [784, 289] width 1568 height 579
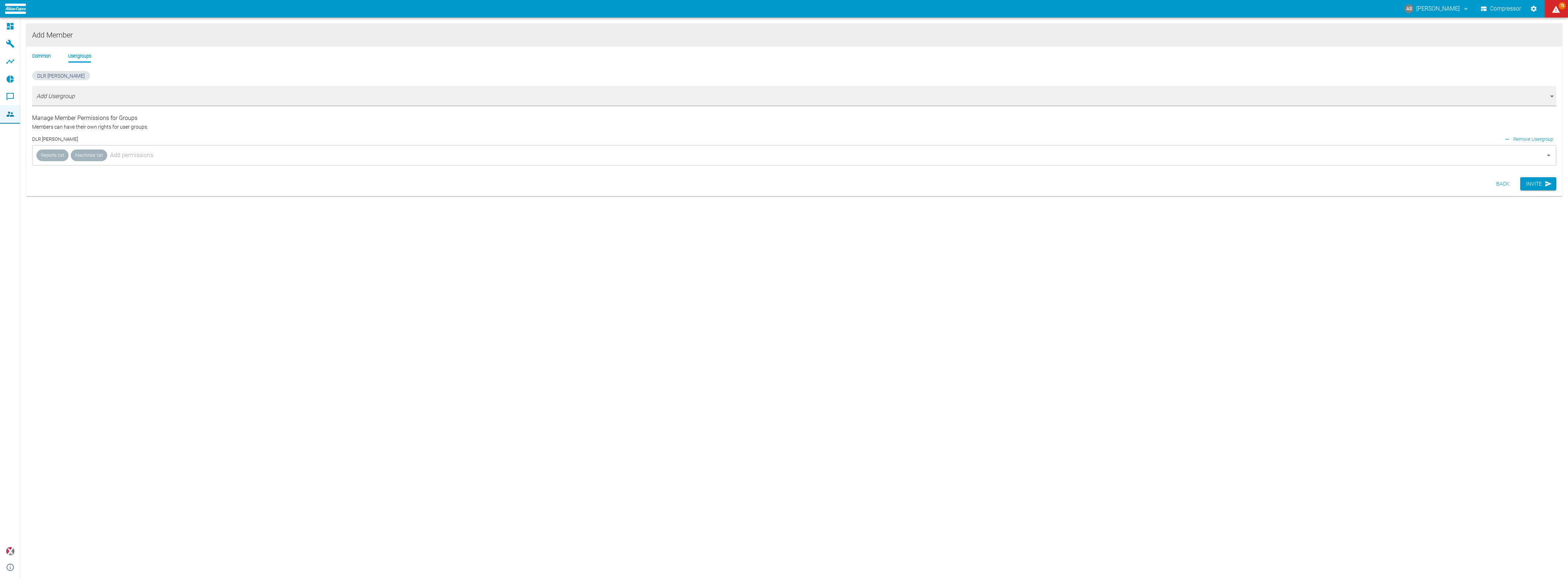
click at [42, 55] on li "Common" at bounding box center [41, 56] width 19 height 7
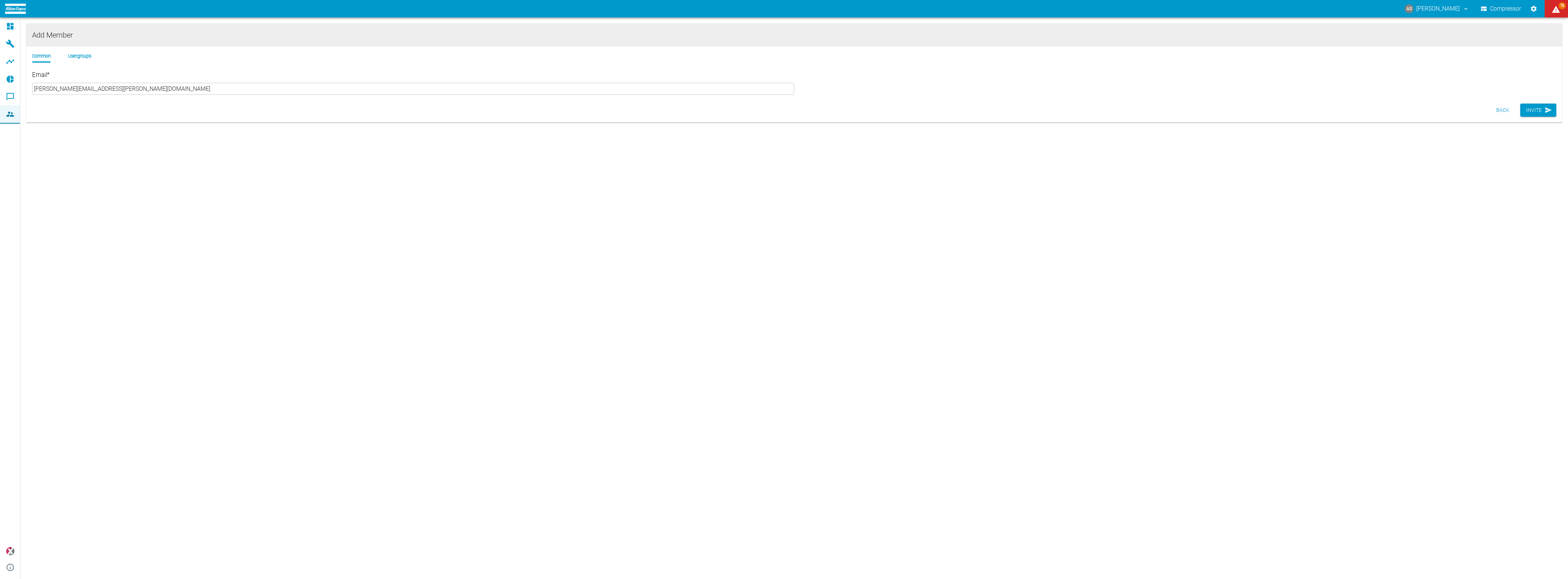
click at [79, 83] on input "[PERSON_NAME][EMAIL_ADDRESS][PERSON_NAME][DOMAIN_NAME]" at bounding box center [413, 88] width 762 height 12
click at [72, 53] on li "Usergroups" at bounding box center [80, 56] width 23 height 7
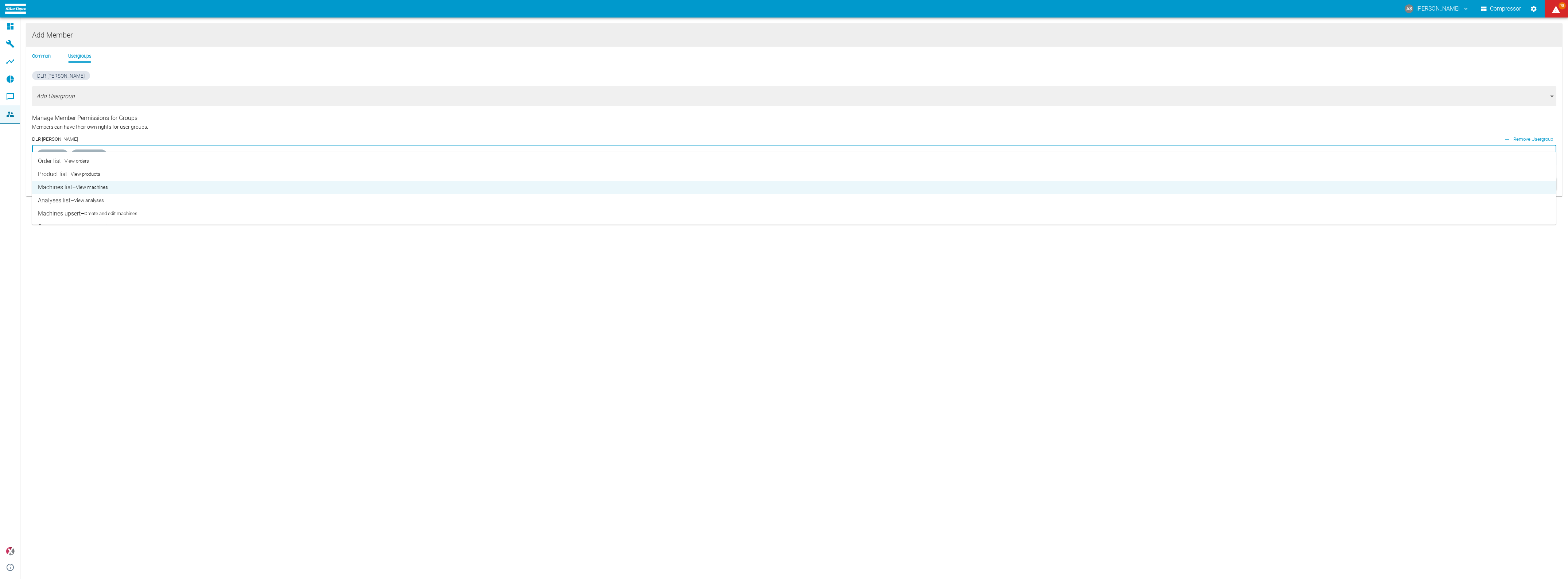
click at [120, 149] on input "text" at bounding box center [820, 155] width 1424 height 14
click at [76, 170] on small "View products" at bounding box center [86, 173] width 30 height 7
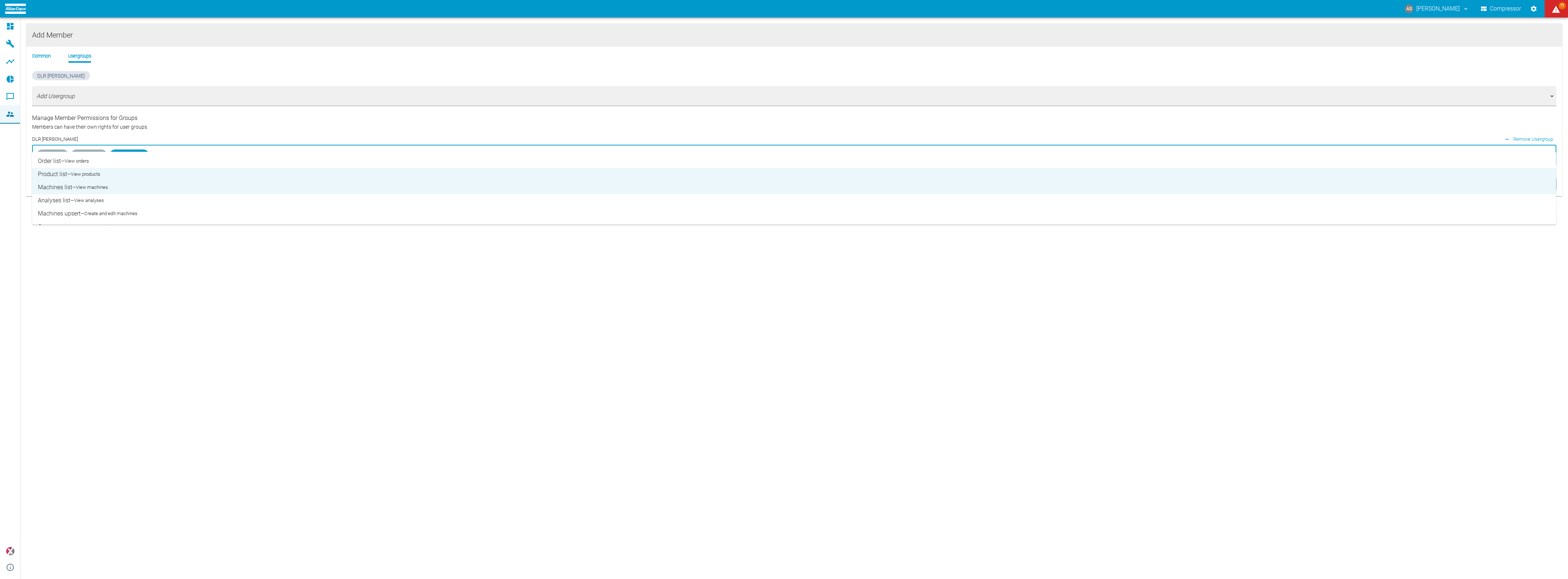
click at [78, 197] on small "View analyses" at bounding box center [89, 200] width 30 height 7
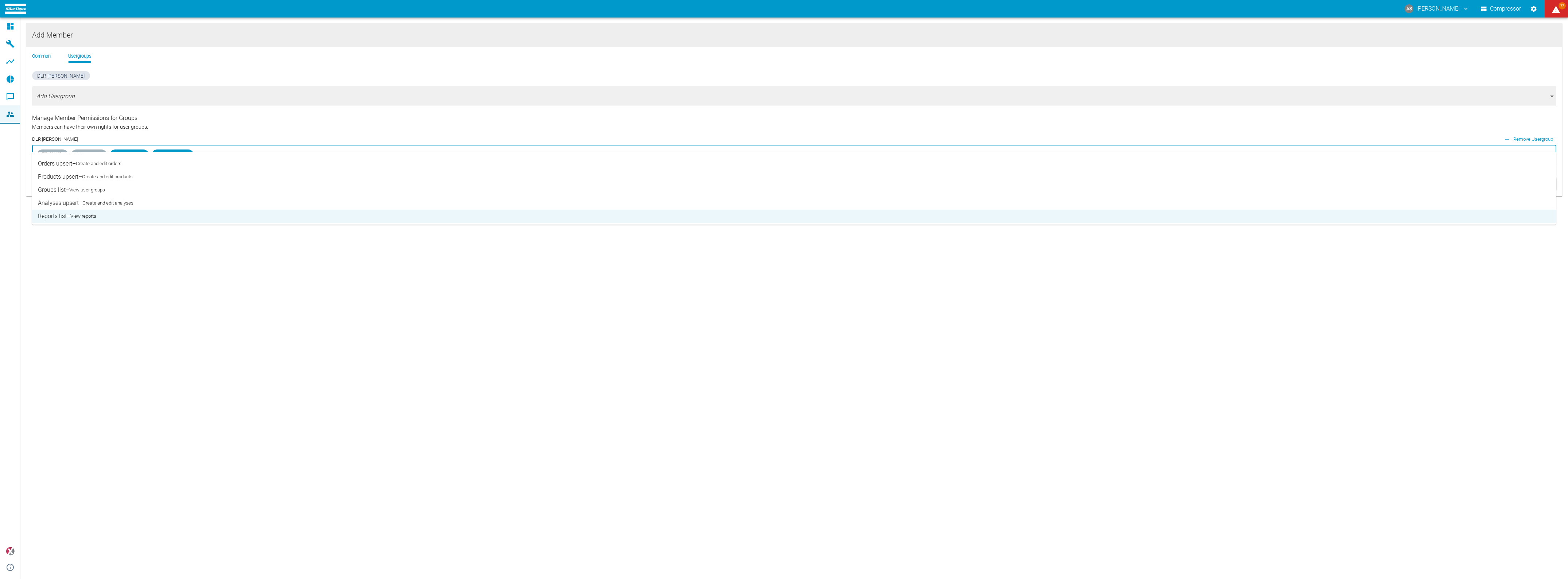
scroll to position [91, 0]
click at [79, 224] on small "View members" at bounding box center [81, 227] width 31 height 7
click at [37, 53] on li "Common" at bounding box center [41, 56] width 19 height 7
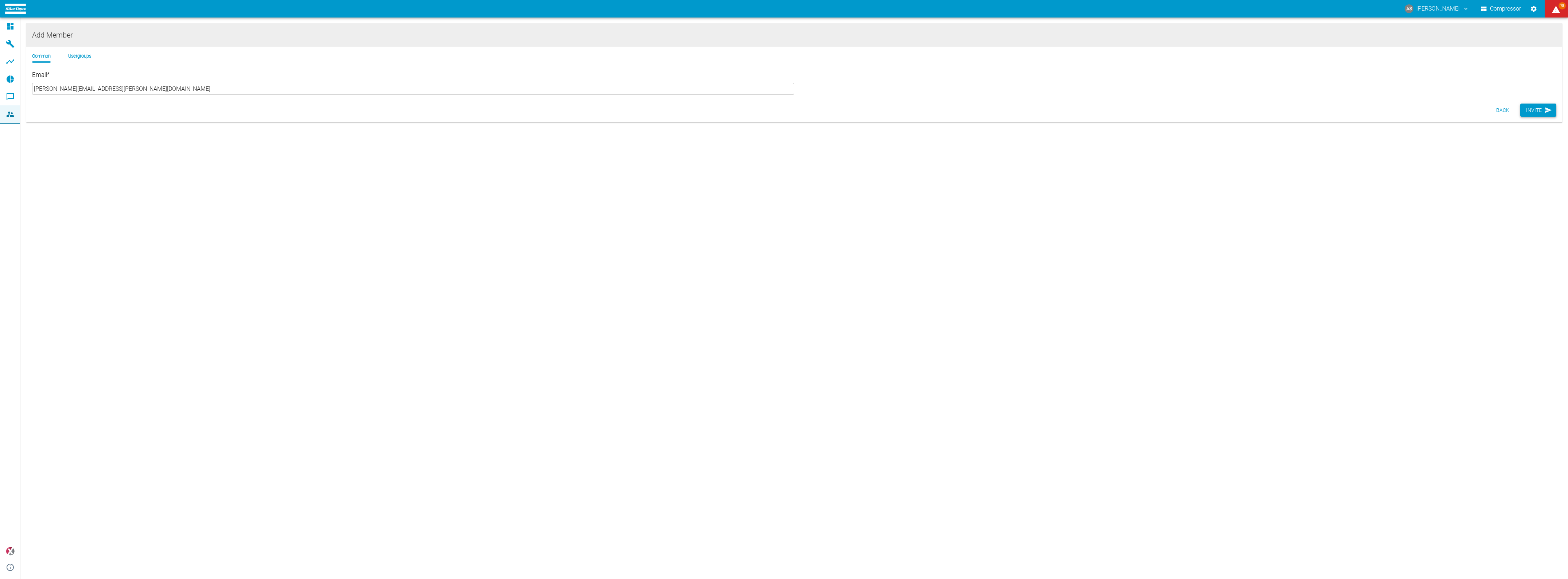
click at [1542, 103] on button "Invite" at bounding box center [1538, 110] width 36 height 13
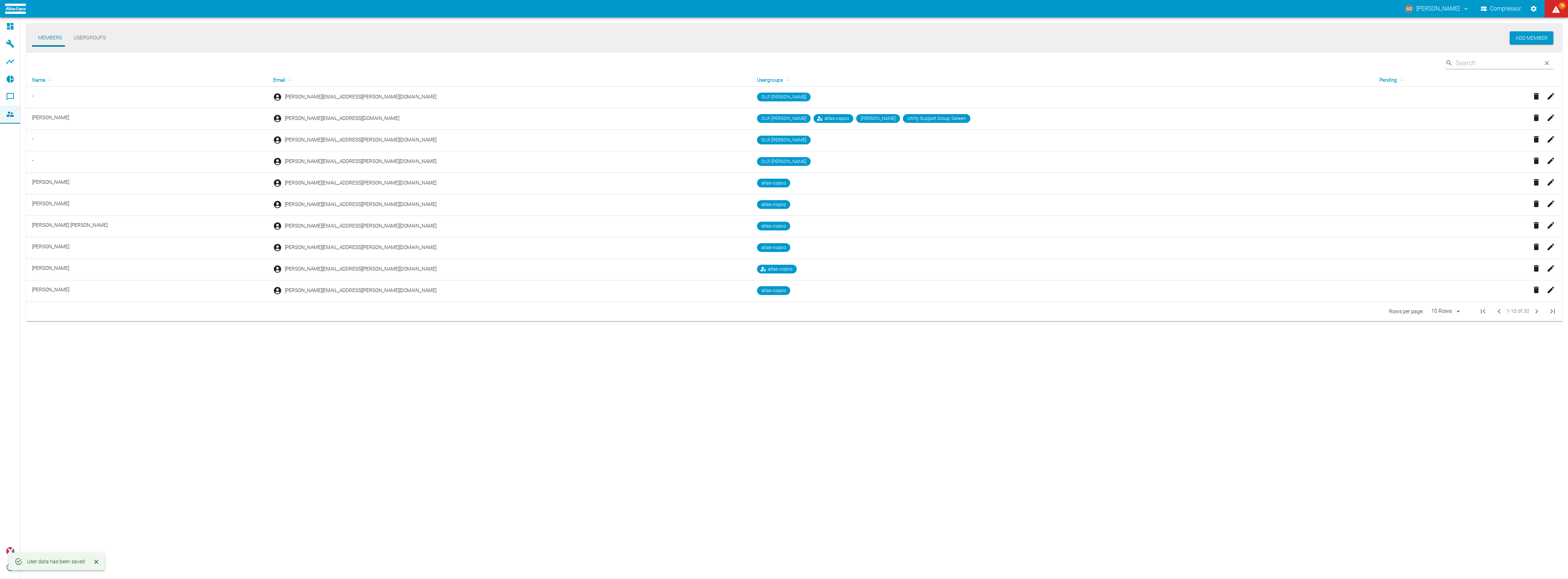
click at [1361, 526] on div "Members Usergroups Add Member ​ Name Email Usergroups Pending - [PERSON_NAME][E…" at bounding box center [794, 297] width 1548 height 561
click at [695, 410] on div "Members Usergroups Add Member ​ Name Email Usergroups Pending - [PERSON_NAME][E…" at bounding box center [794, 297] width 1548 height 561
click at [355, 495] on div "Members Usergroups Add Member ​ Name Email Usergroups Pending - [PERSON_NAME][E…" at bounding box center [794, 297] width 1548 height 561
click at [327, 467] on div "Members Usergroups Add Member ​ Name Email Usergroups Pending - [PERSON_NAME][E…" at bounding box center [794, 297] width 1548 height 561
click at [1159, 515] on div "Members Usergroups Add Member ​ Name Email Usergroups Pending - [PERSON_NAME][E…" at bounding box center [794, 297] width 1548 height 561
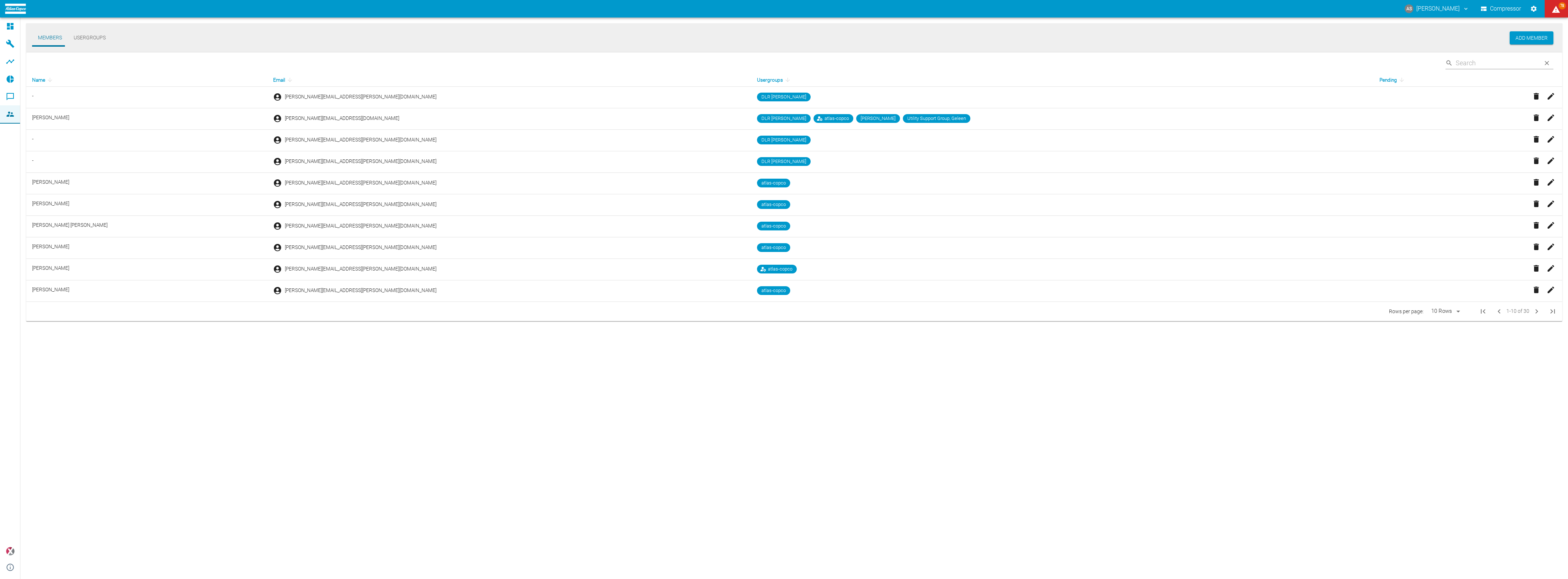
click at [559, 436] on div "Members Usergroups Add Member ​ Name Email Usergroups Pending - [PERSON_NAME][E…" at bounding box center [794, 297] width 1548 height 561
drag, startPoint x: 1002, startPoint y: 394, endPoint x: 932, endPoint y: 392, distance: 70.0
click at [1002, 394] on div "Members Usergroups Add Member ​ Name Email Usergroups Pending - [PERSON_NAME][E…" at bounding box center [794, 297] width 1548 height 561
click at [10, 28] on icon at bounding box center [10, 26] width 7 height 7
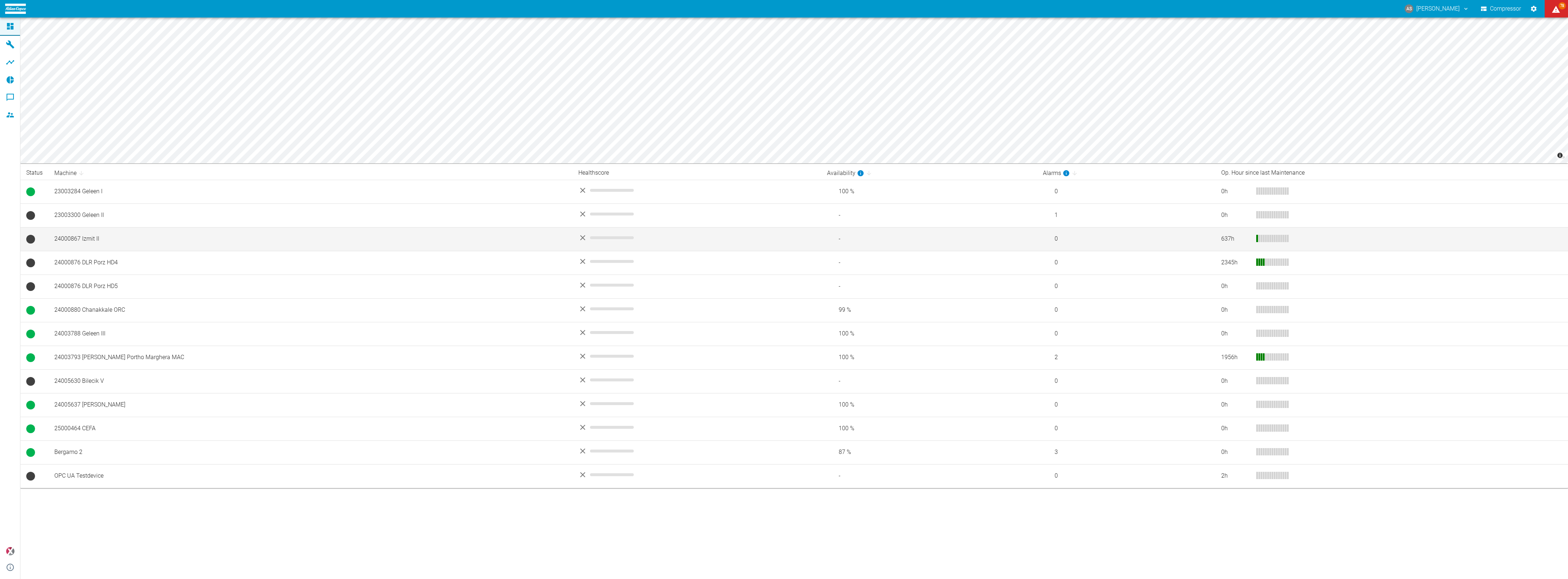
click at [115, 241] on td "24000867 Izmit II" at bounding box center [311, 239] width 524 height 24
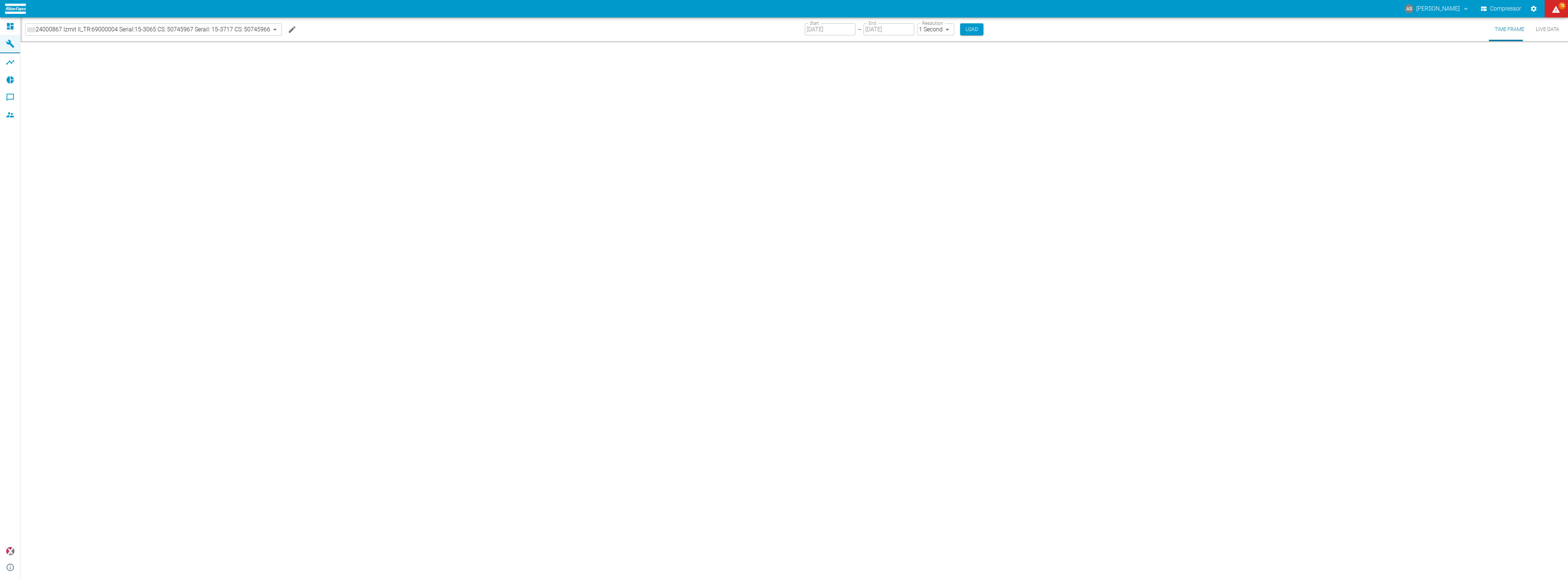
type input "2min"
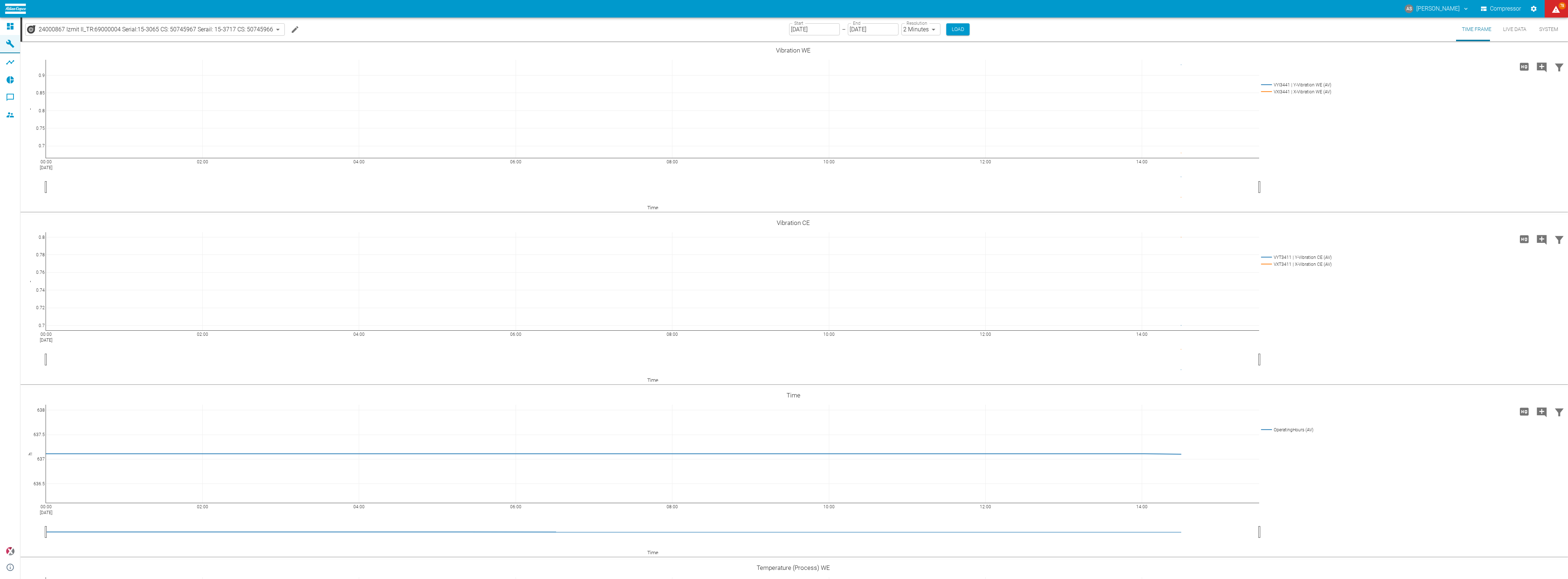
click at [1542, 32] on button "System" at bounding box center [1549, 29] width 33 height 24
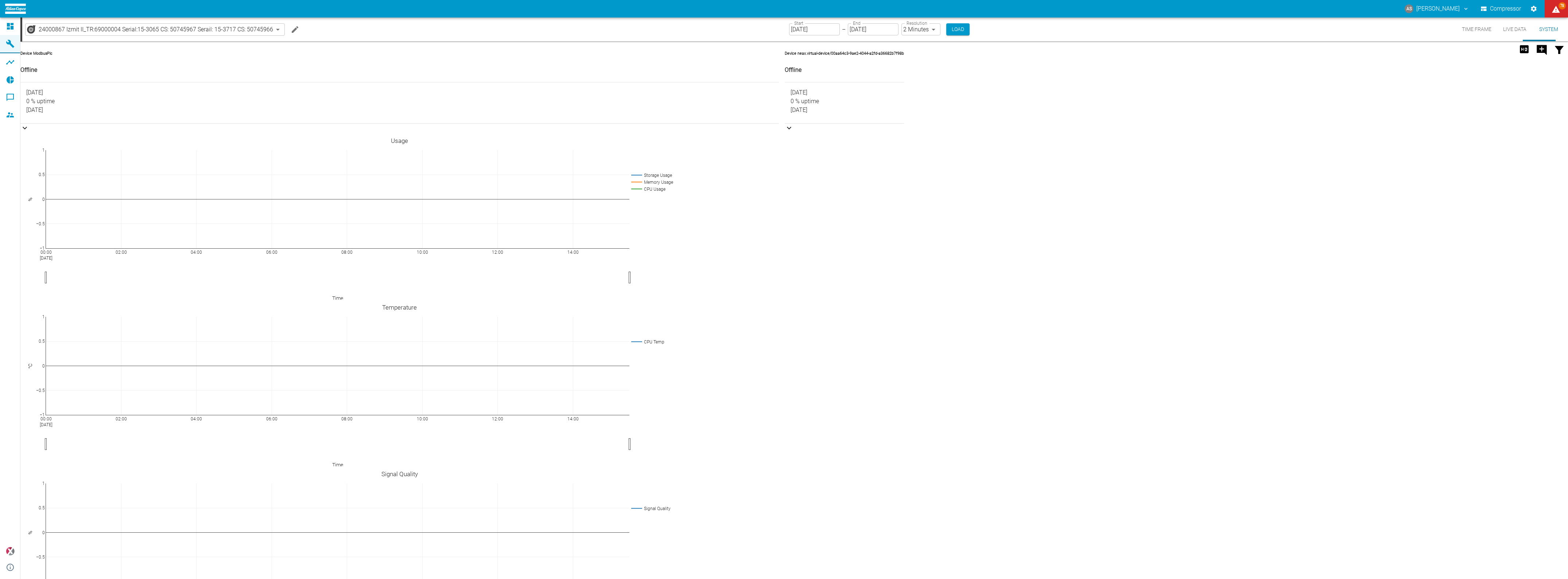
click at [848, 301] on div "Device neax.virtual-device/00aa64c3-9ae2-4044-a2fd-a36682b7f98b Offline [DATE] …" at bounding box center [841, 585] width 125 height 1099
click at [1517, 31] on button "Live Data" at bounding box center [1515, 29] width 35 height 24
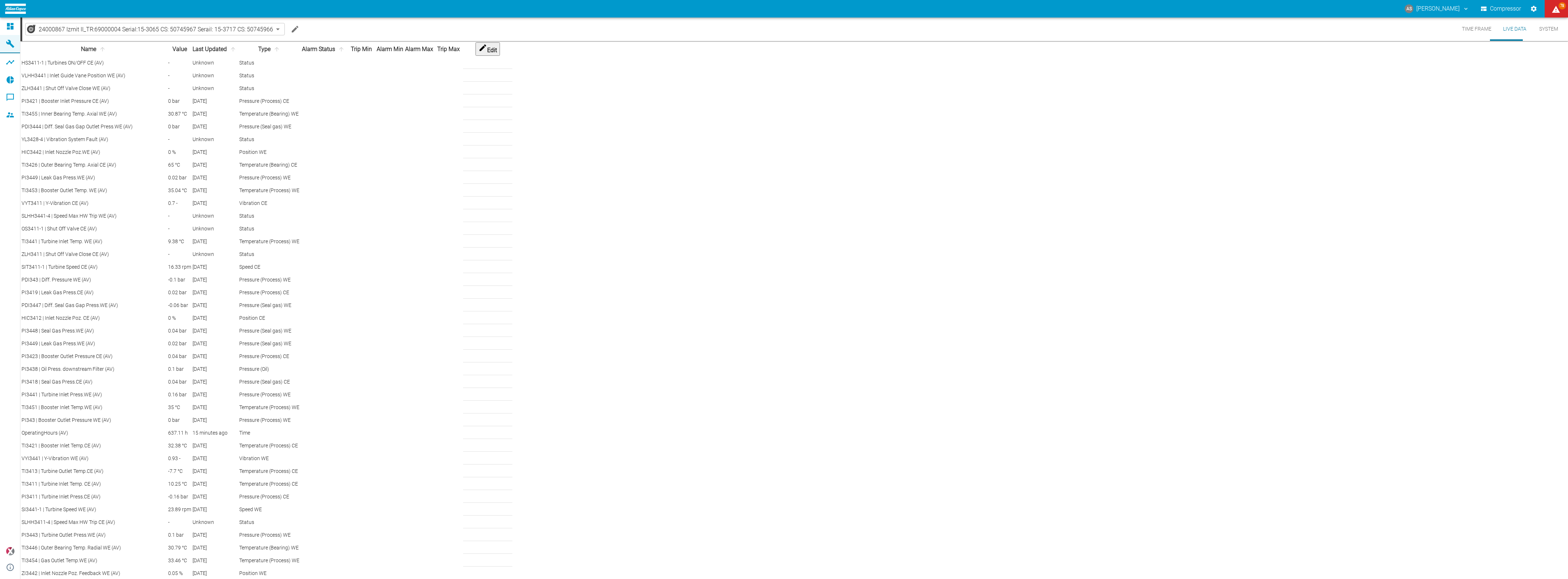
click at [1479, 31] on button "Time Frame" at bounding box center [1477, 29] width 41 height 23
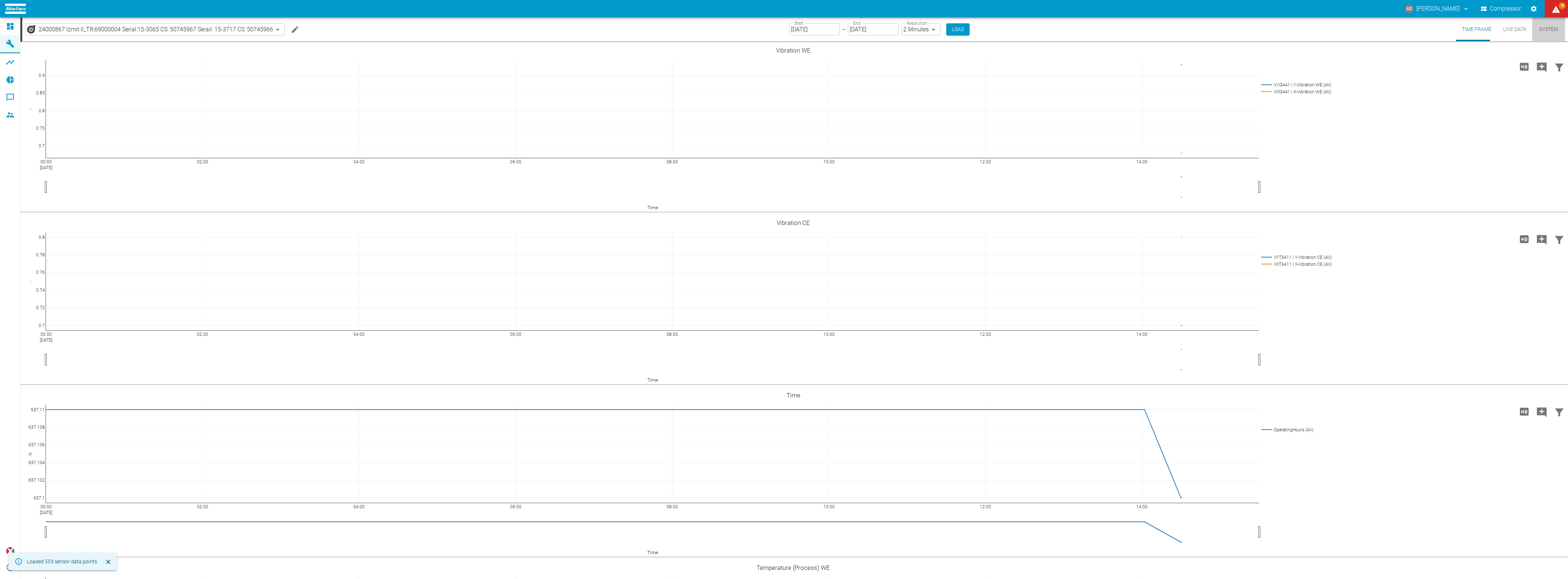
click at [1551, 26] on button "System" at bounding box center [1549, 29] width 33 height 24
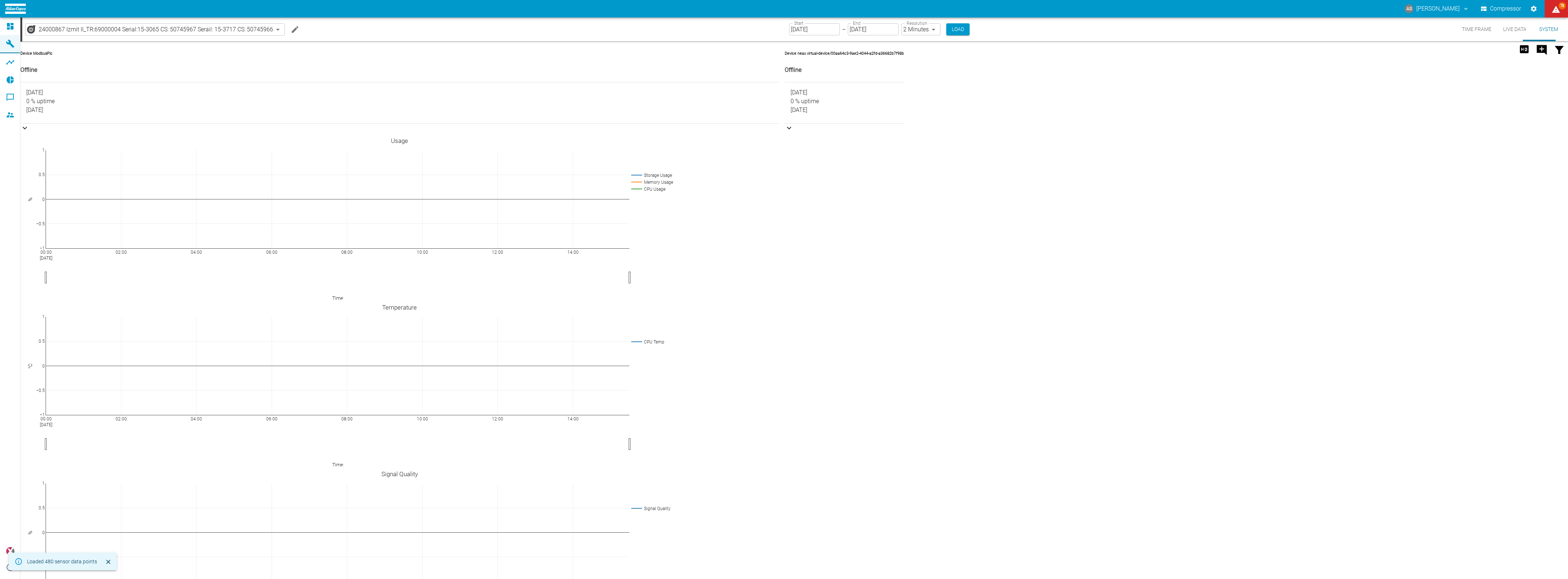
click at [1238, 31] on div "24000867 Izmit II_TR:69000004 Serial:15-3065 CS: 50745967 Serail: 15-3717 CS: 5…" at bounding box center [795, 29] width 1546 height 24
click at [904, 483] on div "Device neax.virtual-device/00aa64c3-9ae2-4044-a2fd-a36682b7f98b Offline [DATE] …" at bounding box center [841, 585] width 125 height 1099
click at [904, 288] on div "Device neax.virtual-device/00aa64c3-9ae2-4044-a2fd-a36682b7f98b Offline [DATE] …" at bounding box center [841, 585] width 125 height 1099
click at [904, 380] on div "Device neax.virtual-device/00aa64c3-9ae2-4044-a2fd-a36682b7f98b Offline [DATE] …" at bounding box center [841, 585] width 125 height 1099
